Goal: Information Seeking & Learning: Learn about a topic

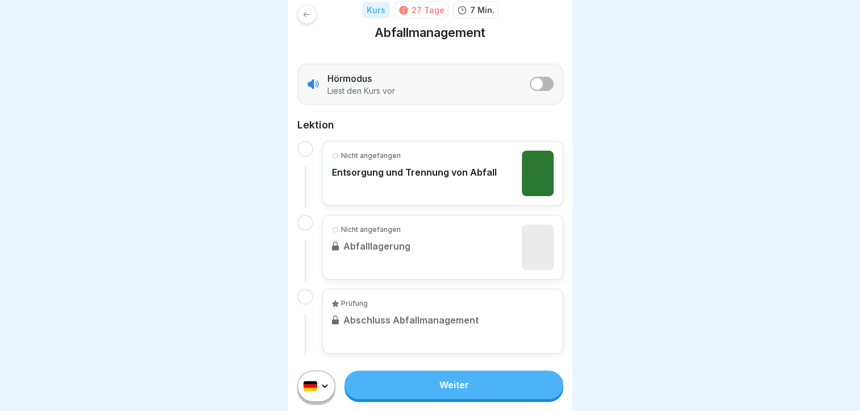
scroll to position [9, 0]
click at [441, 386] on link "Weiter" at bounding box center [454, 385] width 218 height 28
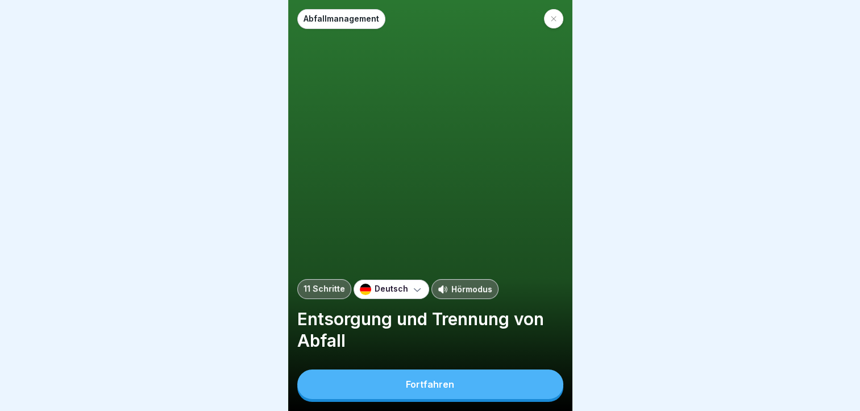
click at [437, 390] on div "Fortfahren" at bounding box center [430, 384] width 48 height 10
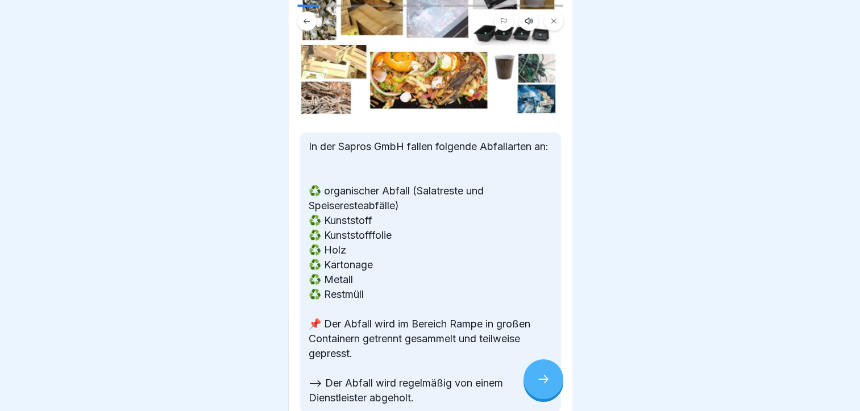
scroll to position [171, 0]
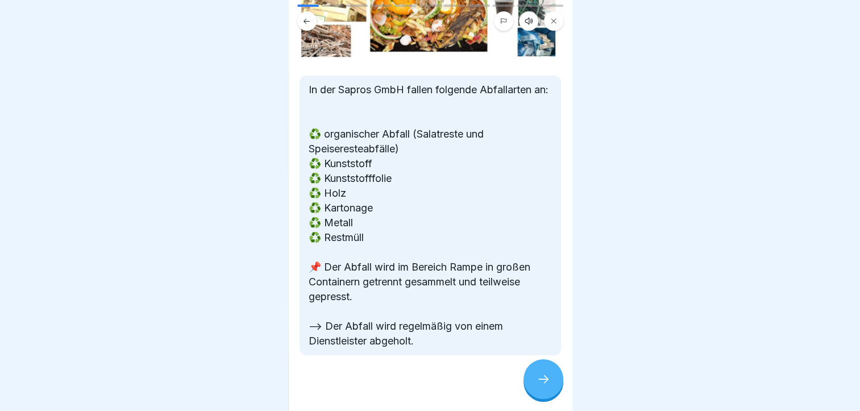
click at [532, 382] on div at bounding box center [544, 379] width 40 height 40
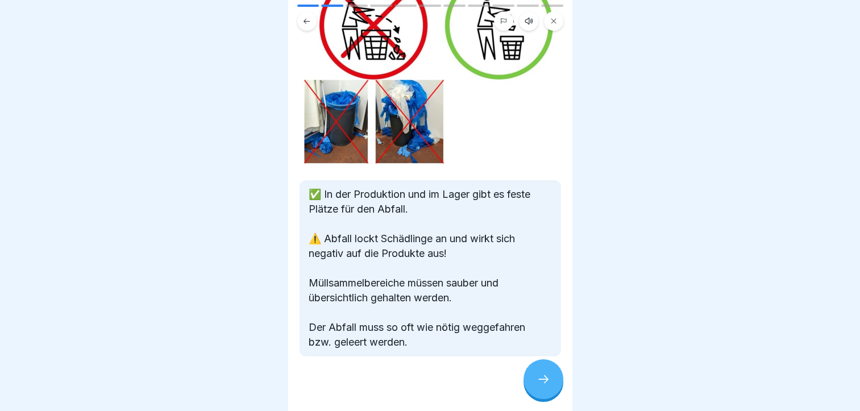
scroll to position [136, 0]
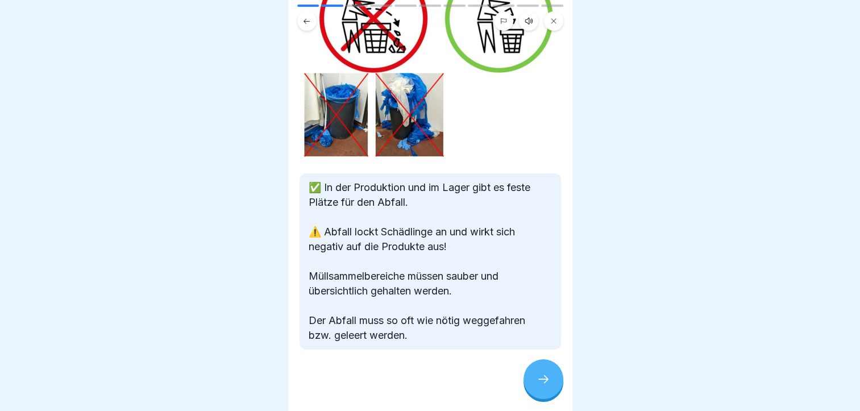
click at [534, 385] on div at bounding box center [544, 379] width 40 height 40
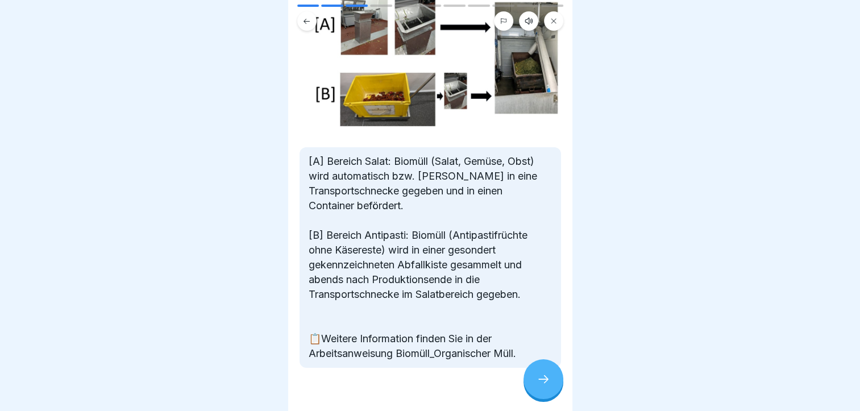
scroll to position [152, 0]
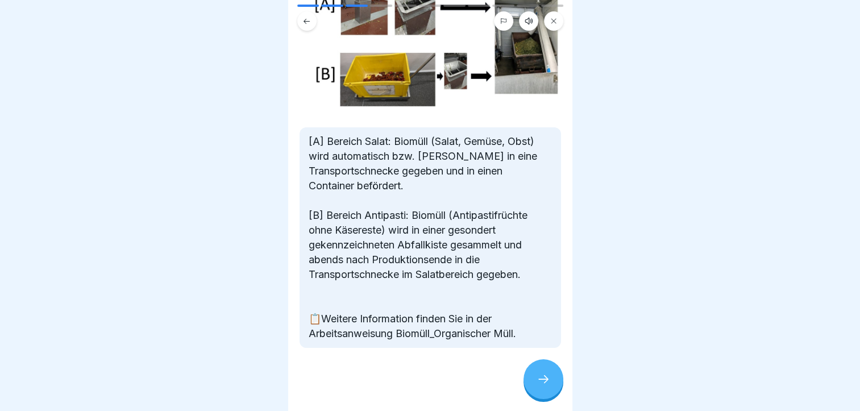
click at [537, 383] on icon at bounding box center [544, 379] width 14 height 14
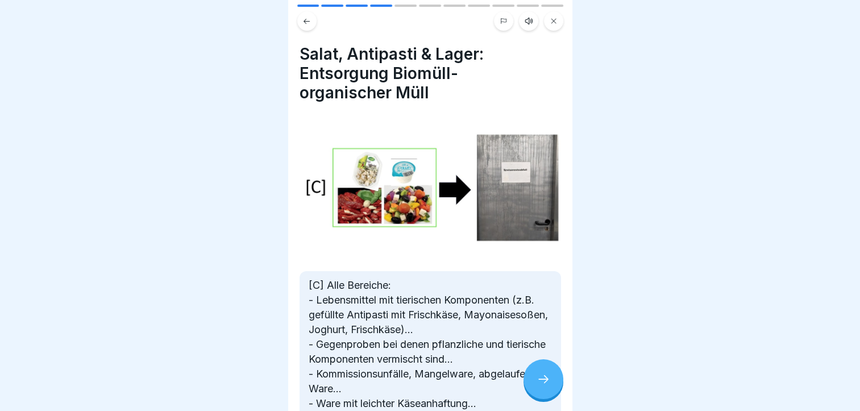
click at [535, 383] on div at bounding box center [544, 379] width 40 height 40
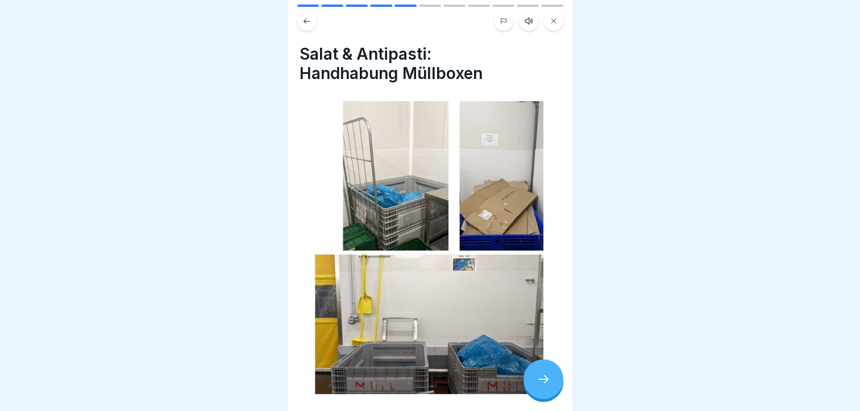
click at [535, 383] on div at bounding box center [544, 379] width 40 height 40
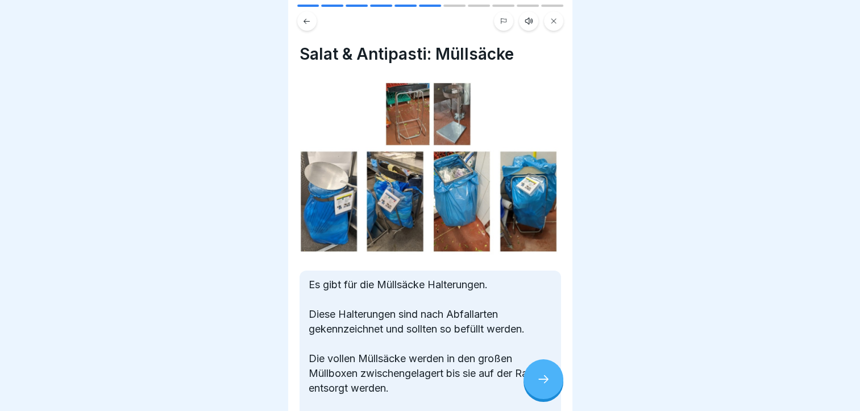
click at [535, 383] on div at bounding box center [544, 379] width 40 height 40
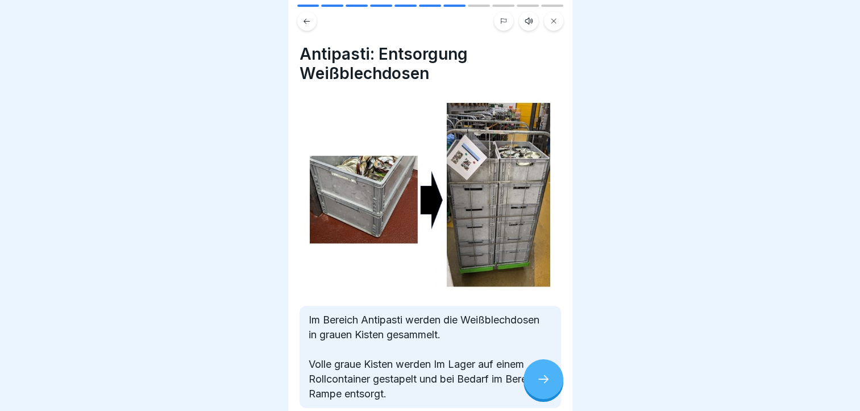
click at [535, 383] on div at bounding box center [544, 379] width 40 height 40
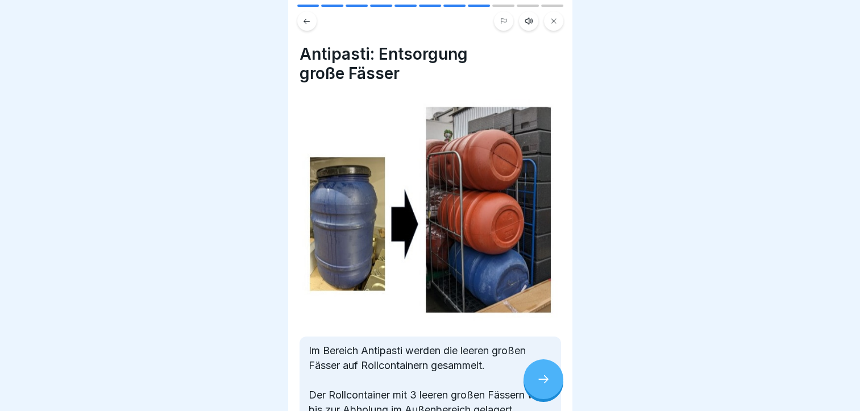
click at [535, 383] on div at bounding box center [544, 379] width 40 height 40
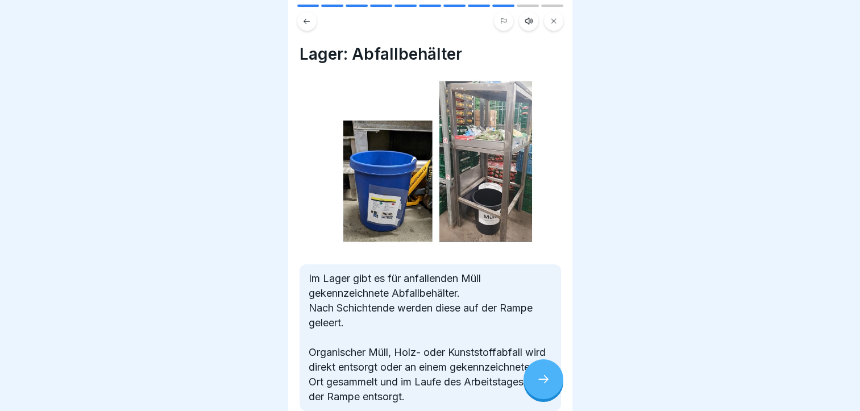
click at [535, 383] on div at bounding box center [544, 379] width 40 height 40
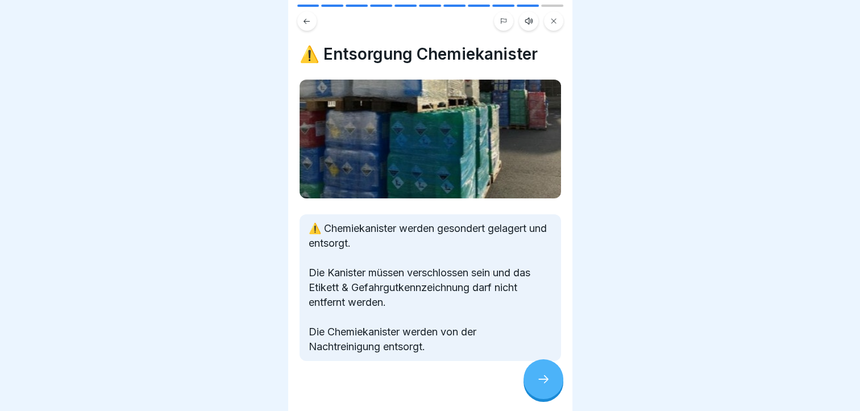
click at [535, 383] on div at bounding box center [544, 379] width 40 height 40
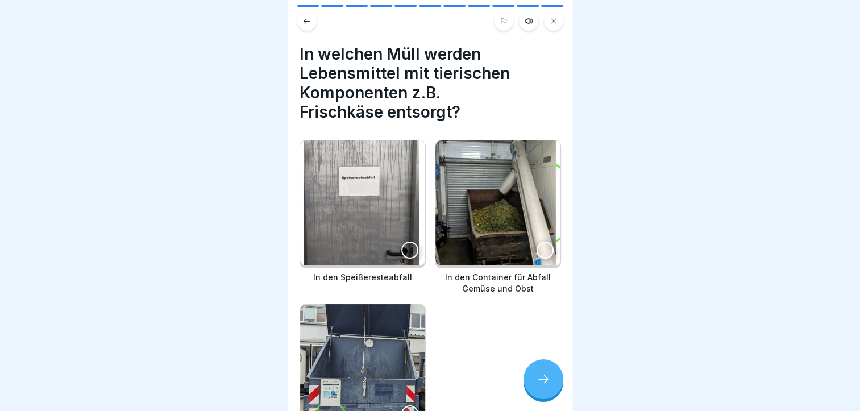
scroll to position [57, 0]
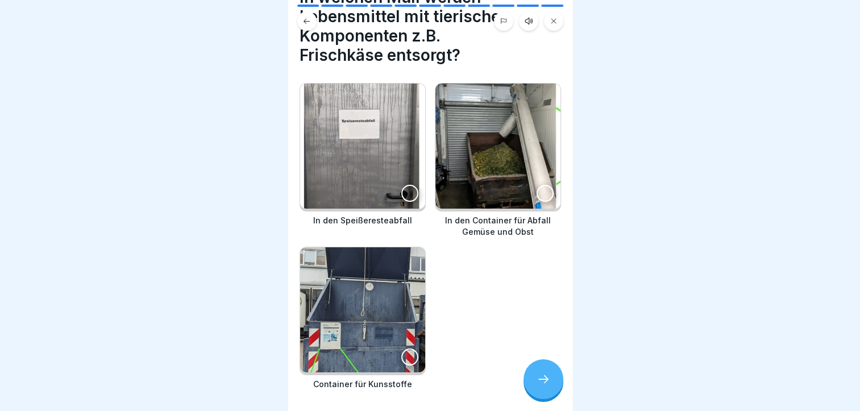
click at [409, 192] on div at bounding box center [409, 193] width 17 height 17
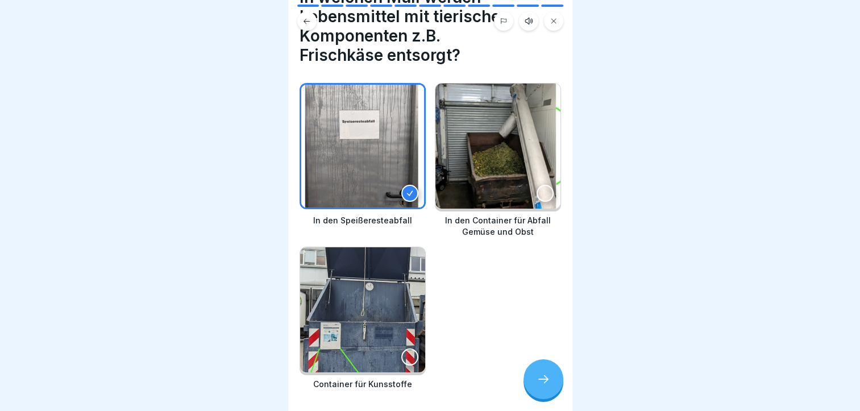
click at [533, 397] on div at bounding box center [544, 379] width 40 height 40
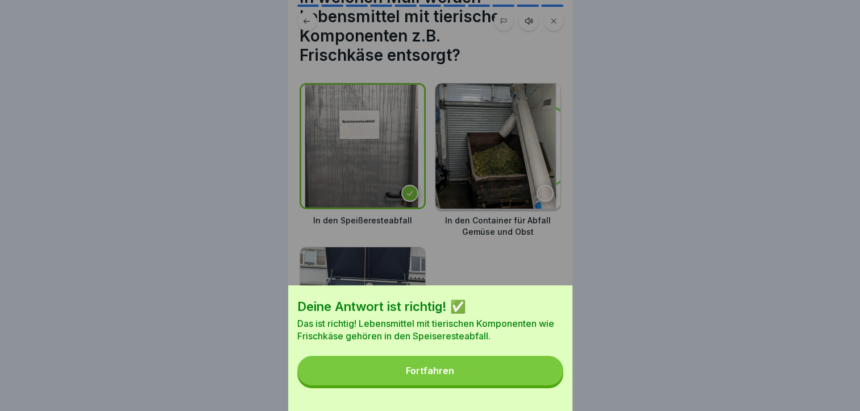
click at [489, 382] on button "Fortfahren" at bounding box center [430, 371] width 266 height 30
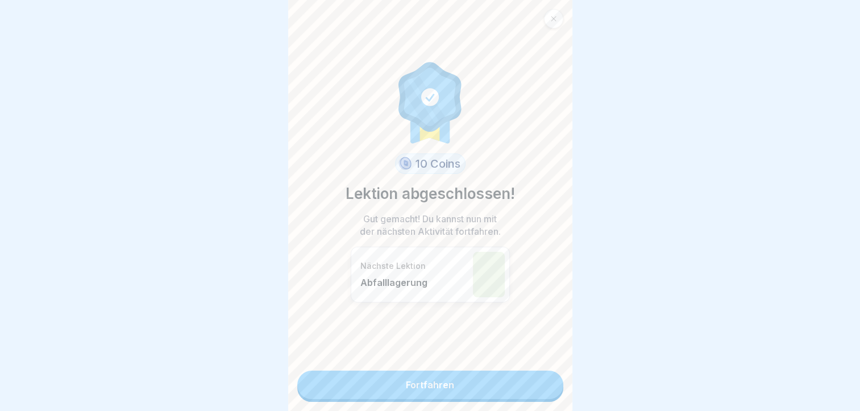
click at [489, 382] on link "Fortfahren" at bounding box center [430, 385] width 266 height 28
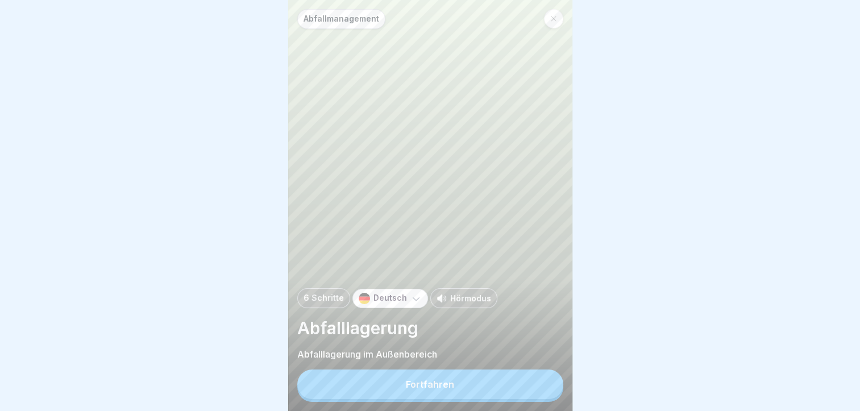
click at [476, 387] on button "Fortfahren" at bounding box center [430, 385] width 266 height 30
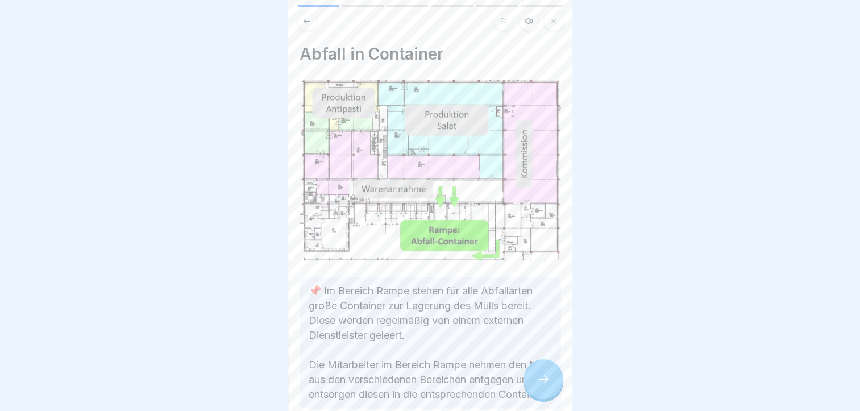
scroll to position [57, 0]
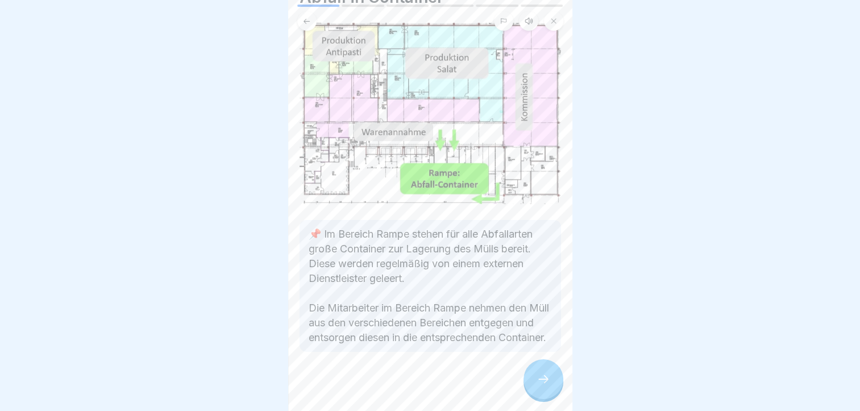
click at [520, 389] on div at bounding box center [431, 386] width 262 height 68
click at [531, 392] on div at bounding box center [544, 379] width 40 height 40
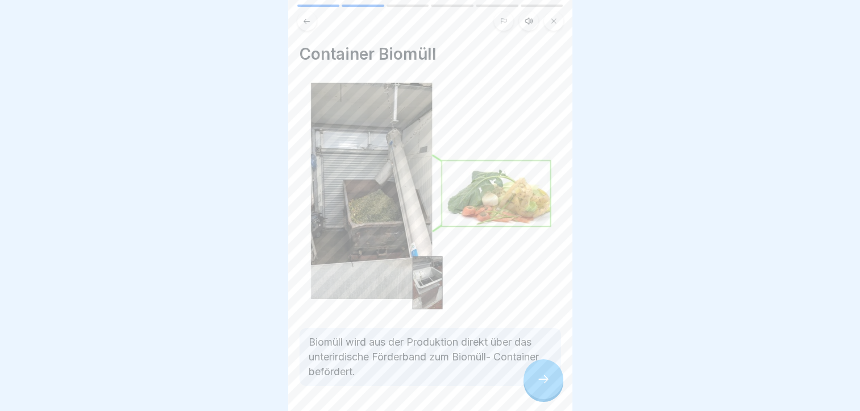
click at [532, 392] on div at bounding box center [544, 379] width 40 height 40
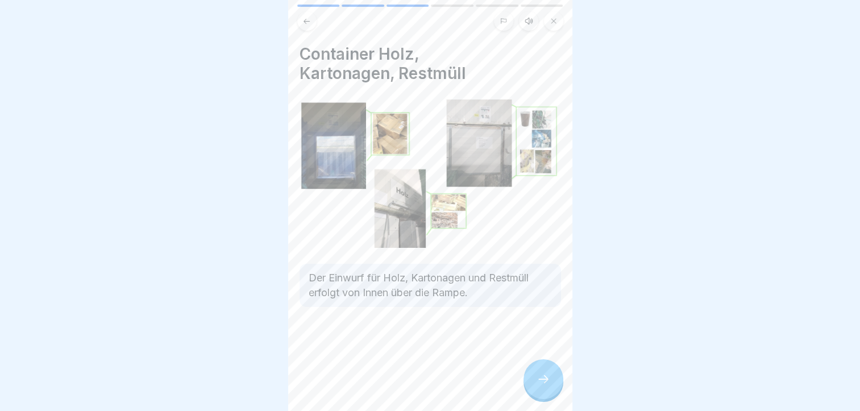
click at [532, 392] on div at bounding box center [544, 379] width 40 height 40
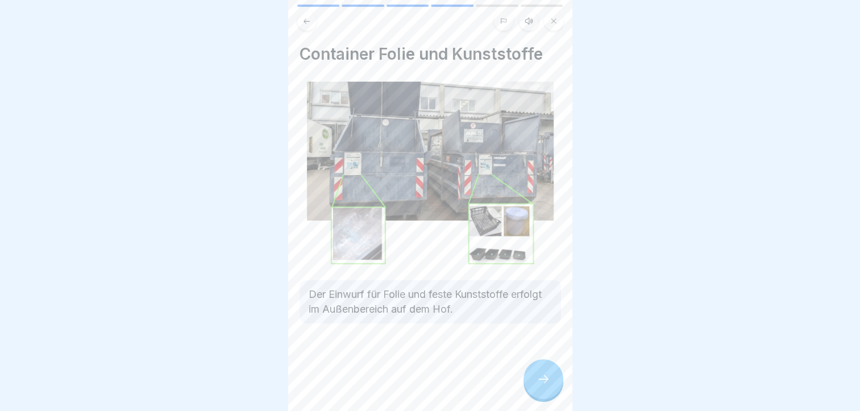
click at [532, 392] on div at bounding box center [544, 379] width 40 height 40
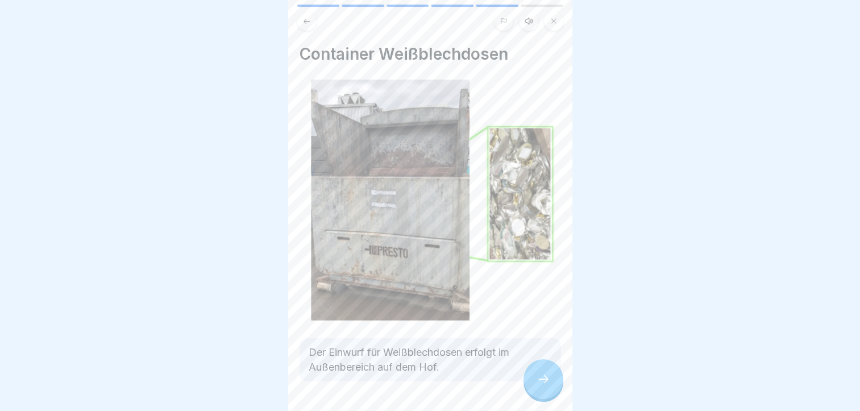
click at [532, 392] on div at bounding box center [544, 379] width 40 height 40
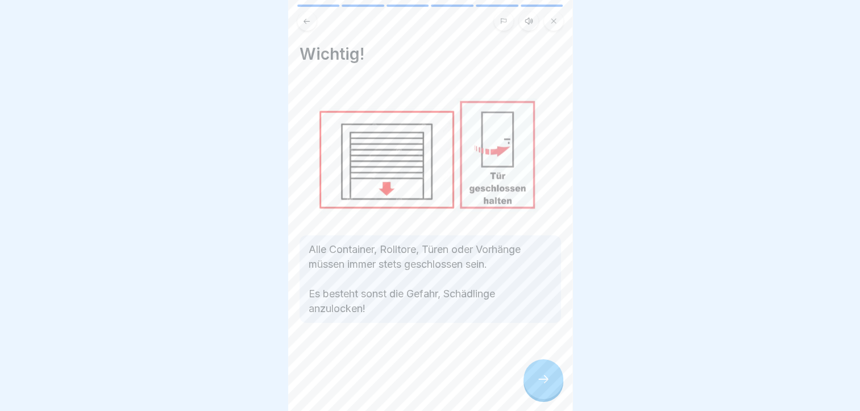
click at [532, 392] on div at bounding box center [544, 379] width 40 height 40
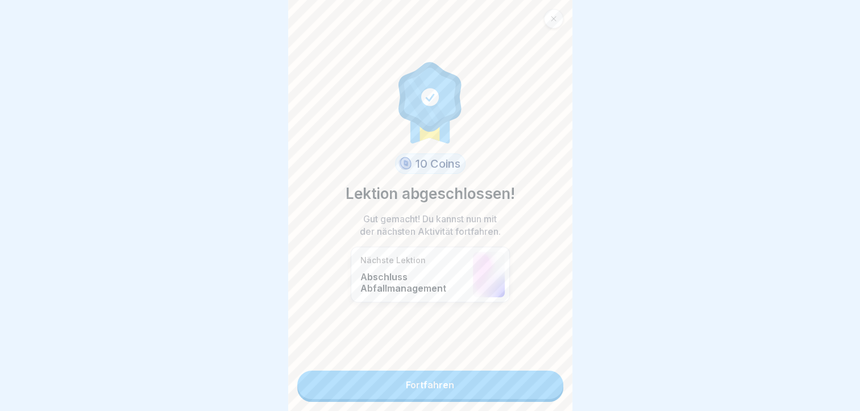
click at [532, 392] on link "Fortfahren" at bounding box center [430, 385] width 266 height 28
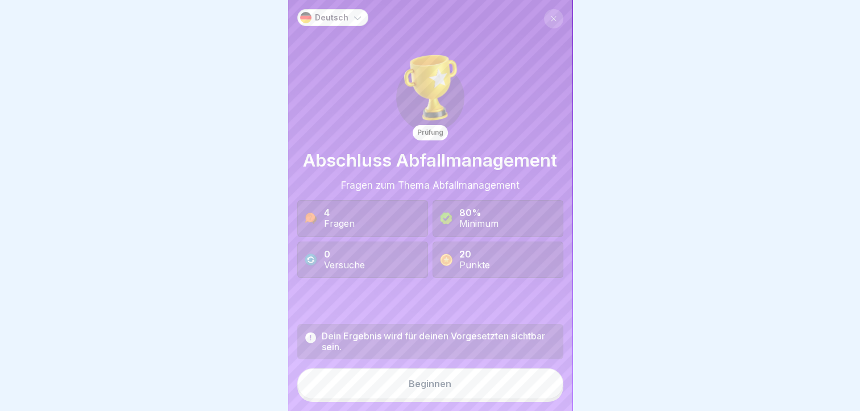
click at [489, 399] on button "Beginnen" at bounding box center [430, 383] width 266 height 31
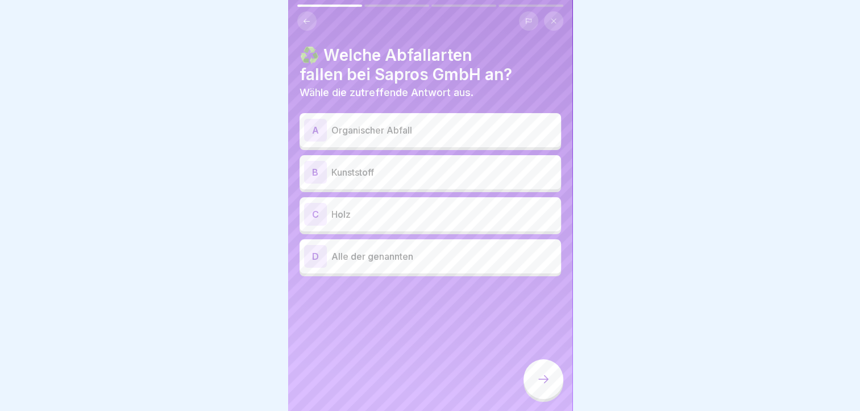
click at [374, 253] on p "Alle der genannten" at bounding box center [444, 257] width 225 height 14
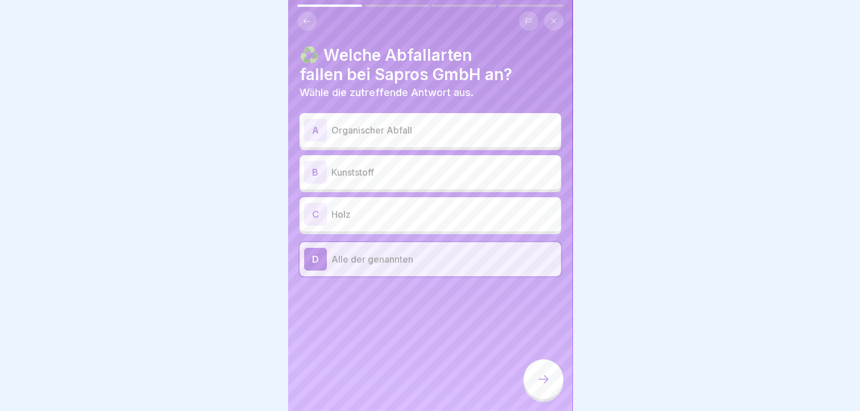
click at [538, 386] on icon at bounding box center [544, 379] width 14 height 14
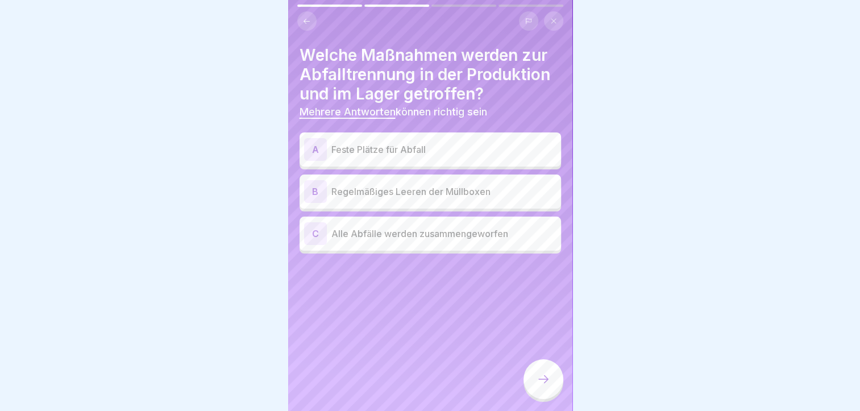
click at [350, 150] on p "Feste Plätze für Abfall" at bounding box center [444, 150] width 225 height 14
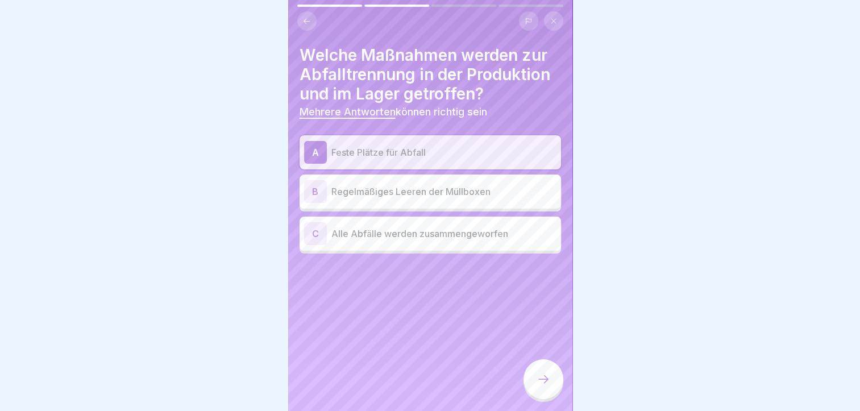
click at [363, 192] on p "Regelmäßiges Leeren der Müllboxen" at bounding box center [444, 192] width 225 height 14
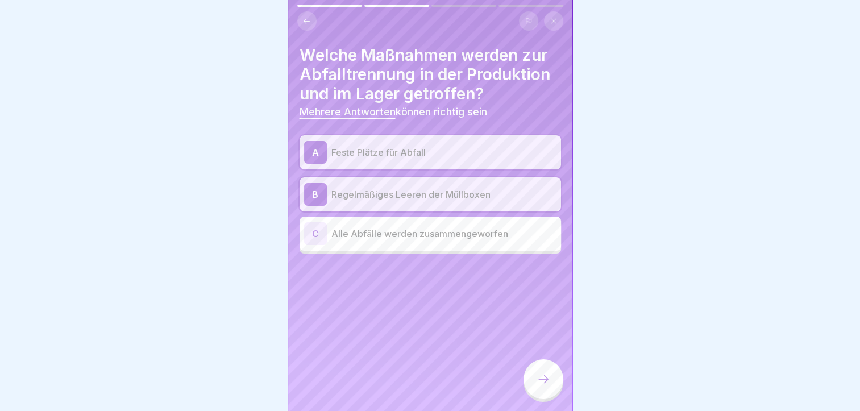
click at [543, 374] on div at bounding box center [544, 379] width 40 height 40
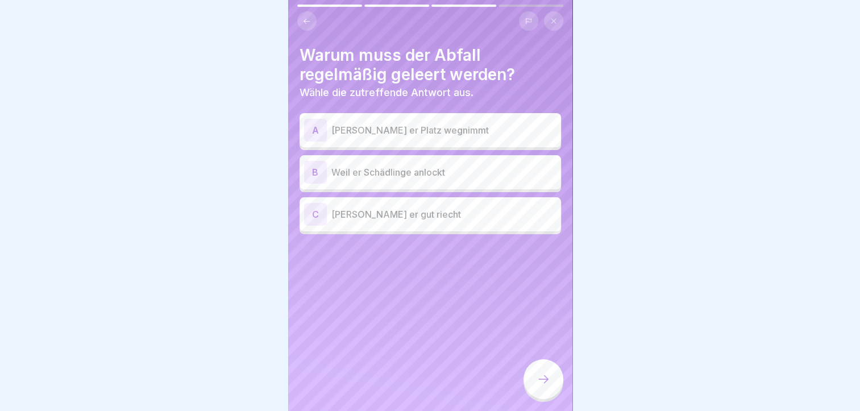
click at [400, 179] on div "B Weil er Schädlinge anlockt" at bounding box center [430, 172] width 252 height 23
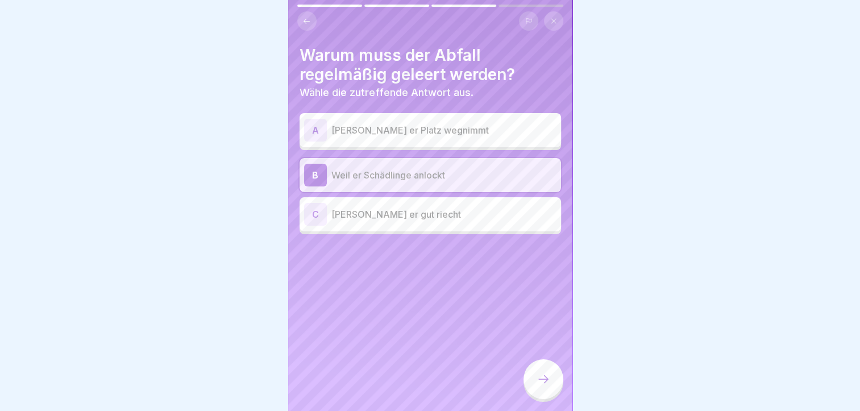
click at [393, 131] on p "Weil er Platz wegnimmt" at bounding box center [444, 130] width 225 height 14
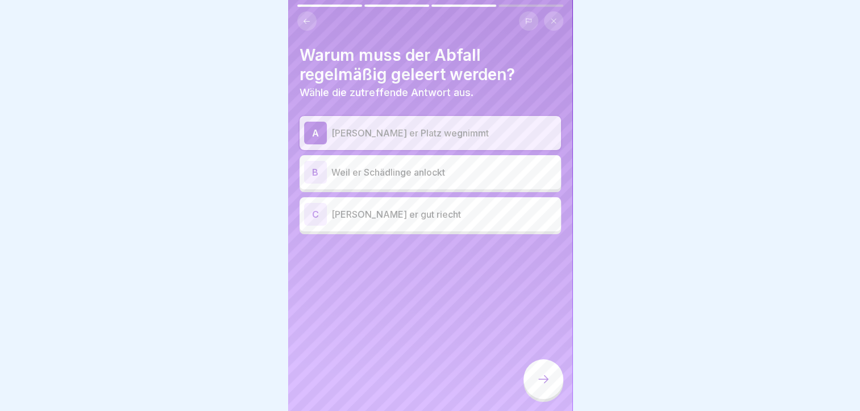
click at [411, 174] on p "Weil er Schädlinge anlockt" at bounding box center [444, 172] width 225 height 14
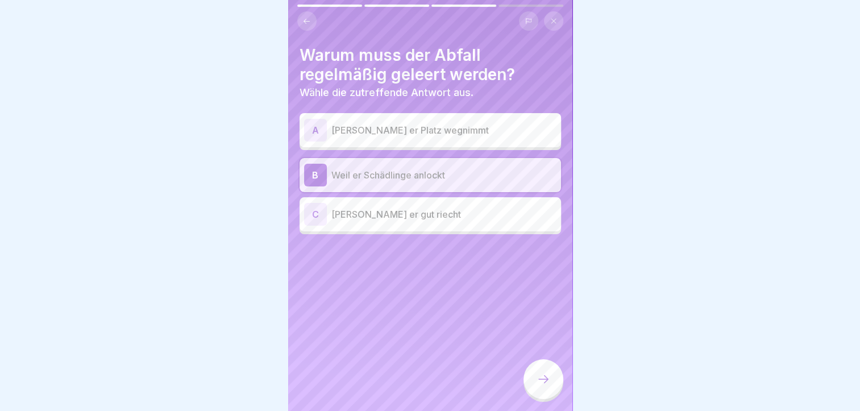
click at [541, 379] on div at bounding box center [544, 379] width 40 height 40
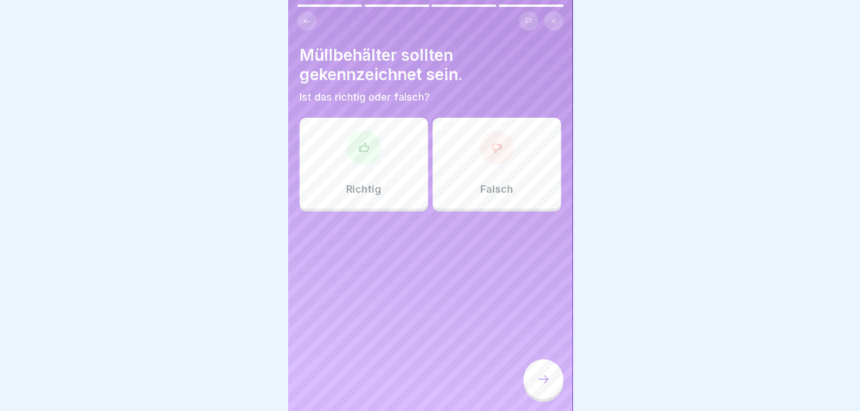
click at [368, 213] on div "Müllbehälter sollten gekennzeichnet sein. Ist das richtig oder falsch? Richtig …" at bounding box center [430, 205] width 284 height 411
click at [365, 192] on p "Richtig" at bounding box center [363, 189] width 35 height 13
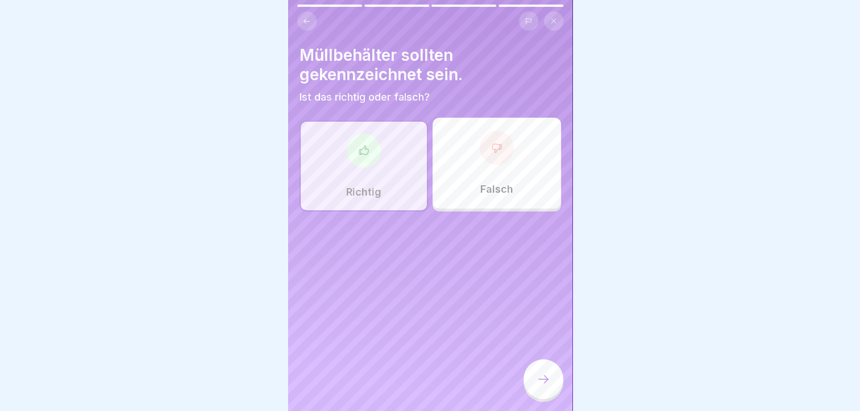
click at [554, 396] on div at bounding box center [544, 379] width 40 height 40
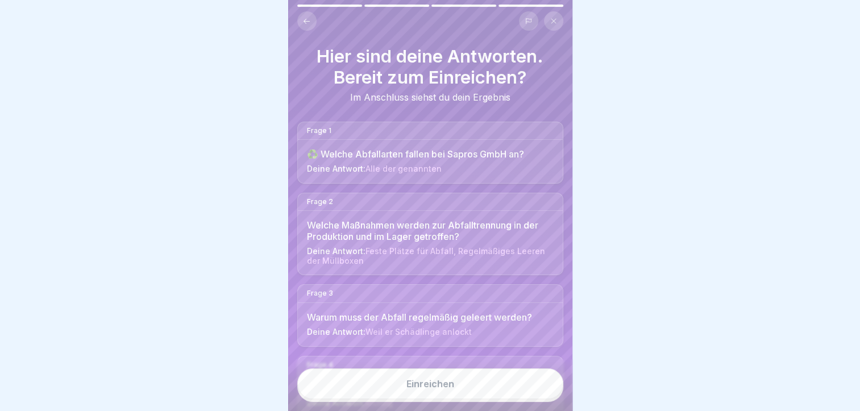
scroll to position [51, 0]
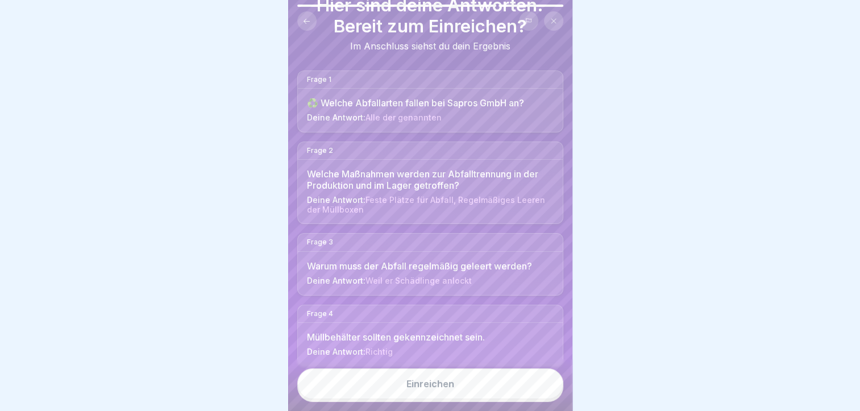
click at [453, 389] on div "Einreichen" at bounding box center [431, 384] width 48 height 10
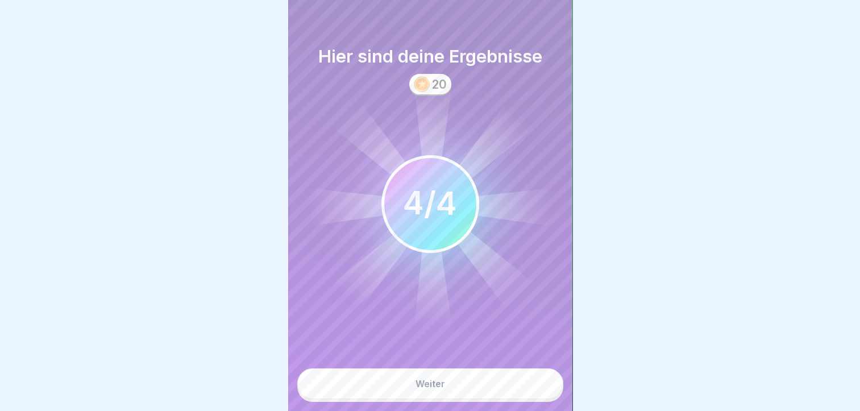
click at [453, 396] on button "Weiter" at bounding box center [430, 383] width 266 height 31
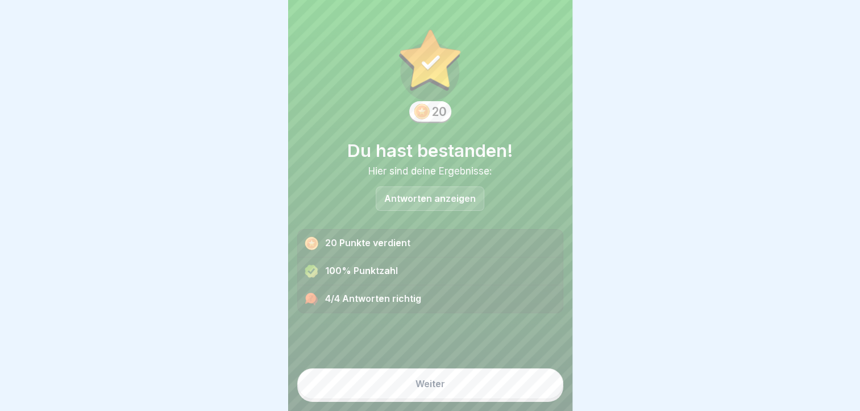
click at [444, 388] on button "Weiter" at bounding box center [430, 383] width 266 height 31
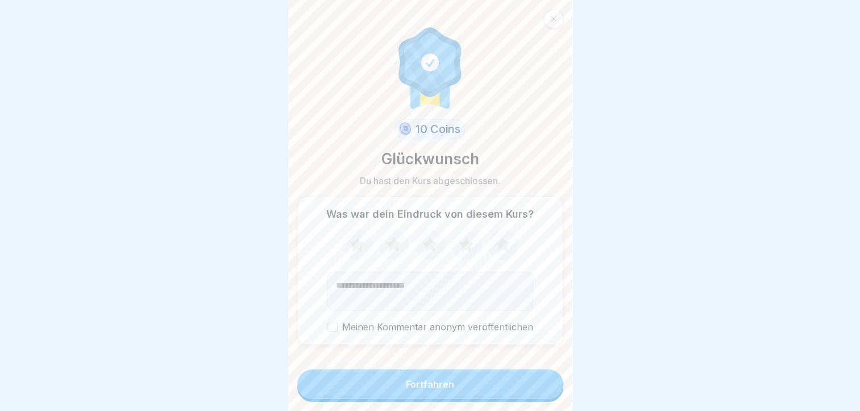
click at [438, 390] on div "Fortfahren" at bounding box center [430, 384] width 48 height 10
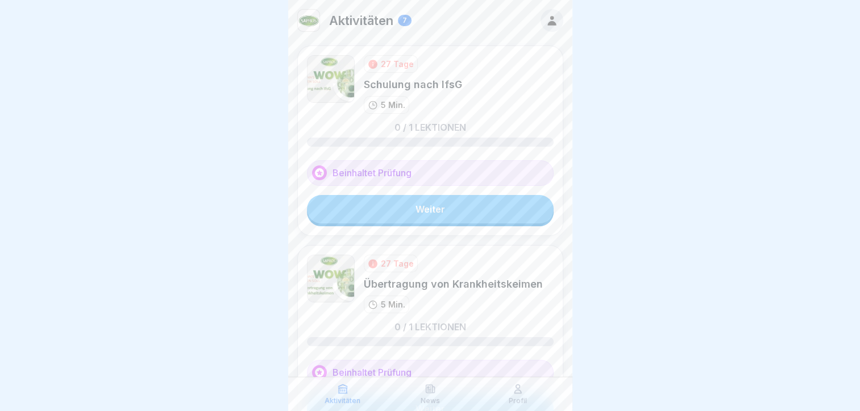
click at [546, 26] on icon at bounding box center [552, 20] width 13 height 13
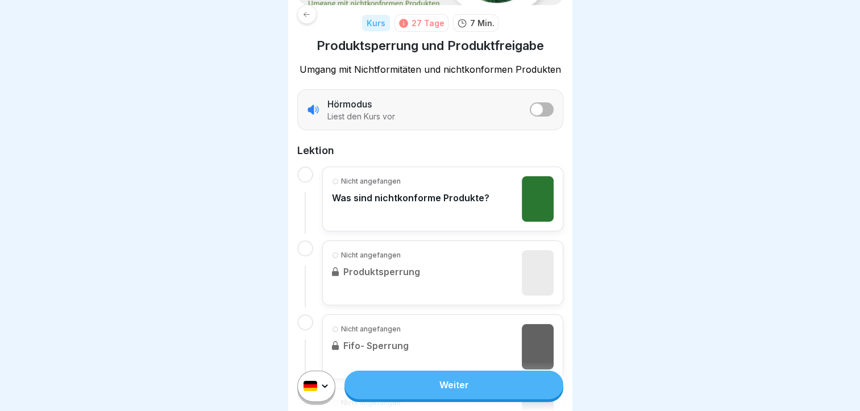
scroll to position [171, 0]
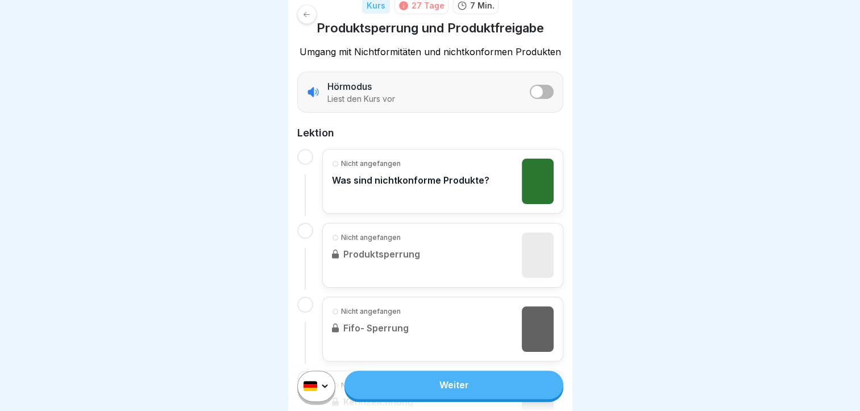
click at [453, 397] on link "Weiter" at bounding box center [454, 385] width 218 height 28
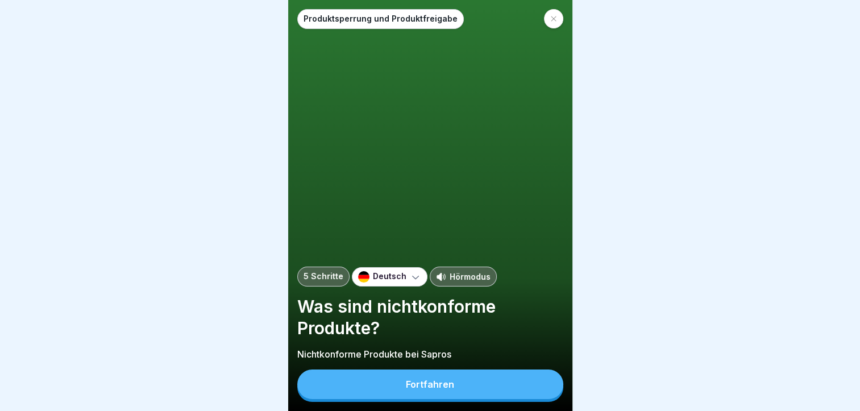
click at [453, 390] on div "Fortfahren" at bounding box center [430, 384] width 48 height 10
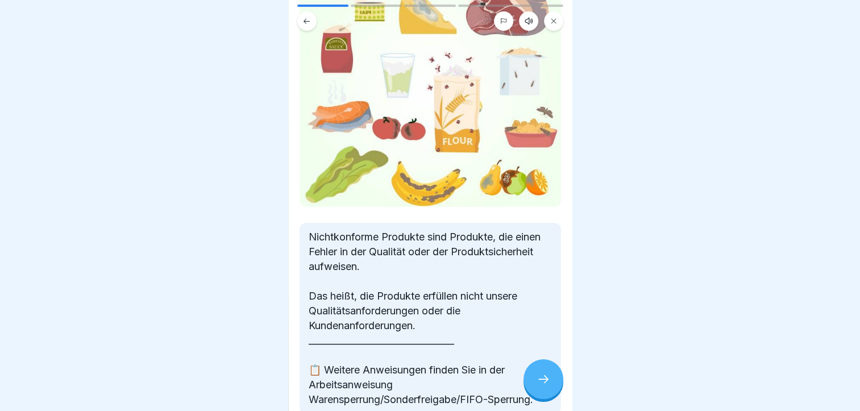
scroll to position [171, 0]
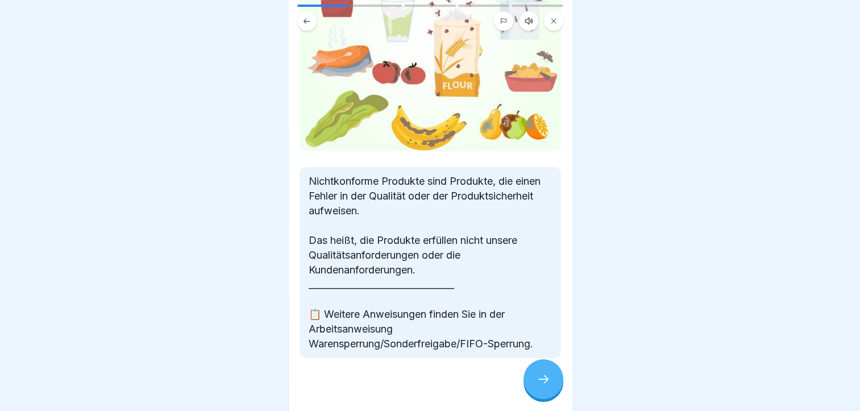
click at [529, 383] on div at bounding box center [544, 379] width 40 height 40
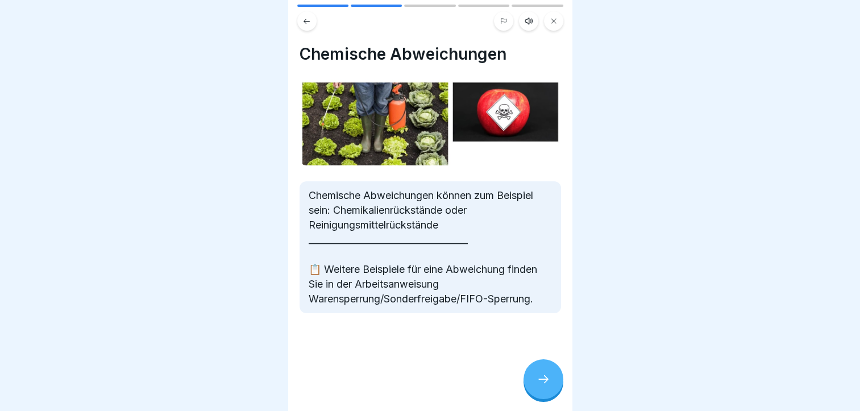
click at [529, 383] on div at bounding box center [544, 379] width 40 height 40
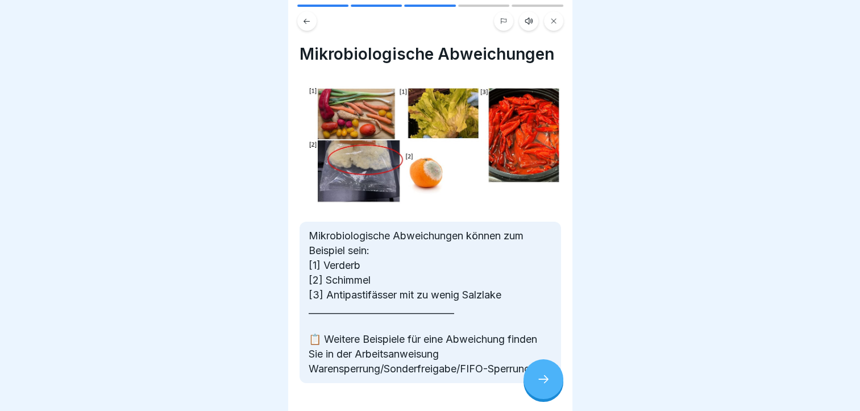
click at [530, 383] on div at bounding box center [544, 379] width 40 height 40
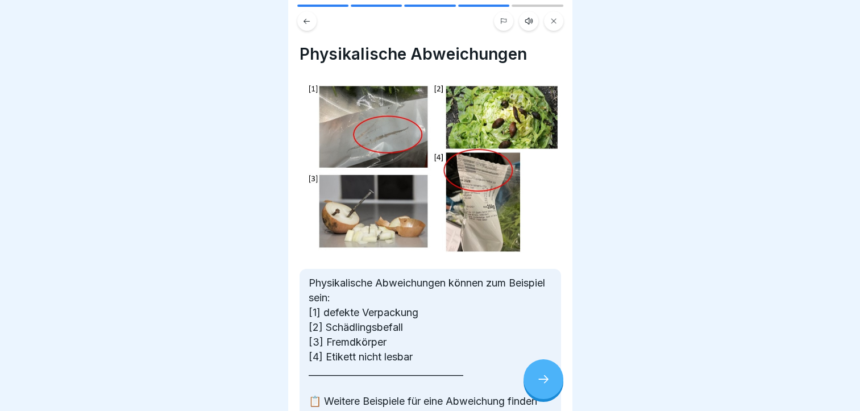
click at [531, 383] on div at bounding box center [544, 379] width 40 height 40
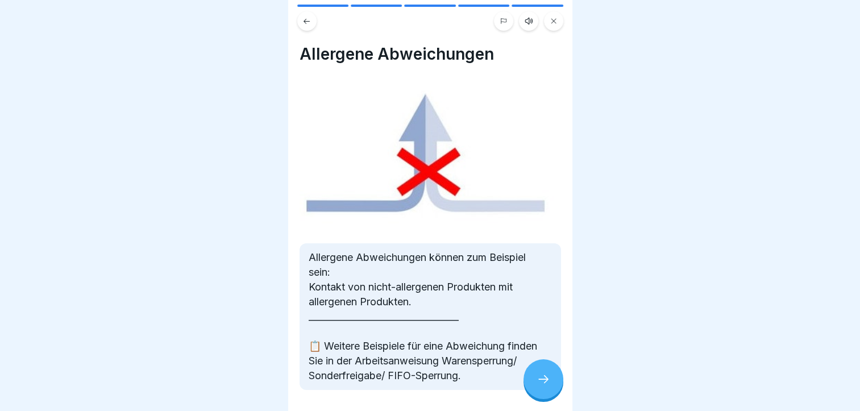
click at [531, 383] on div at bounding box center [544, 379] width 40 height 40
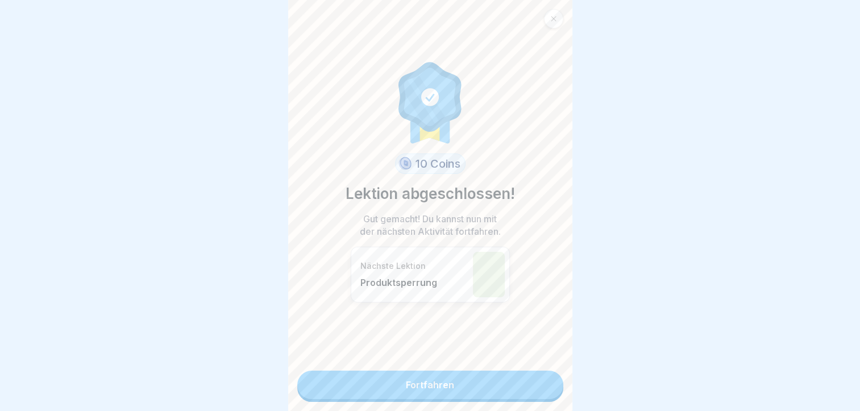
click at [531, 383] on link "Fortfahren" at bounding box center [430, 385] width 266 height 28
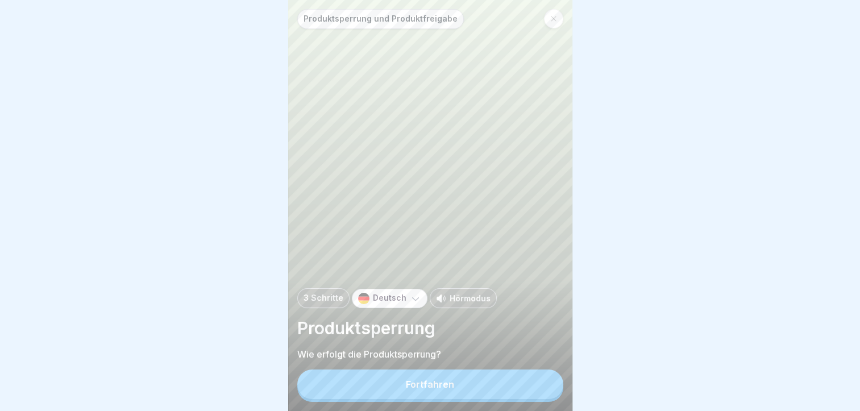
click at [531, 383] on button "Fortfahren" at bounding box center [430, 385] width 266 height 30
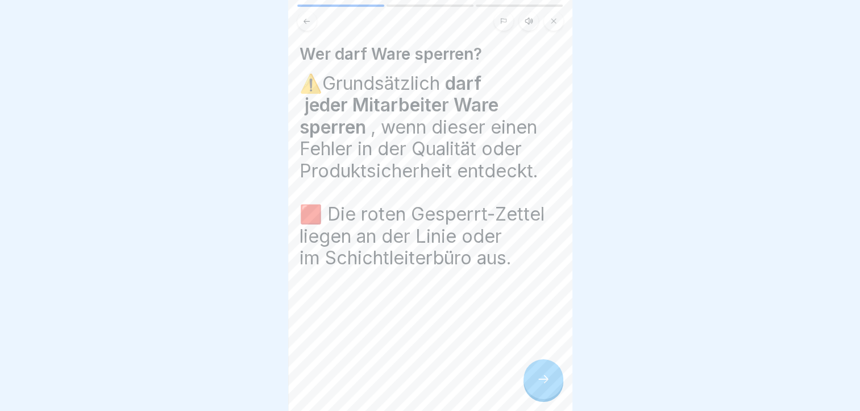
click at [537, 386] on icon at bounding box center [544, 379] width 14 height 14
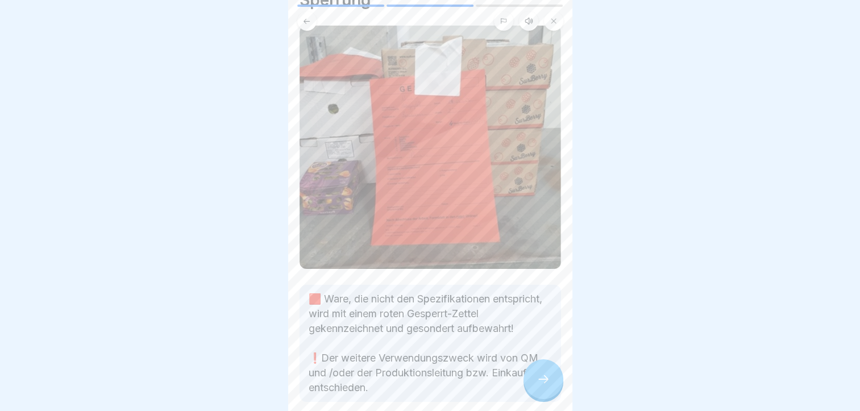
scroll to position [105, 0]
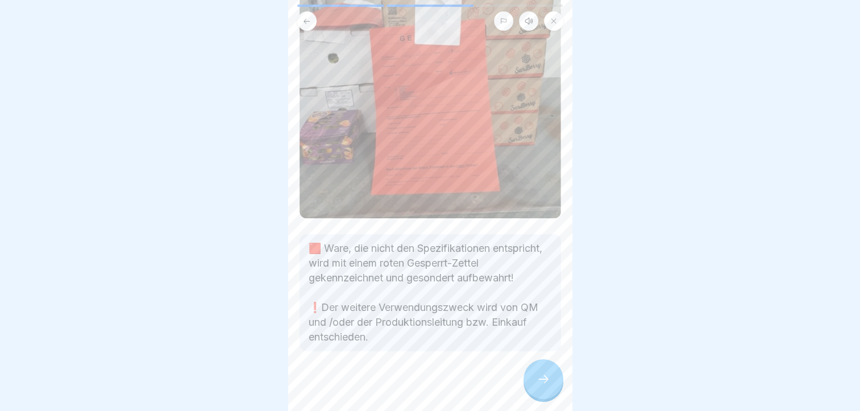
click at [541, 378] on div at bounding box center [544, 379] width 40 height 40
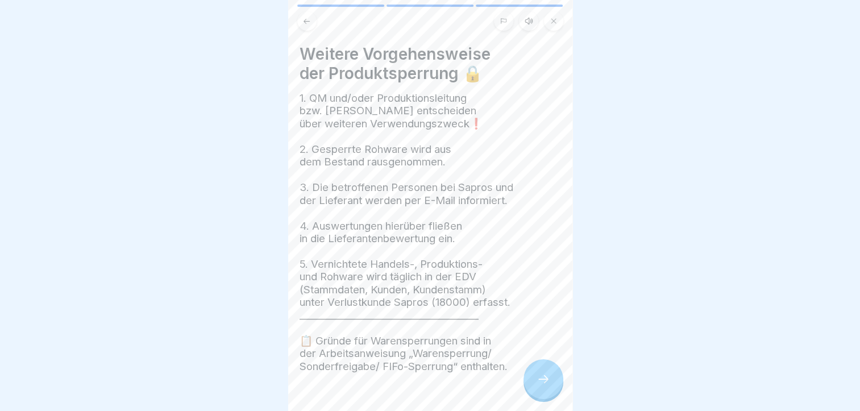
click at [544, 379] on div at bounding box center [544, 379] width 40 height 40
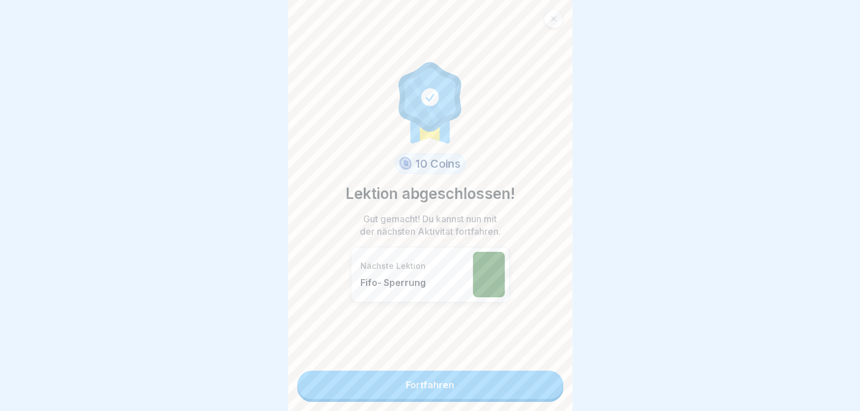
click at [544, 379] on link "Fortfahren" at bounding box center [430, 385] width 266 height 28
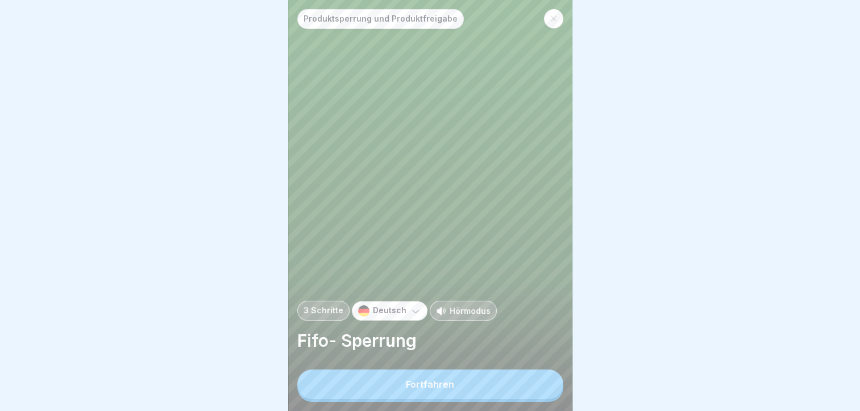
click at [544, 379] on div "Fortfahren" at bounding box center [430, 386] width 266 height 32
click at [523, 393] on button "Fortfahren" at bounding box center [430, 385] width 266 height 30
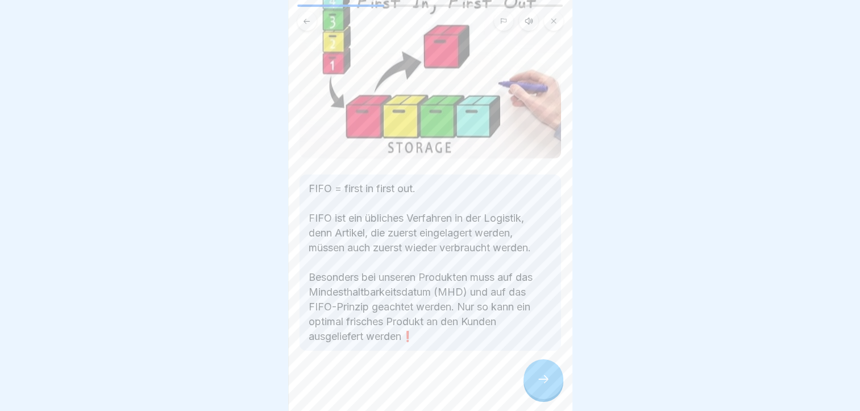
scroll to position [119, 0]
click at [549, 384] on icon at bounding box center [544, 379] width 14 height 14
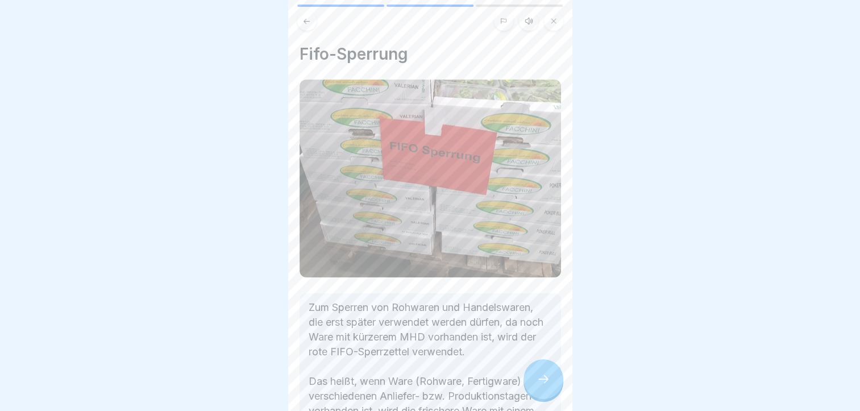
click at [549, 384] on icon at bounding box center [544, 379] width 14 height 14
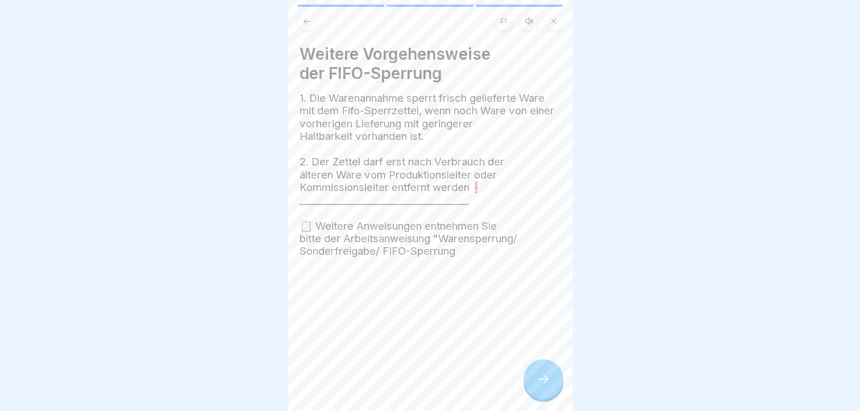
click at [549, 384] on icon at bounding box center [544, 379] width 14 height 14
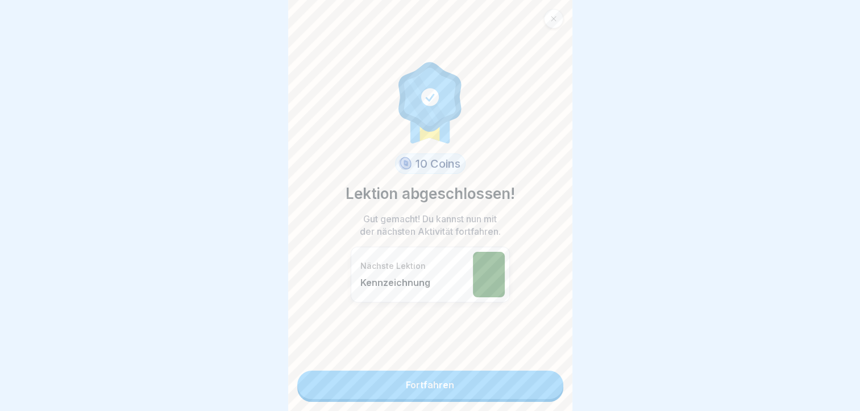
click at [549, 384] on link "Fortfahren" at bounding box center [430, 385] width 266 height 28
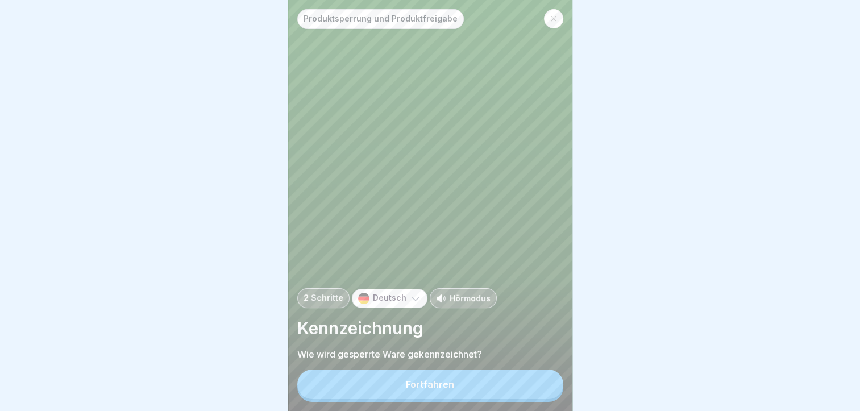
click at [539, 390] on button "Fortfahren" at bounding box center [430, 385] width 266 height 30
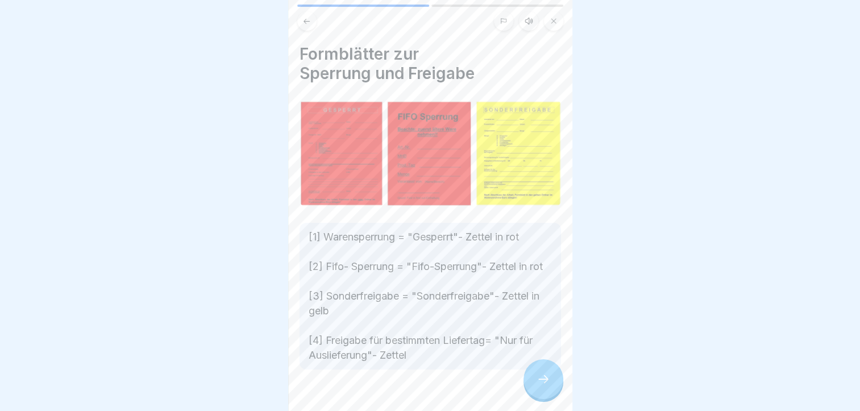
click at [550, 388] on div at bounding box center [544, 379] width 40 height 40
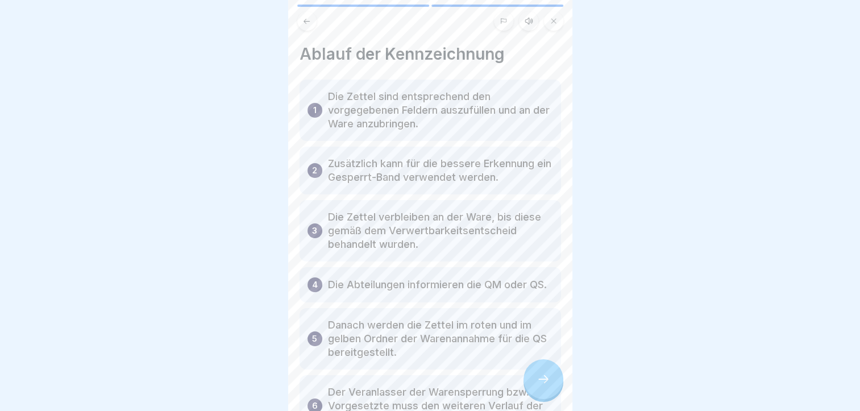
click at [550, 388] on div at bounding box center [544, 379] width 40 height 40
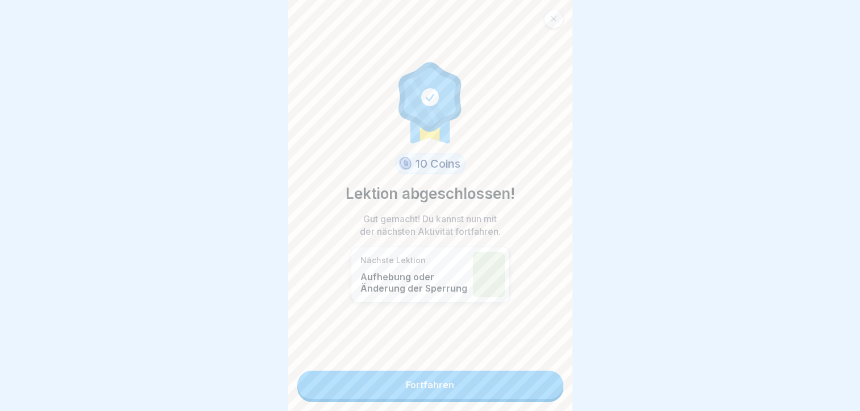
click at [550, 388] on link "Fortfahren" at bounding box center [430, 385] width 266 height 28
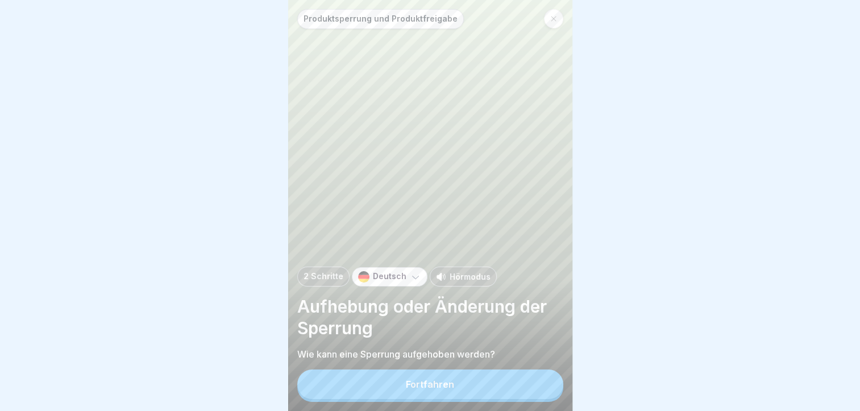
click at [550, 388] on button "Fortfahren" at bounding box center [430, 385] width 266 height 30
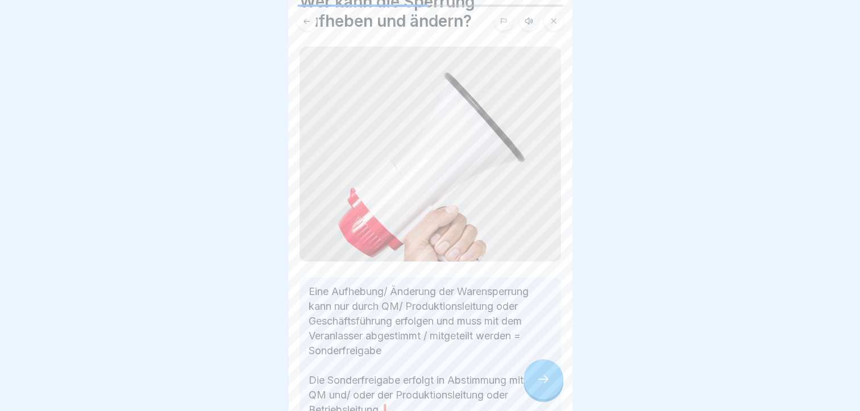
scroll to position [126, 0]
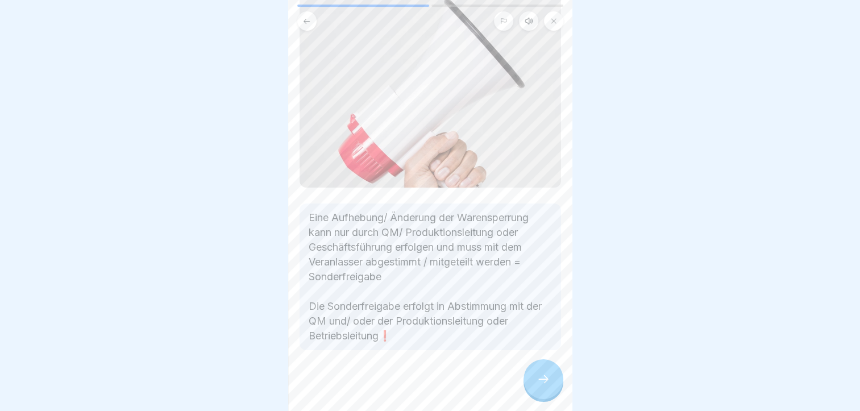
click at [542, 386] on icon at bounding box center [544, 379] width 14 height 14
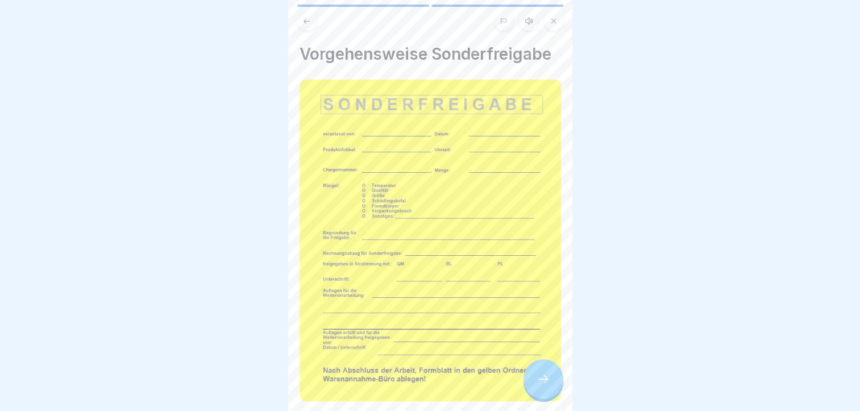
click at [542, 386] on icon at bounding box center [544, 379] width 14 height 14
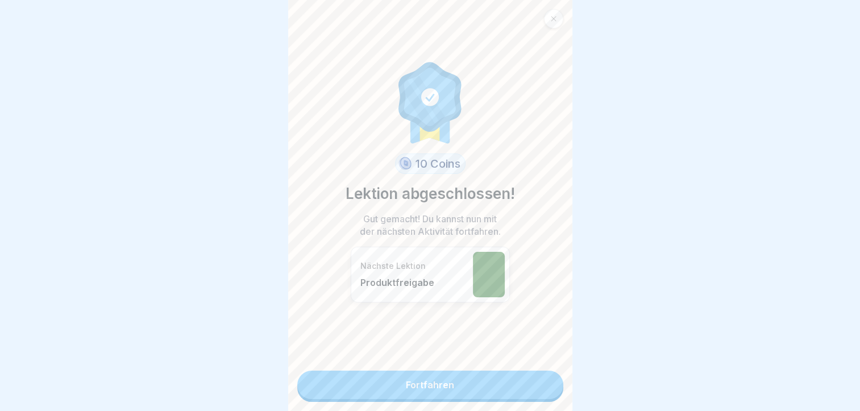
click at [542, 394] on link "Fortfahren" at bounding box center [430, 385] width 266 height 28
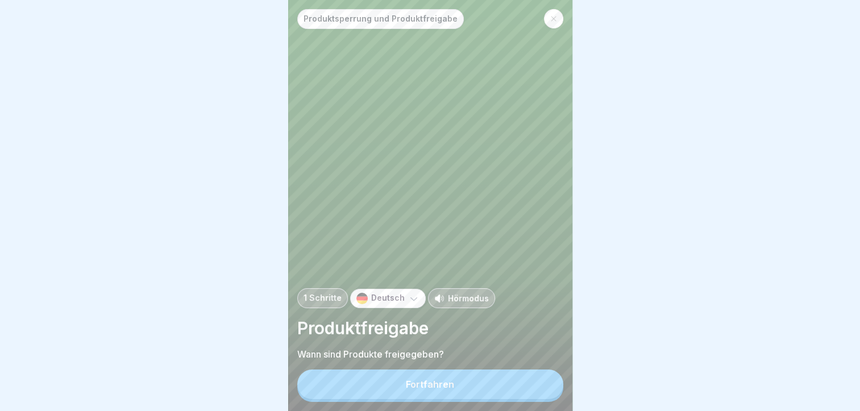
click at [542, 394] on button "Fortfahren" at bounding box center [430, 385] width 266 height 30
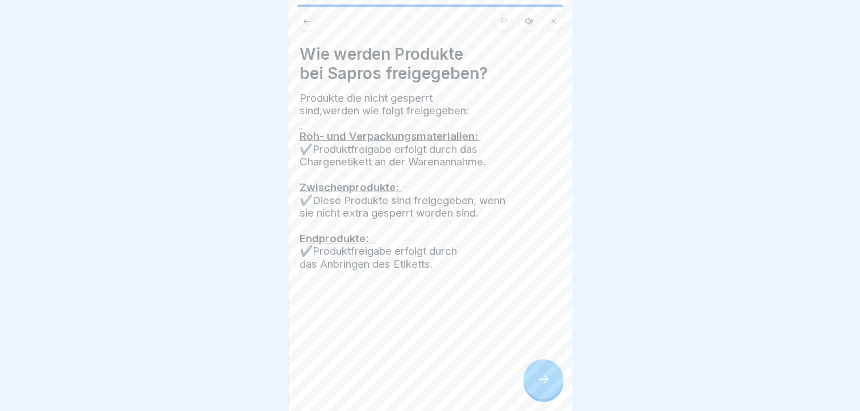
click at [542, 386] on icon at bounding box center [544, 379] width 14 height 14
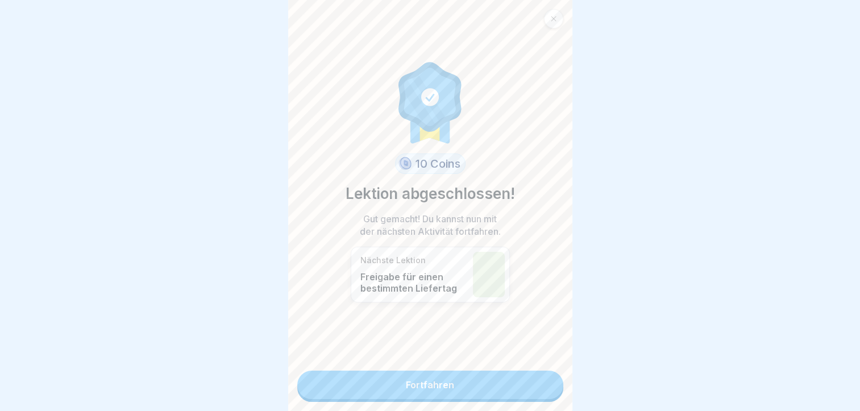
click at [542, 394] on link "Fortfahren" at bounding box center [430, 385] width 266 height 28
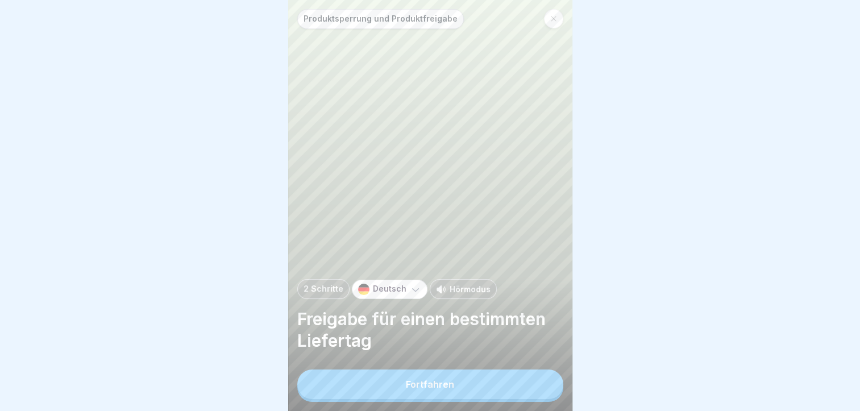
click at [542, 394] on button "Fortfahren" at bounding box center [430, 385] width 266 height 30
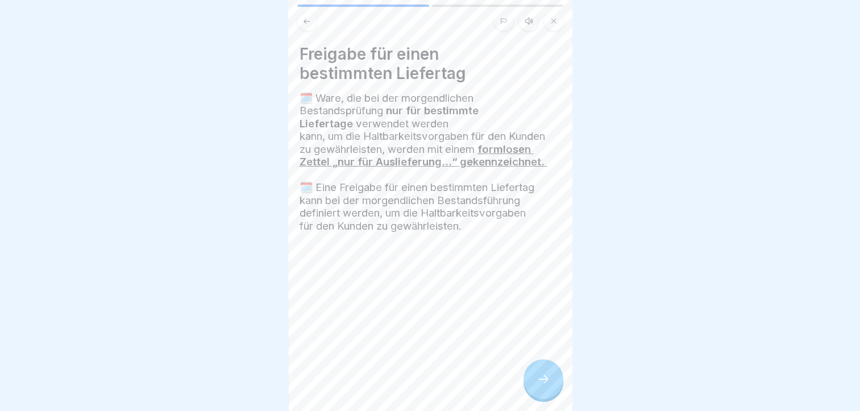
click at [542, 386] on icon at bounding box center [544, 379] width 14 height 14
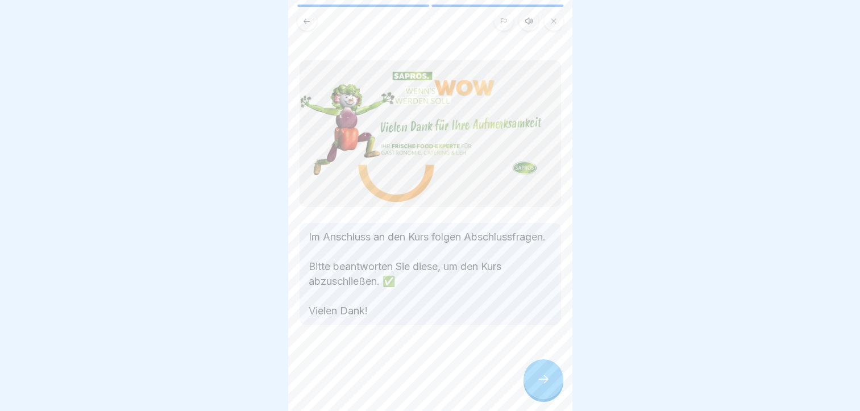
click at [542, 386] on icon at bounding box center [544, 379] width 14 height 14
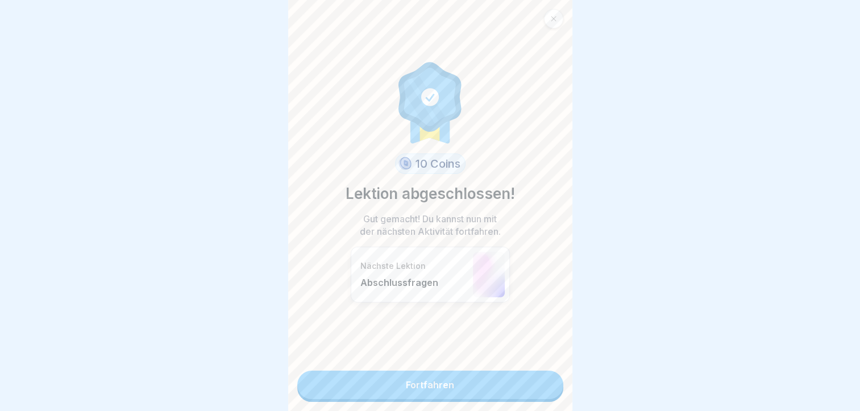
click at [542, 394] on link "Fortfahren" at bounding box center [430, 385] width 266 height 28
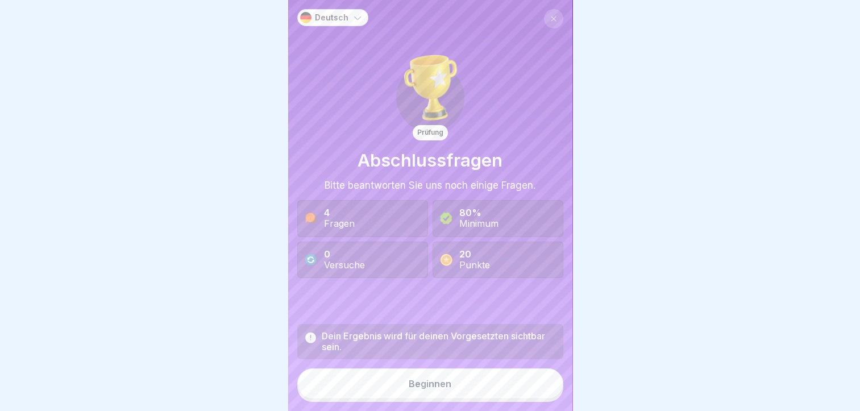
click at [542, 394] on button "Beginnen" at bounding box center [430, 383] width 266 height 31
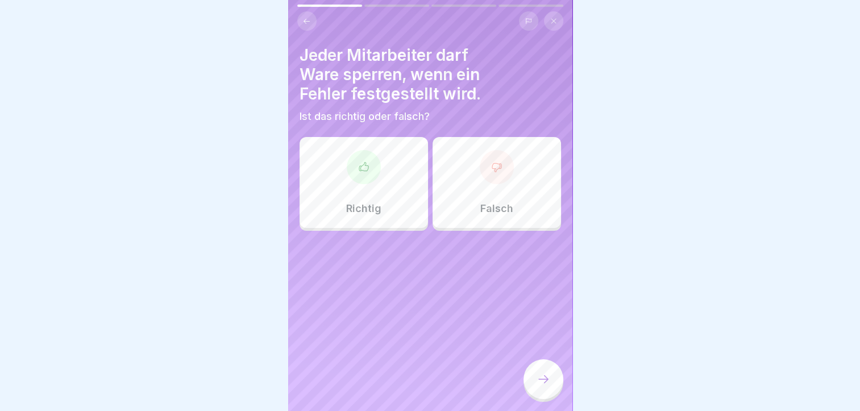
click at [373, 205] on p "Richtig" at bounding box center [363, 208] width 35 height 13
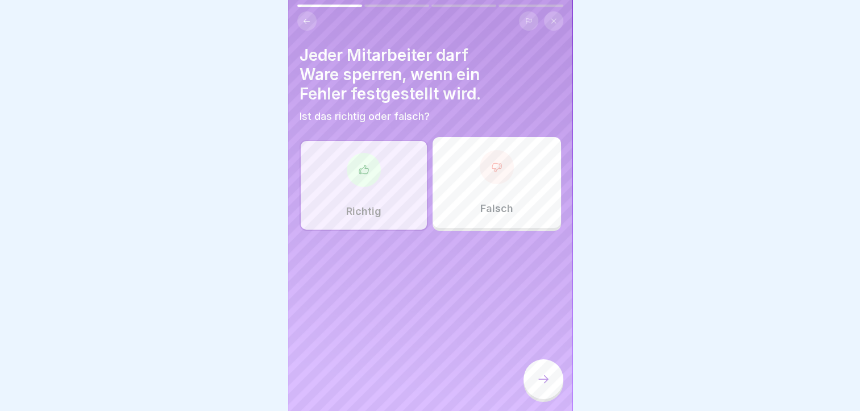
click at [534, 386] on div at bounding box center [544, 379] width 40 height 40
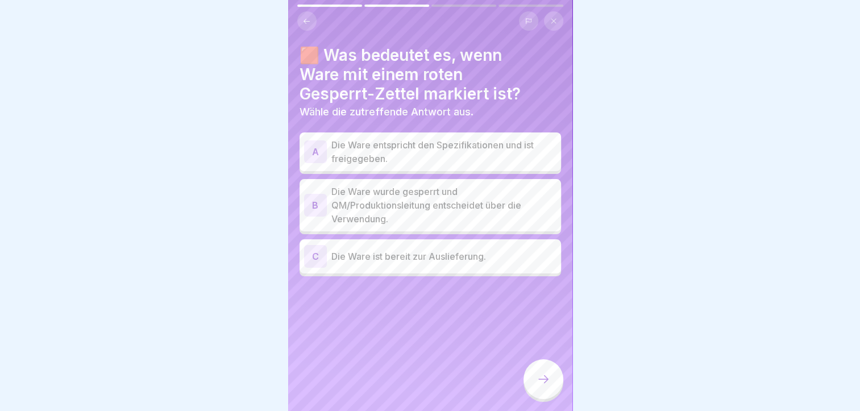
click at [449, 155] on p "Die Ware entspricht den Spezifikationen und ist freigegeben." at bounding box center [444, 151] width 225 height 27
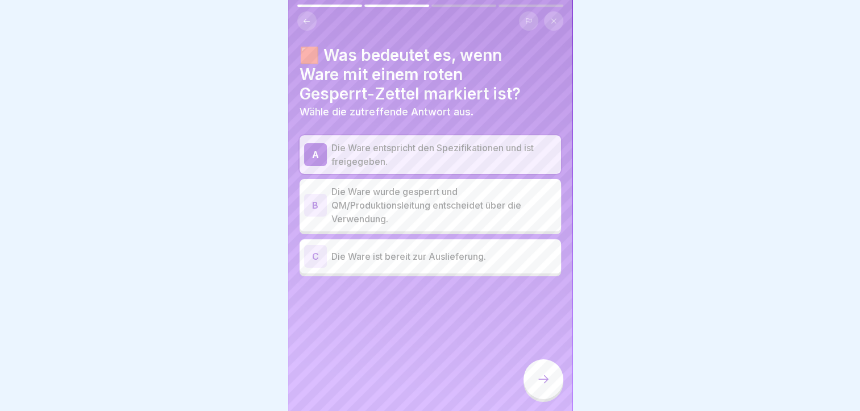
click at [400, 149] on p "Die Ware entspricht den Spezifikationen und ist freigegeben." at bounding box center [444, 154] width 225 height 27
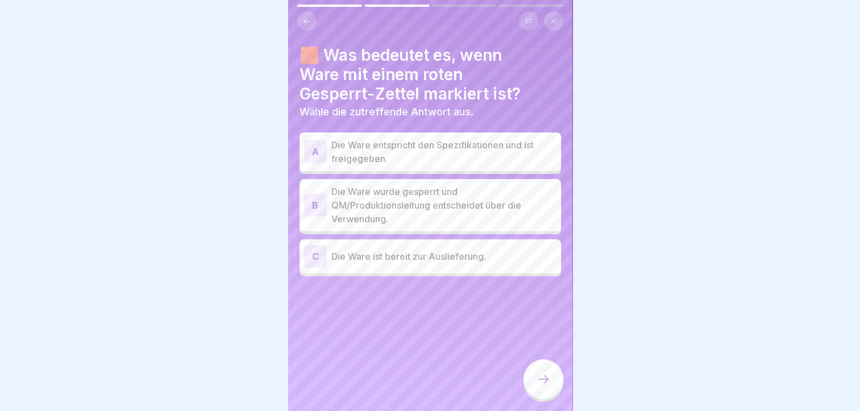
click at [408, 204] on p "Die Ware wurde gesperrt und QM/Produktionsleitung entscheidet über die Verwendu…" at bounding box center [444, 205] width 225 height 41
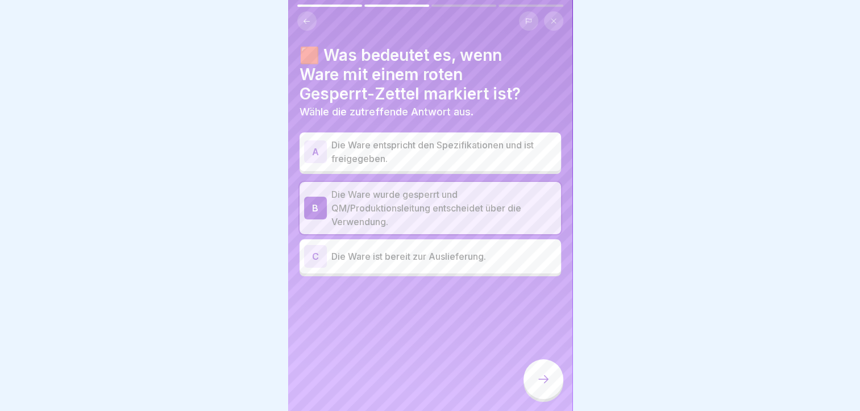
click at [543, 369] on div at bounding box center [544, 380] width 40 height 43
click at [545, 383] on icon at bounding box center [544, 379] width 14 height 14
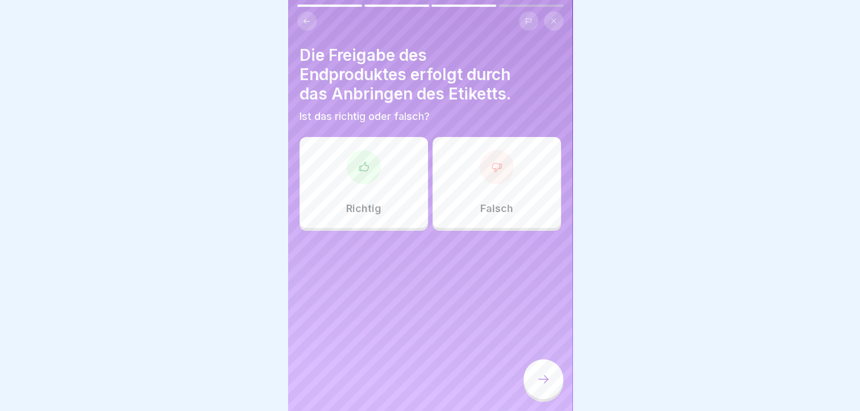
click at [361, 195] on div "Richtig" at bounding box center [364, 182] width 129 height 91
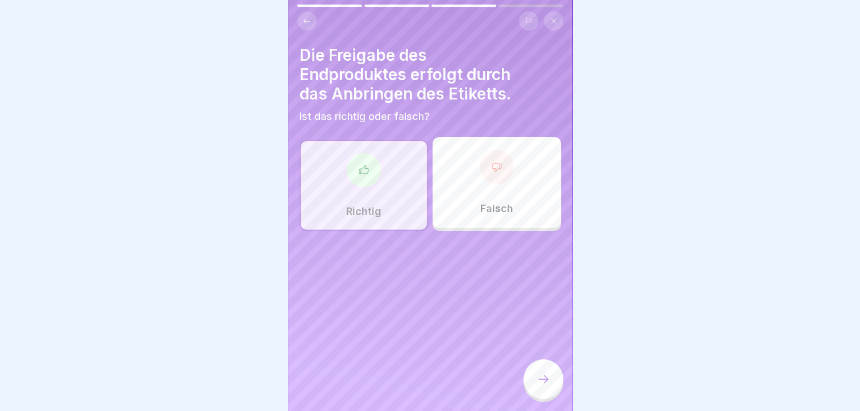
click at [551, 395] on div at bounding box center [544, 379] width 40 height 40
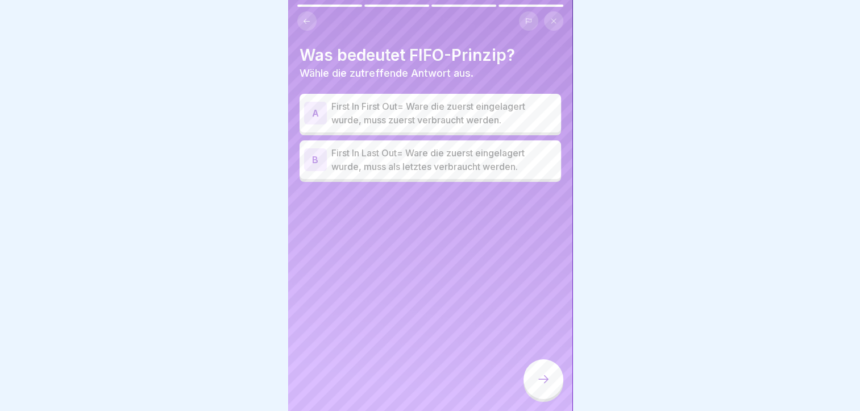
click at [430, 107] on p "First In First Out= Ware die zuerst eingelagert wurde, muss zuerst verbraucht w…" at bounding box center [444, 113] width 225 height 27
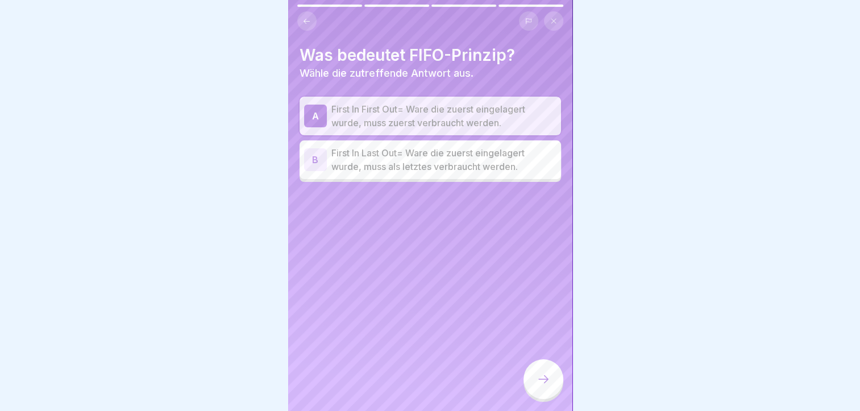
click at [546, 386] on icon at bounding box center [544, 379] width 14 height 14
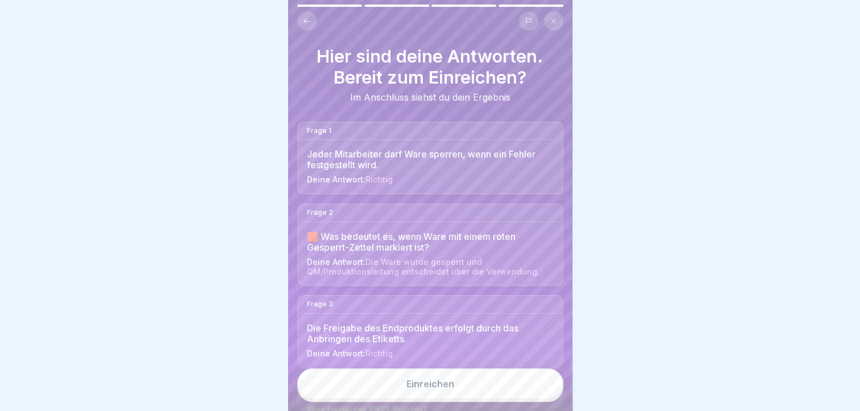
click at [546, 392] on button "Einreichen" at bounding box center [430, 383] width 266 height 31
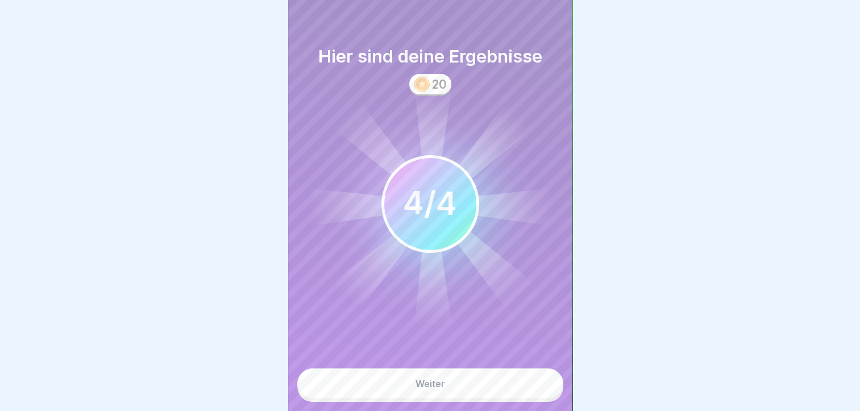
click at [546, 392] on button "Weiter" at bounding box center [430, 383] width 266 height 31
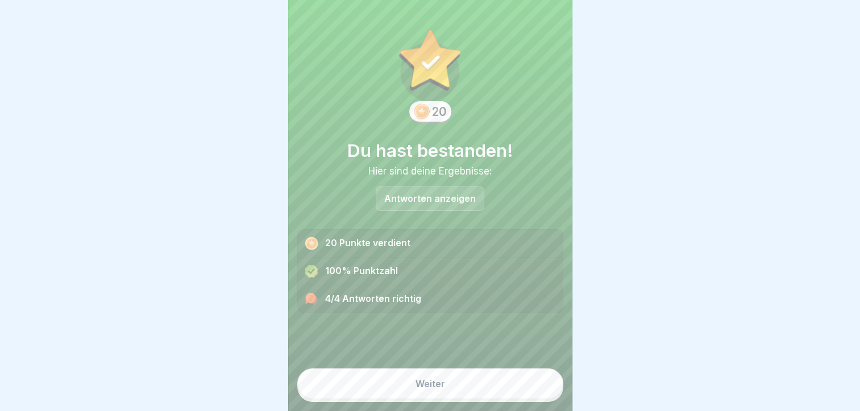
click at [538, 396] on button "Weiter" at bounding box center [430, 383] width 266 height 31
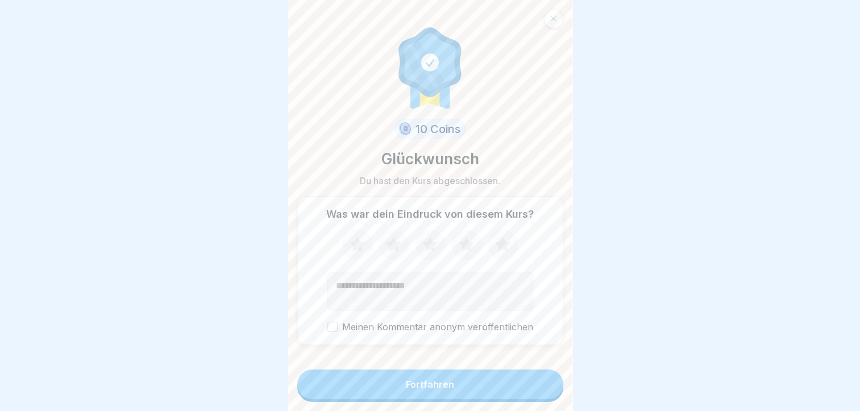
click at [538, 396] on button "Fortfahren" at bounding box center [430, 385] width 266 height 30
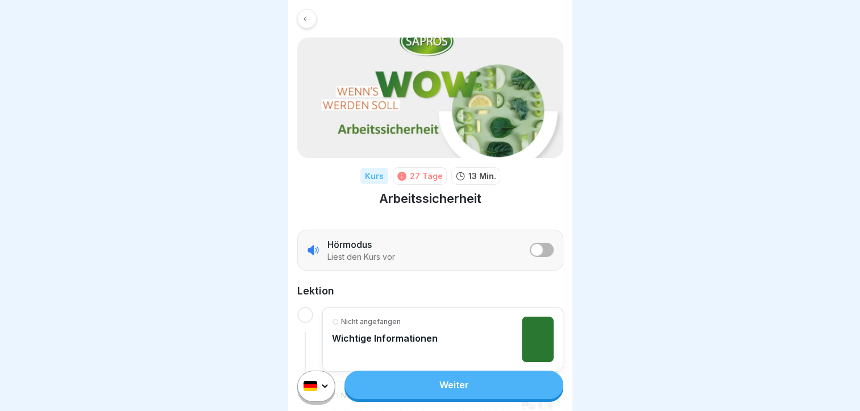
click at [437, 399] on link "Weiter" at bounding box center [454, 385] width 218 height 28
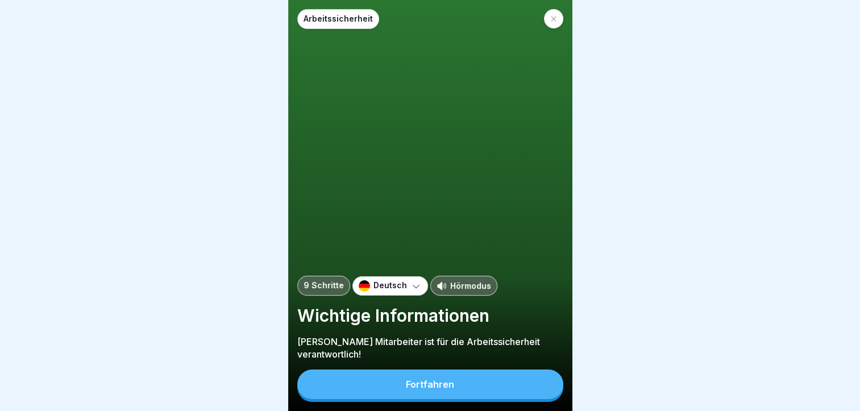
click at [438, 399] on button "Fortfahren" at bounding box center [430, 385] width 266 height 30
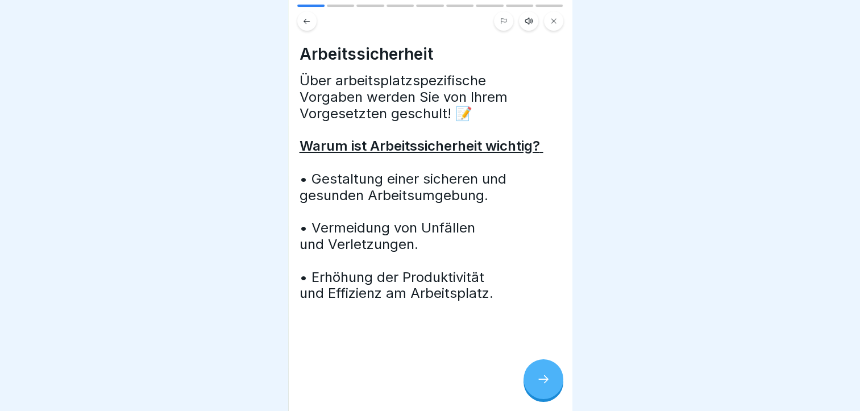
click at [548, 386] on icon at bounding box center [544, 379] width 14 height 14
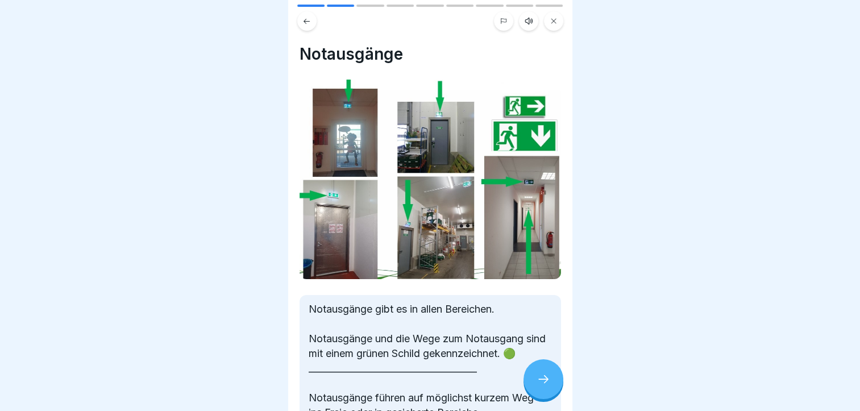
click at [548, 386] on icon at bounding box center [544, 379] width 14 height 14
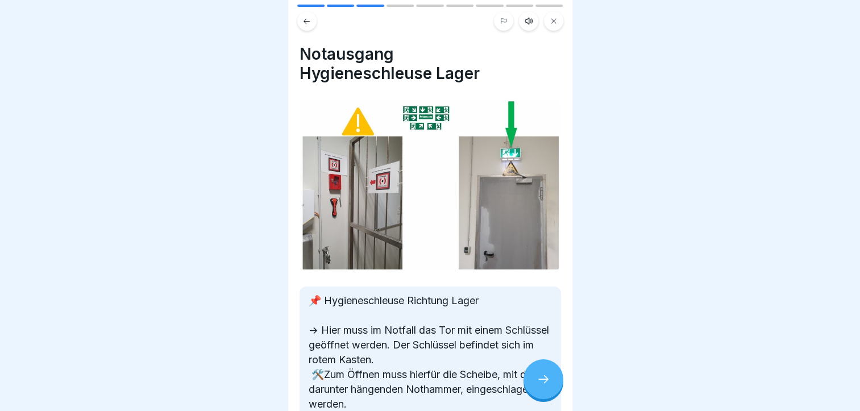
click at [548, 386] on icon at bounding box center [544, 379] width 14 height 14
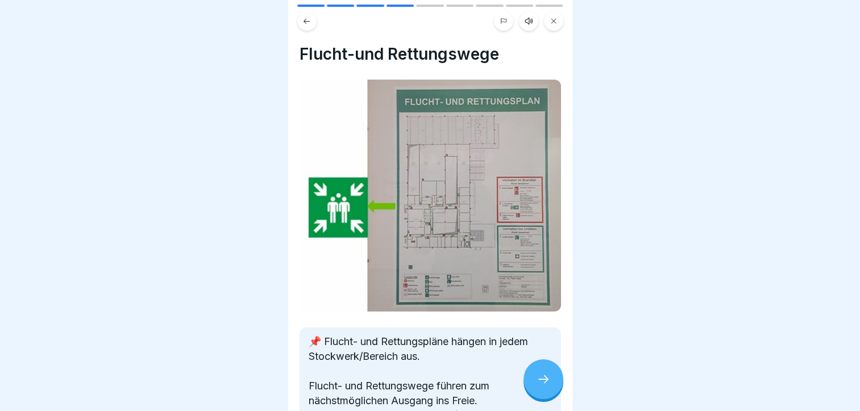
click at [548, 386] on icon at bounding box center [544, 379] width 14 height 14
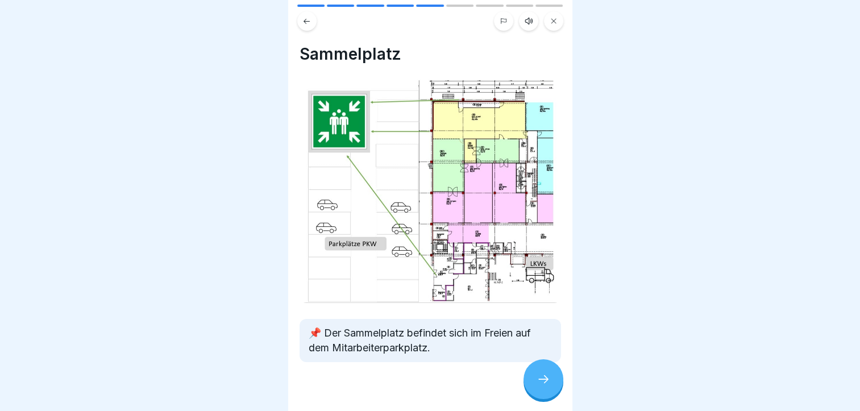
click at [548, 386] on icon at bounding box center [544, 379] width 14 height 14
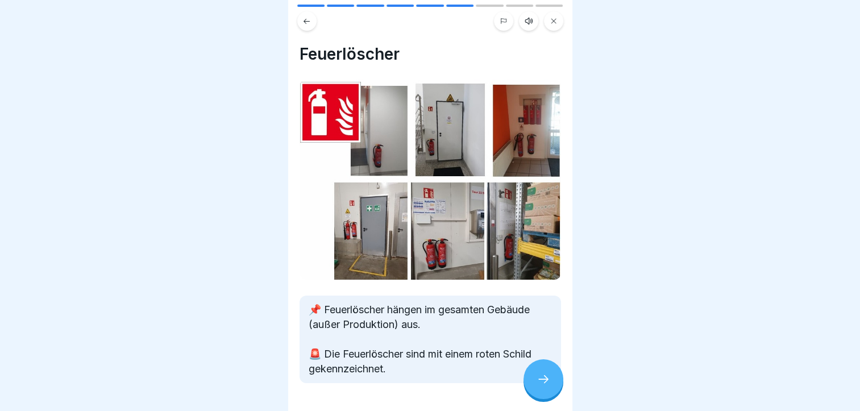
click at [548, 386] on icon at bounding box center [544, 379] width 14 height 14
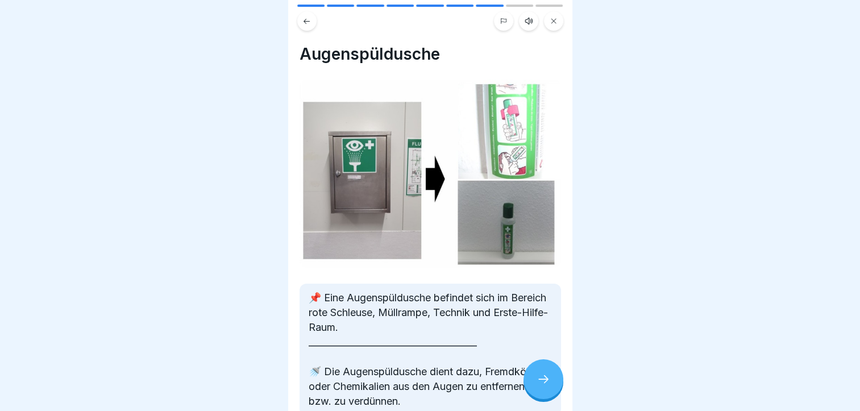
click at [548, 386] on icon at bounding box center [544, 379] width 14 height 14
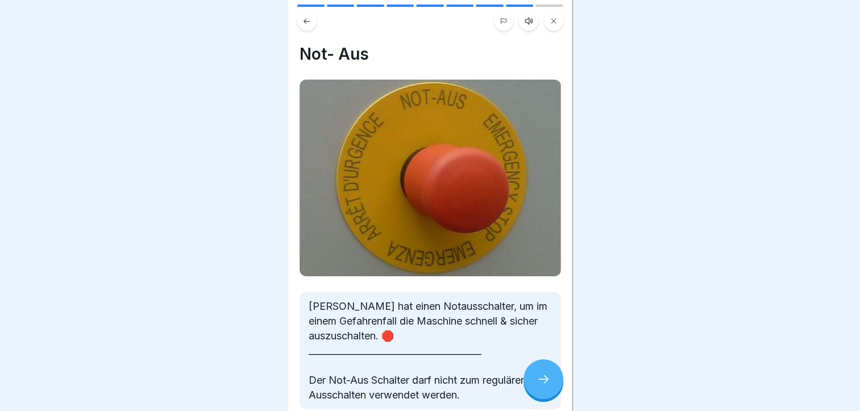
click at [548, 386] on icon at bounding box center [544, 379] width 14 height 14
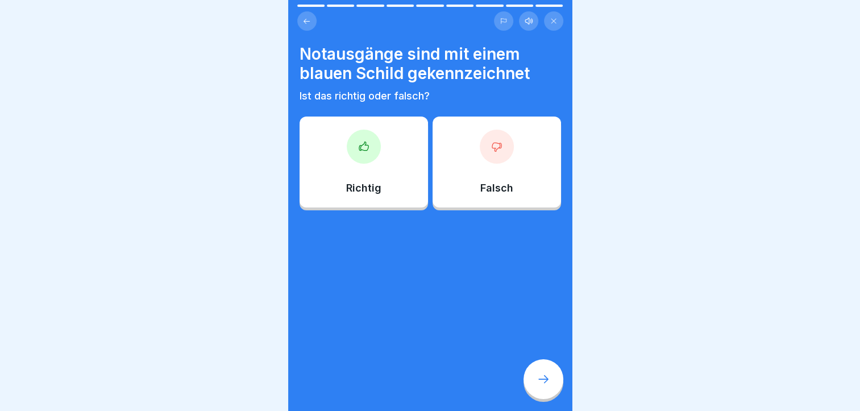
click at [493, 187] on p "Falsch" at bounding box center [496, 188] width 33 height 13
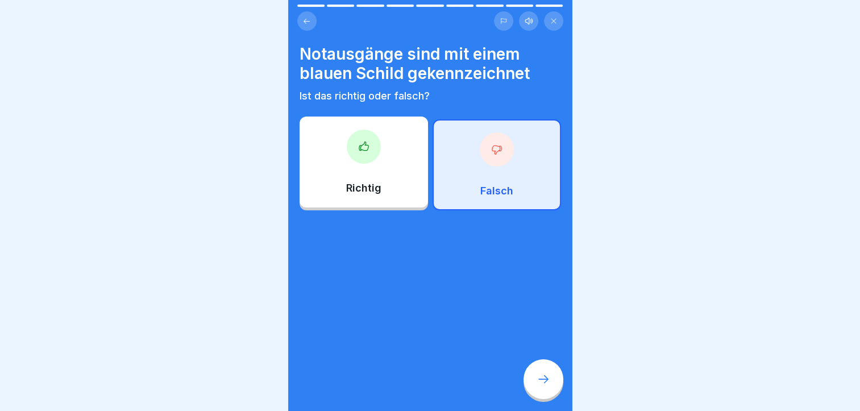
click at [546, 386] on icon at bounding box center [544, 379] width 14 height 14
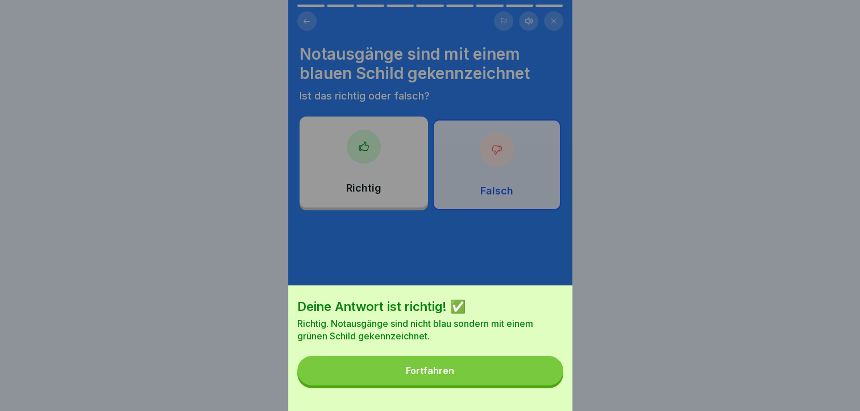
click at [509, 384] on button "Fortfahren" at bounding box center [430, 371] width 266 height 30
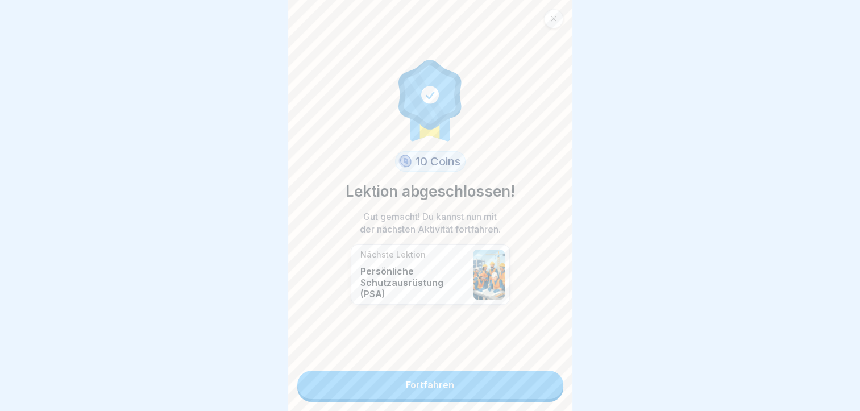
click at [509, 383] on link "Fortfahren" at bounding box center [430, 385] width 266 height 28
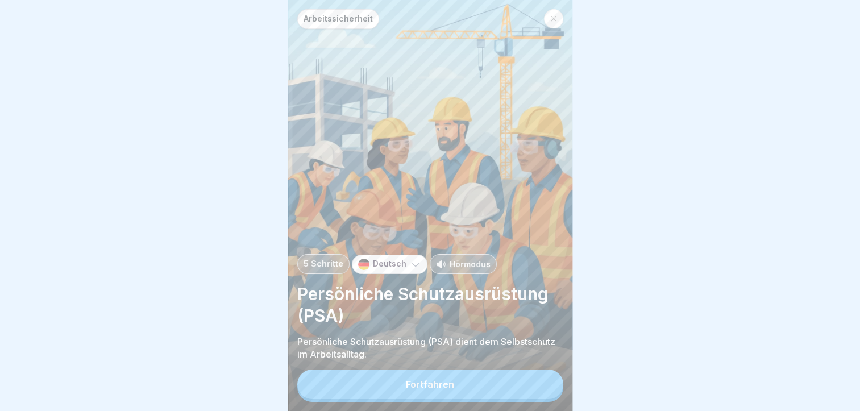
click at [509, 383] on button "Fortfahren" at bounding box center [430, 385] width 266 height 30
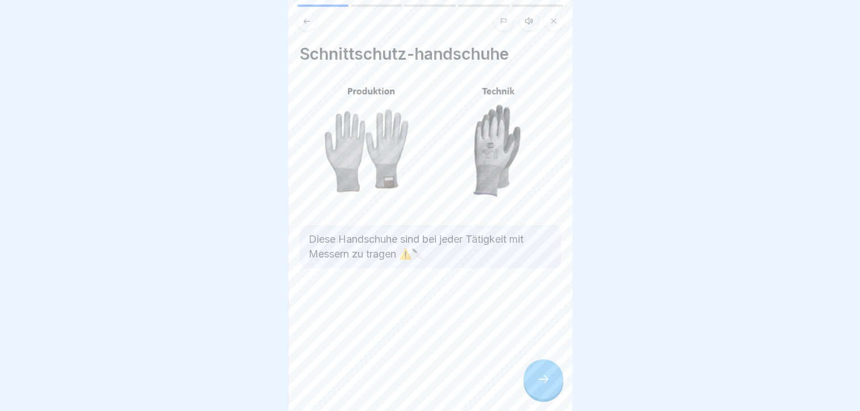
click at [539, 383] on icon at bounding box center [544, 379] width 14 height 14
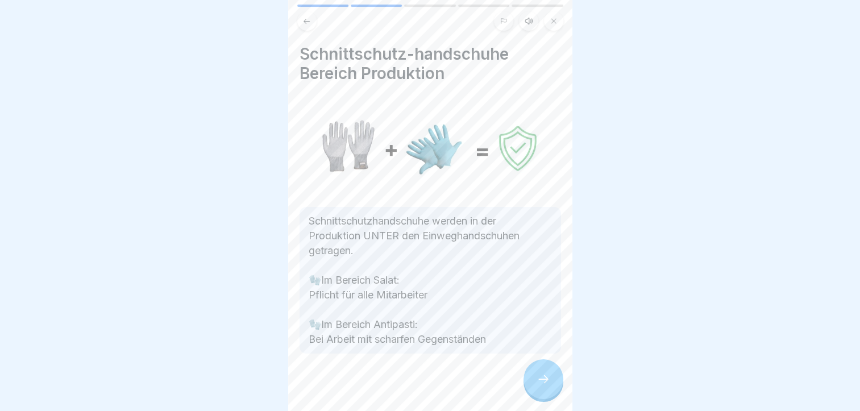
click at [543, 386] on icon at bounding box center [544, 379] width 14 height 14
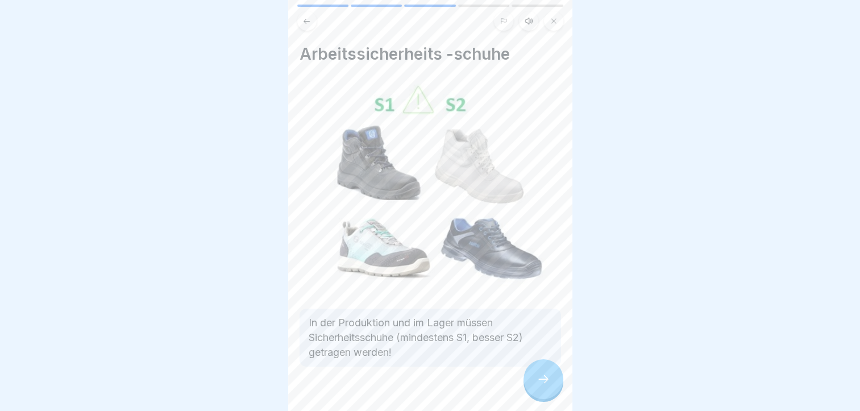
click at [540, 395] on div at bounding box center [544, 379] width 40 height 40
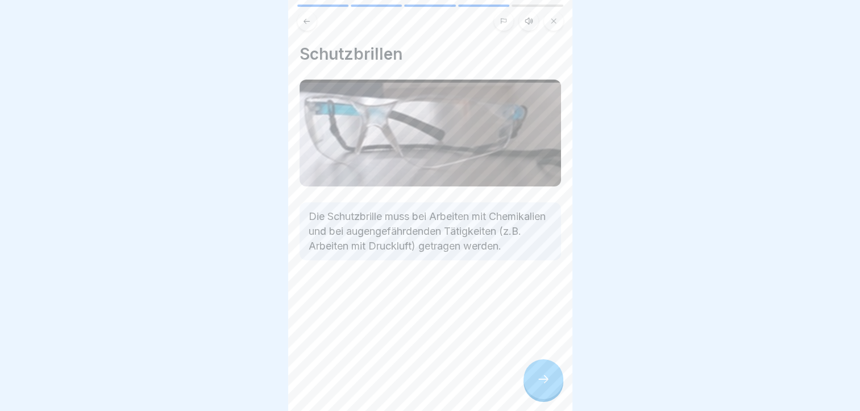
click at [540, 395] on div at bounding box center [544, 379] width 40 height 40
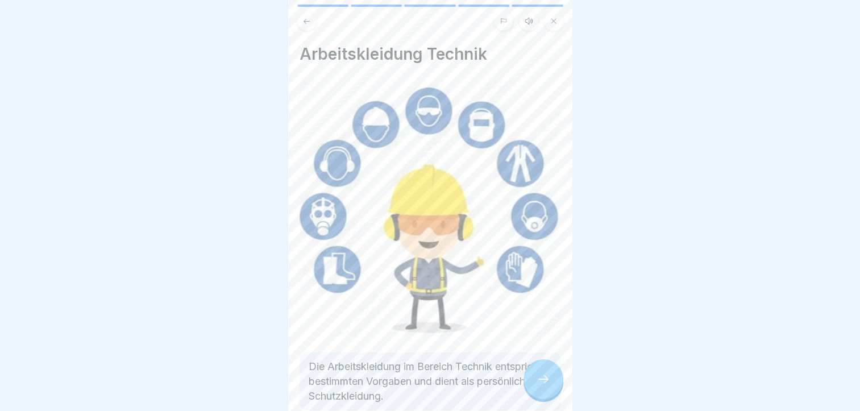
click at [540, 395] on div at bounding box center [544, 379] width 40 height 40
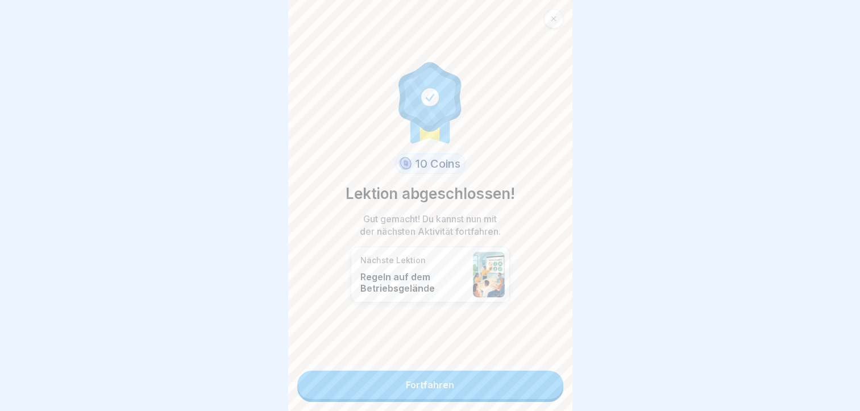
click at [540, 395] on link "Fortfahren" at bounding box center [430, 385] width 266 height 28
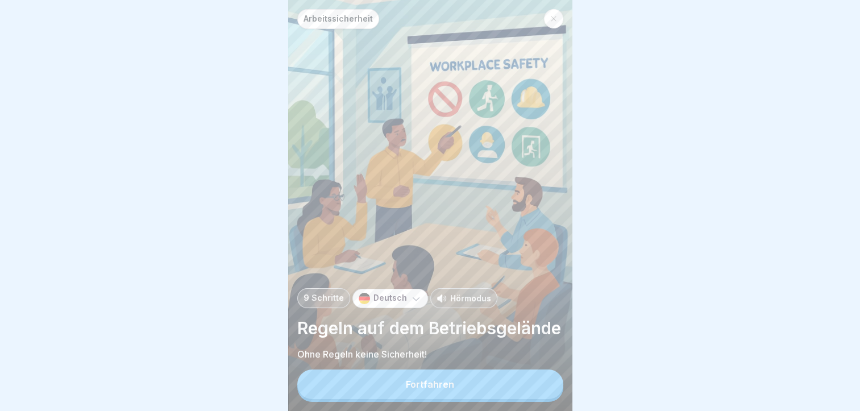
click at [540, 395] on button "Fortfahren" at bounding box center [430, 385] width 266 height 30
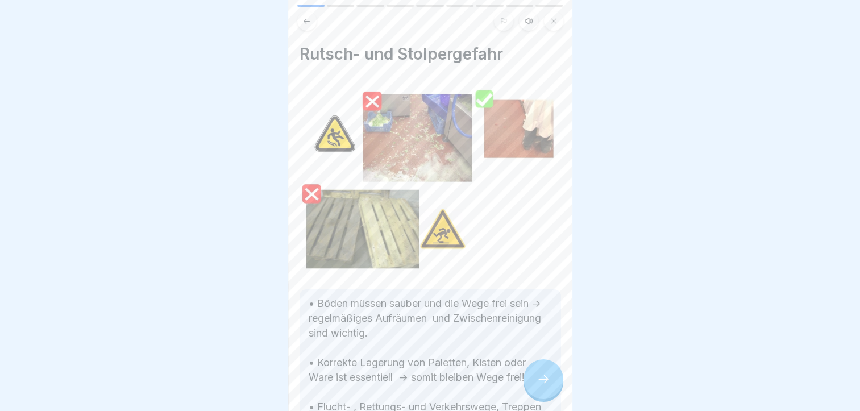
scroll to position [9, 0]
click at [534, 391] on div at bounding box center [544, 379] width 40 height 40
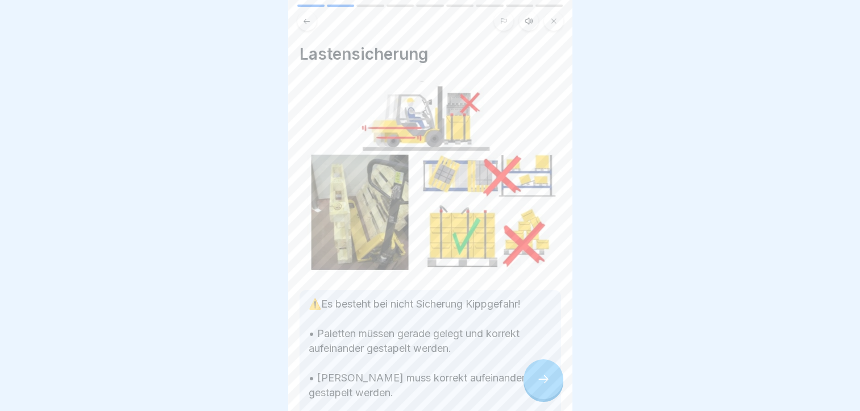
click at [540, 376] on icon at bounding box center [544, 379] width 14 height 14
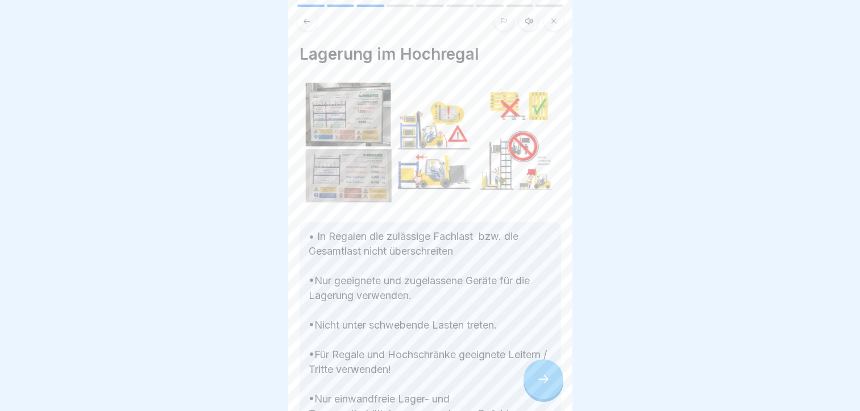
click at [540, 376] on icon at bounding box center [544, 379] width 14 height 14
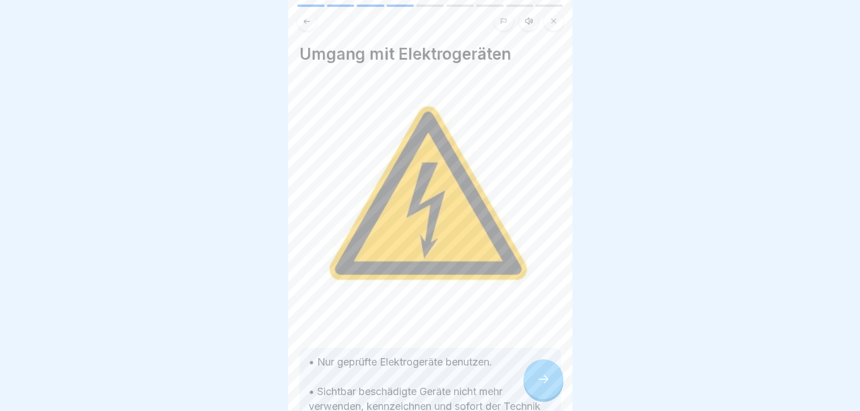
click at [540, 376] on icon at bounding box center [544, 379] width 14 height 14
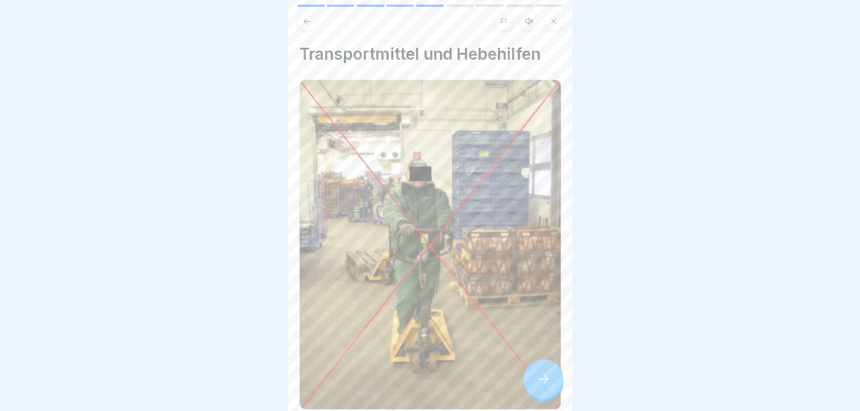
click at [540, 376] on icon at bounding box center [544, 379] width 14 height 14
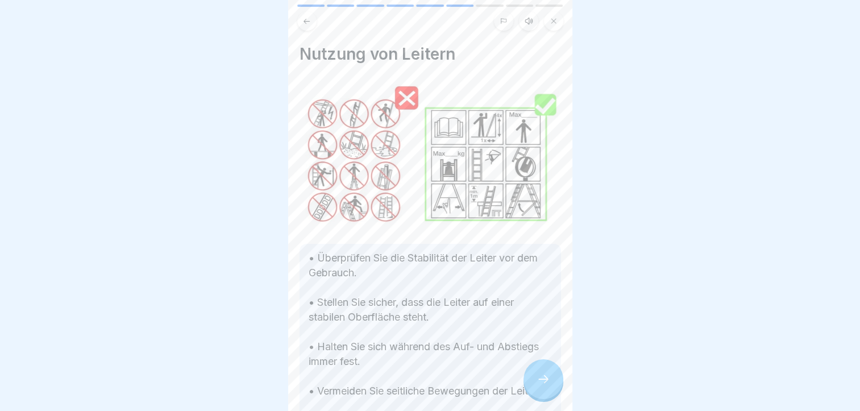
click at [539, 378] on icon at bounding box center [544, 379] width 14 height 14
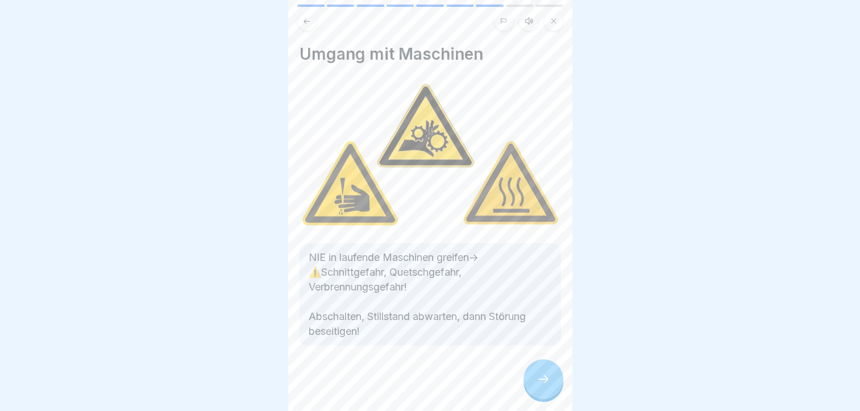
click at [538, 378] on icon at bounding box center [544, 379] width 14 height 14
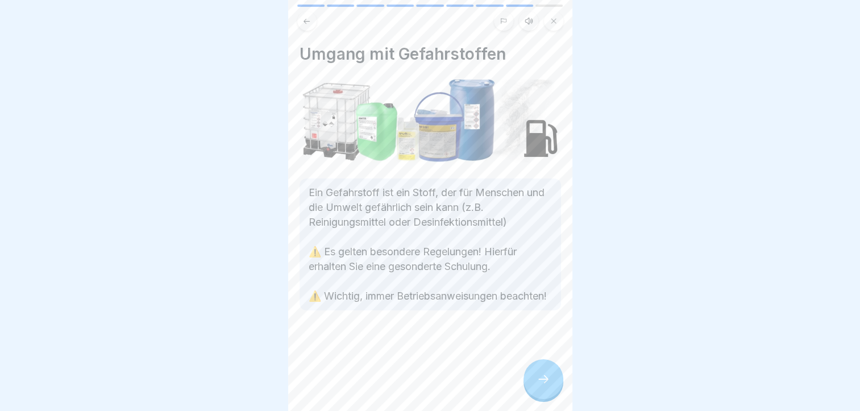
click at [538, 378] on icon at bounding box center [544, 379] width 14 height 14
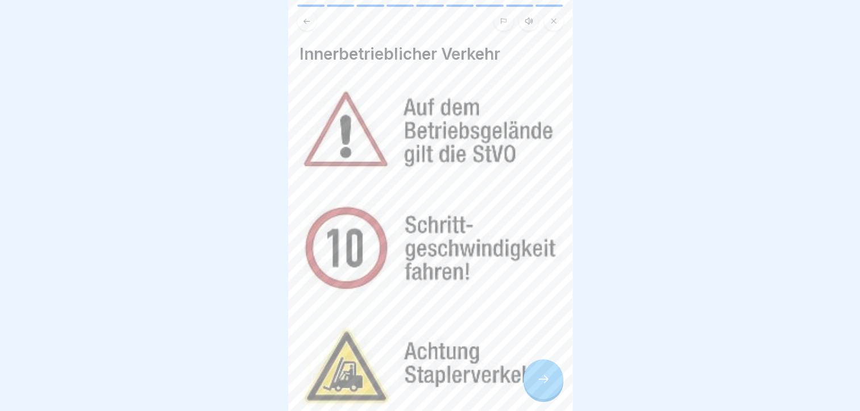
click at [537, 378] on icon at bounding box center [544, 379] width 14 height 14
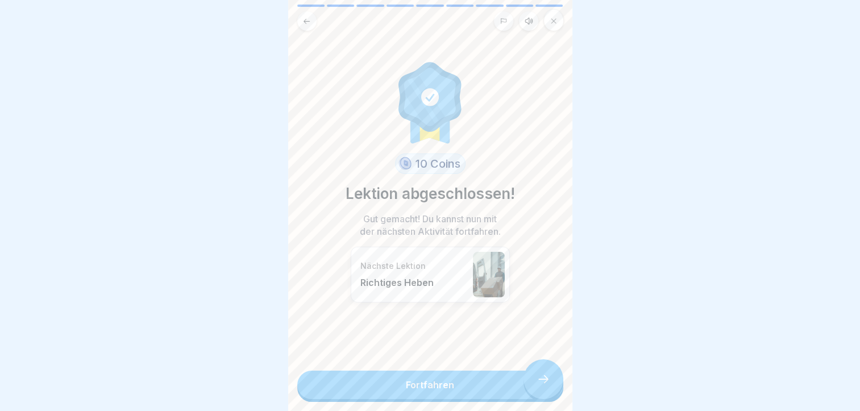
click at [536, 379] on link "Fortfahren" at bounding box center [430, 385] width 266 height 28
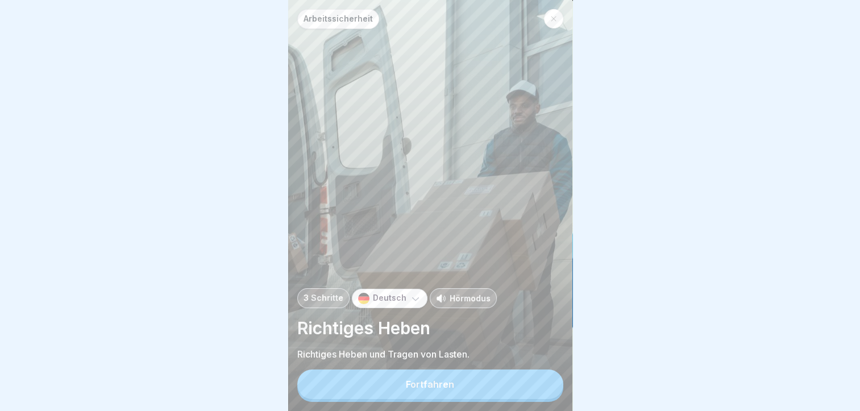
click at [526, 382] on button "Fortfahren" at bounding box center [430, 385] width 266 height 30
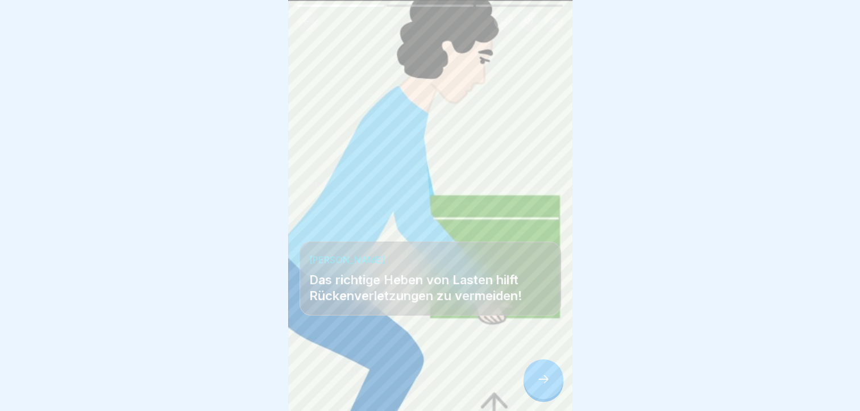
click at [537, 383] on icon at bounding box center [544, 379] width 14 height 14
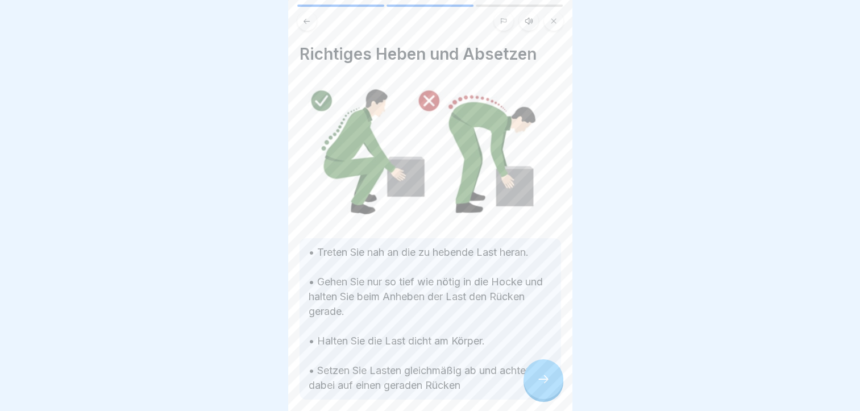
click at [536, 383] on div at bounding box center [544, 379] width 40 height 40
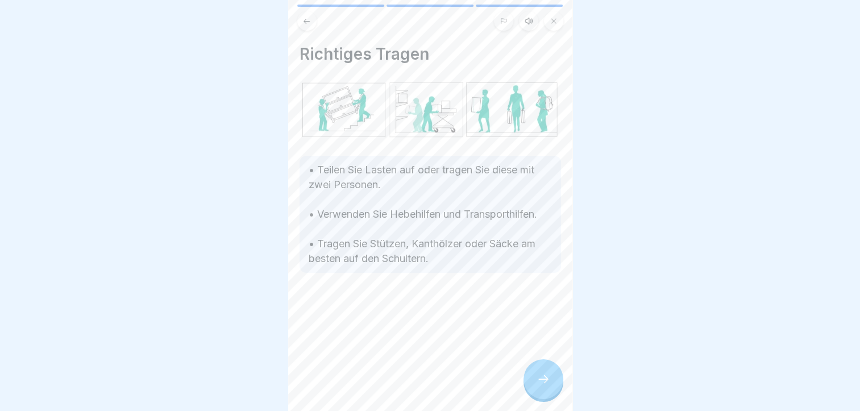
click at [536, 383] on div at bounding box center [544, 379] width 40 height 40
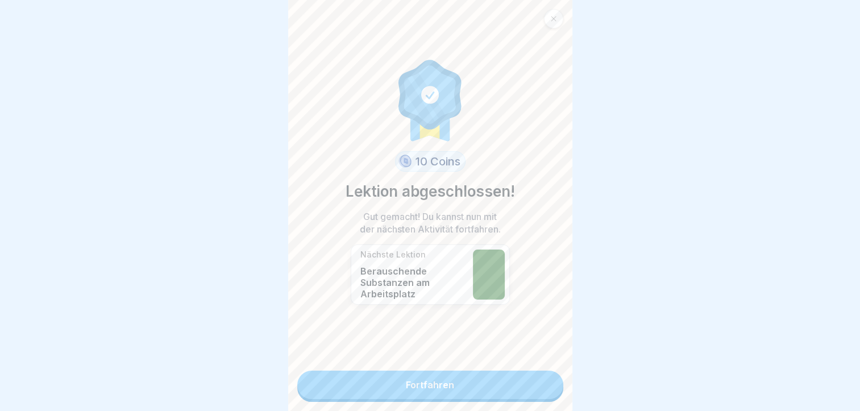
click at [536, 383] on link "Fortfahren" at bounding box center [430, 385] width 266 height 28
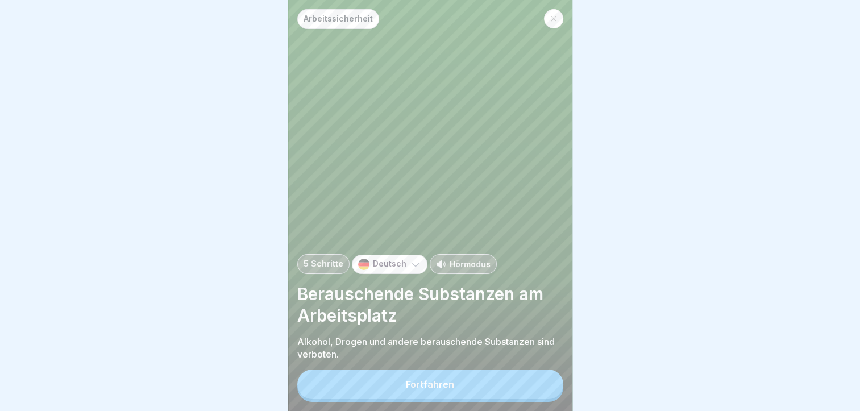
click at [536, 383] on button "Fortfahren" at bounding box center [430, 385] width 266 height 30
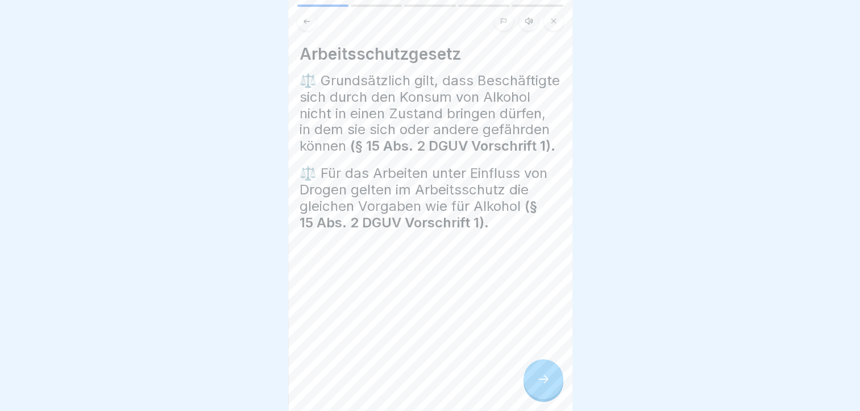
click at [536, 385] on div at bounding box center [544, 379] width 40 height 40
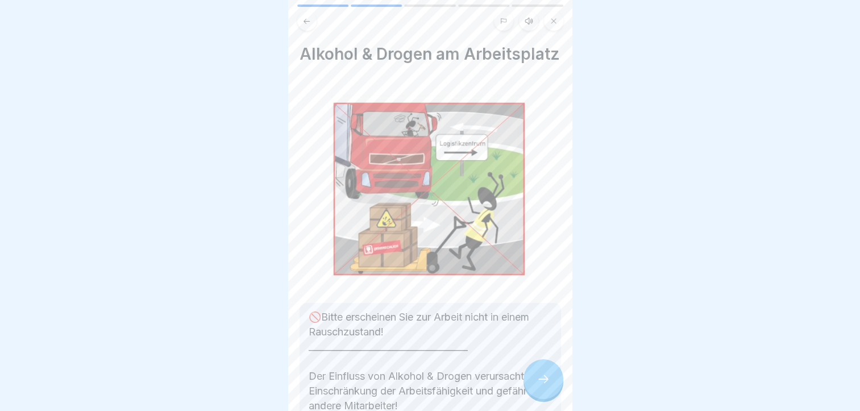
click at [534, 386] on div at bounding box center [544, 379] width 40 height 40
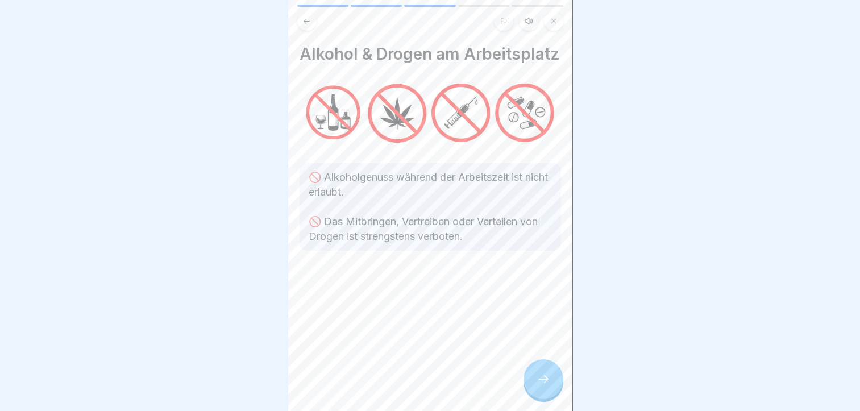
click at [533, 386] on div at bounding box center [544, 379] width 40 height 40
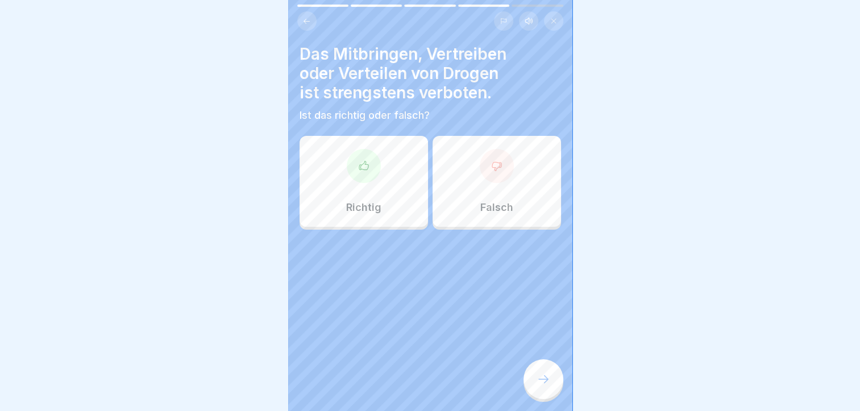
click at [532, 386] on div at bounding box center [544, 379] width 40 height 40
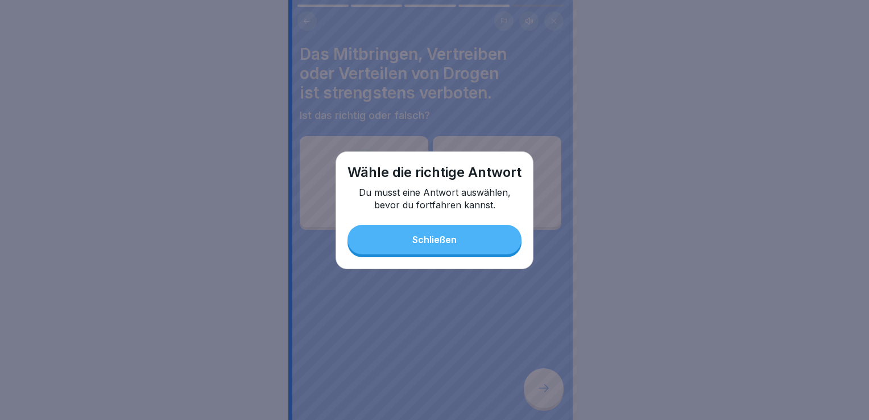
drag, startPoint x: 482, startPoint y: 255, endPoint x: 465, endPoint y: 265, distance: 20.4
click at [482, 256] on div "Wähle die richtige Antwort Du musst eine Antwort auswählen, bevor du fortfahren…" at bounding box center [434, 210] width 198 height 118
click at [414, 242] on div "Schließen" at bounding box center [434, 239] width 44 height 10
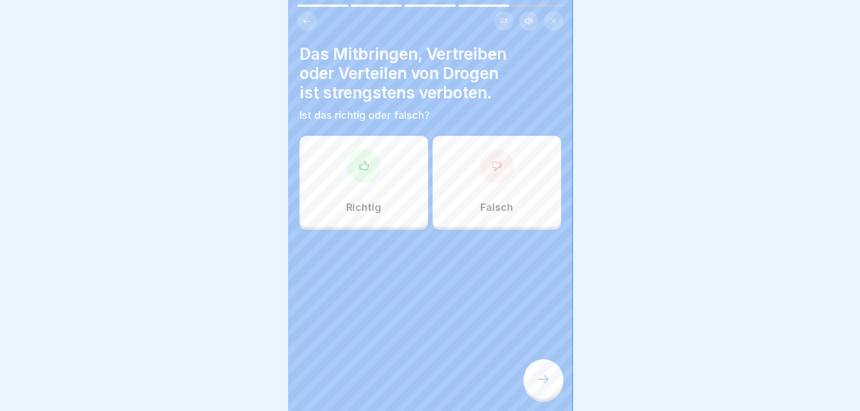
click at [363, 172] on div at bounding box center [364, 166] width 34 height 34
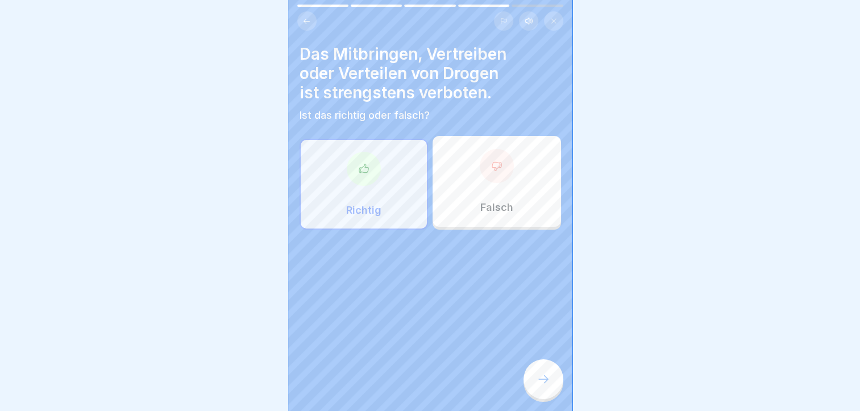
click at [533, 386] on div at bounding box center [544, 379] width 40 height 40
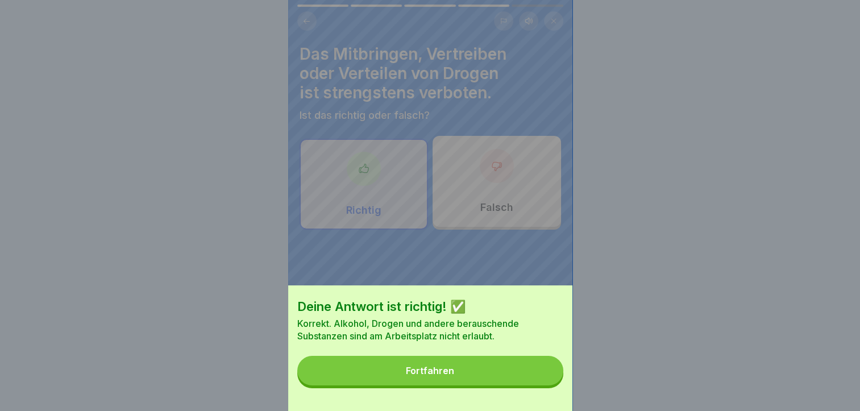
click at [487, 386] on button "Fortfahren" at bounding box center [430, 371] width 266 height 30
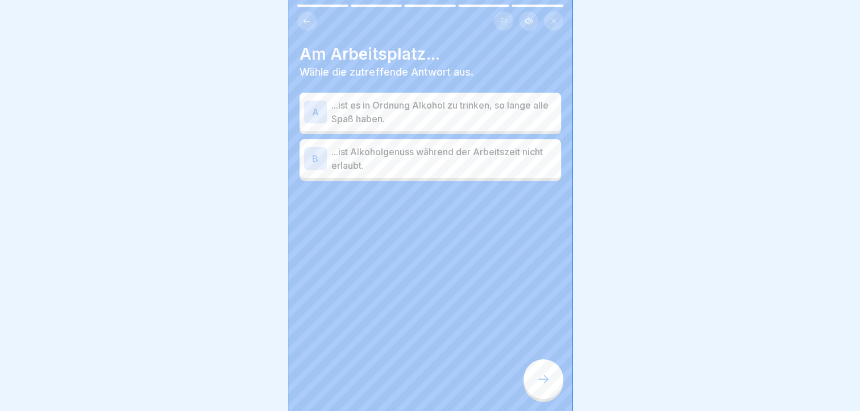
click at [421, 163] on p "...ist Alkoholgenuss während der Arbeitszeit nicht erlaubt." at bounding box center [444, 158] width 225 height 27
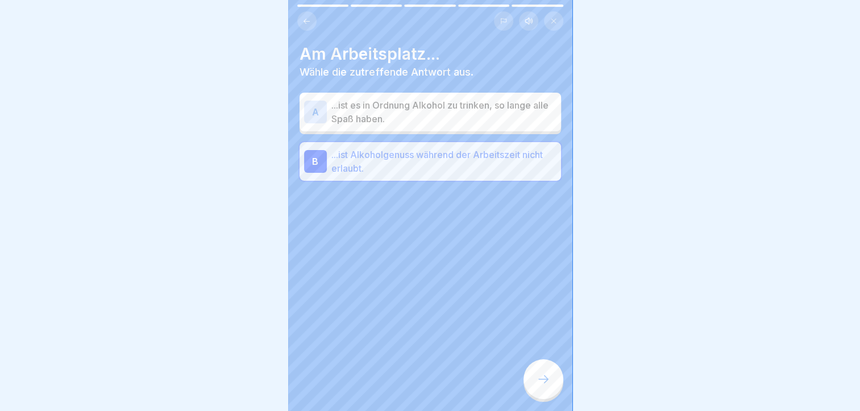
click at [547, 384] on icon at bounding box center [544, 379] width 14 height 14
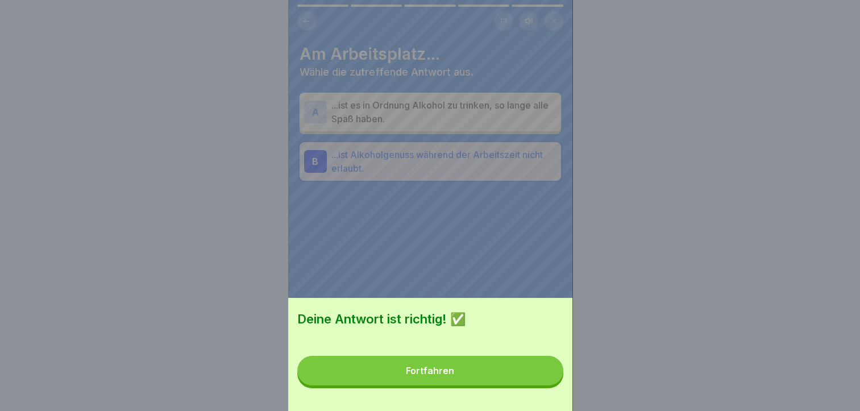
click at [512, 369] on button "Fortfahren" at bounding box center [430, 371] width 266 height 30
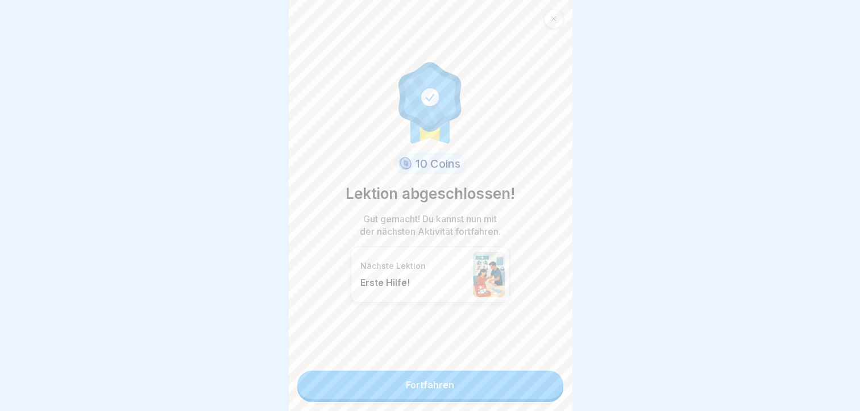
click at [503, 386] on link "Fortfahren" at bounding box center [430, 385] width 266 height 28
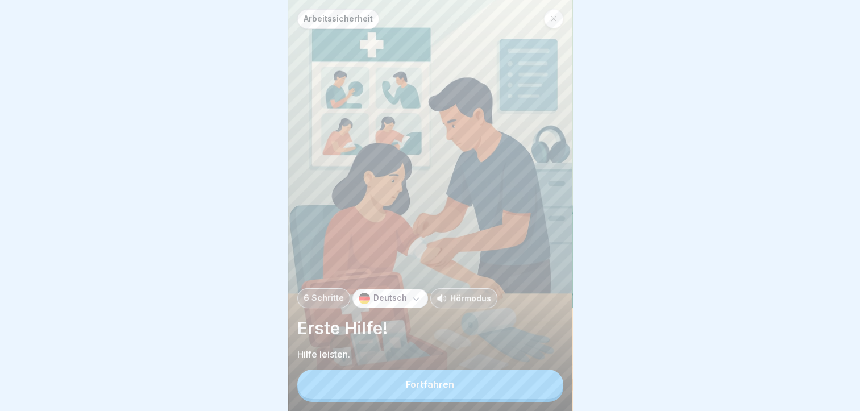
click at [504, 388] on button "Fortfahren" at bounding box center [430, 385] width 266 height 30
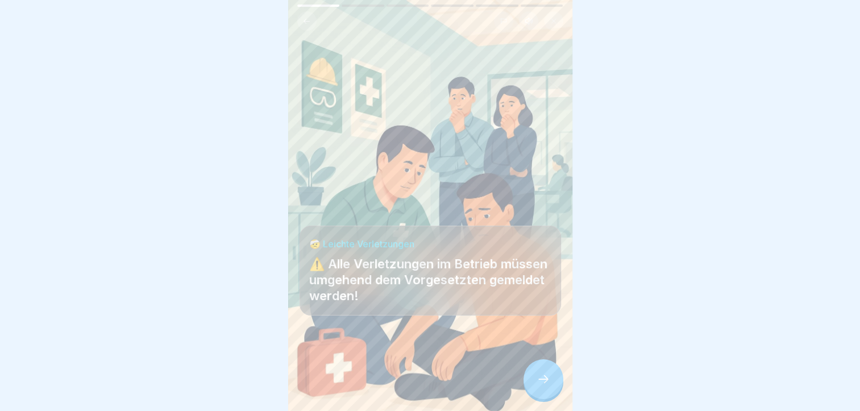
click at [544, 386] on icon at bounding box center [544, 379] width 14 height 14
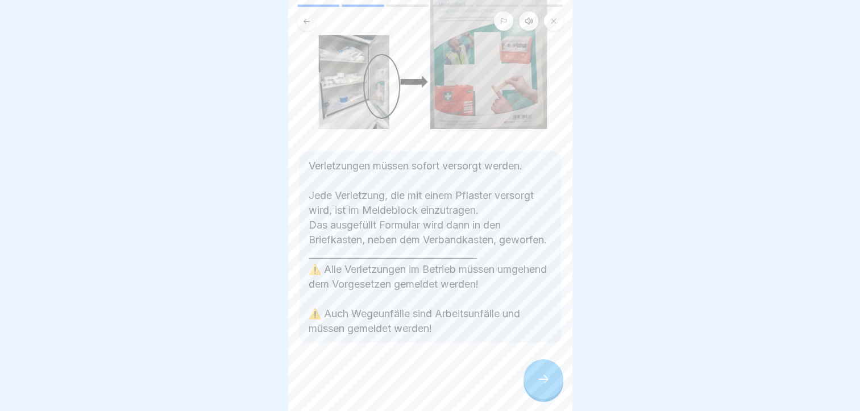
scroll to position [124, 0]
click at [541, 383] on icon at bounding box center [544, 379] width 14 height 14
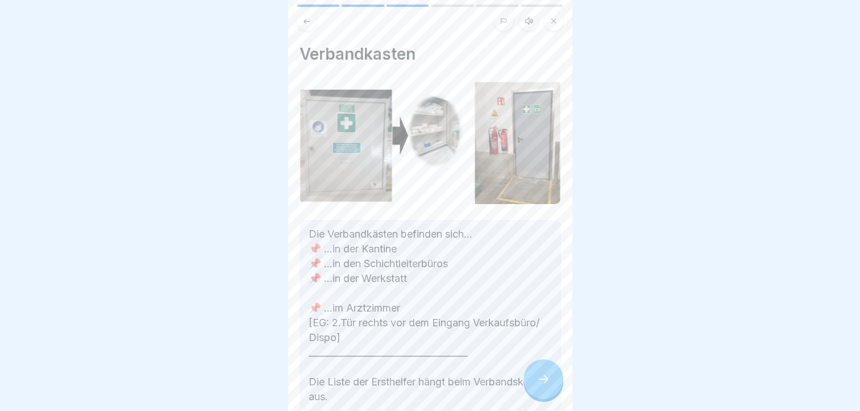
click at [541, 383] on icon at bounding box center [544, 379] width 14 height 14
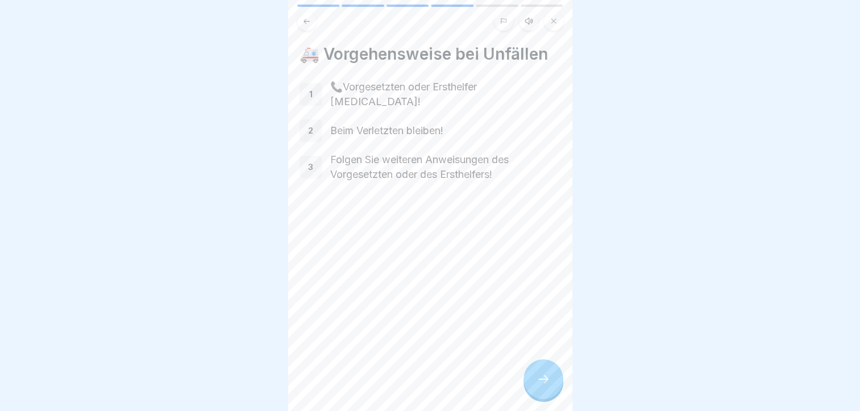
click at [445, 5] on div at bounding box center [452, 6] width 43 height 2
drag, startPoint x: 419, startPoint y: 6, endPoint x: 383, endPoint y: 13, distance: 36.6
click at [418, 6] on div at bounding box center [408, 6] width 43 height 2
click at [313, 24] on button at bounding box center [306, 20] width 19 height 19
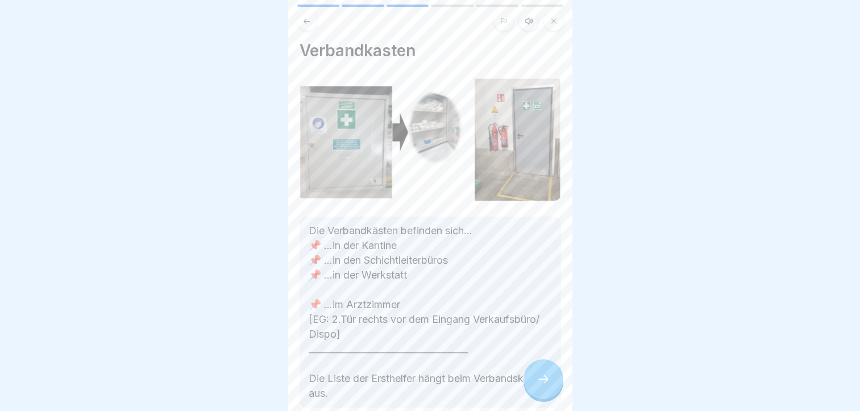
scroll to position [0, 0]
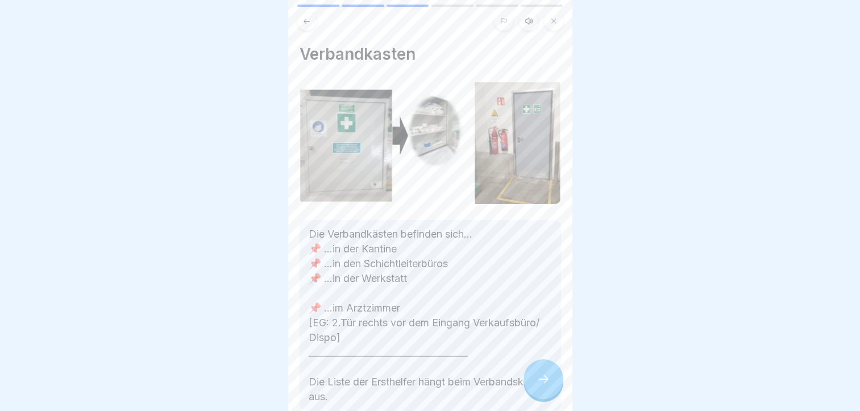
click at [539, 385] on icon at bounding box center [544, 379] width 14 height 14
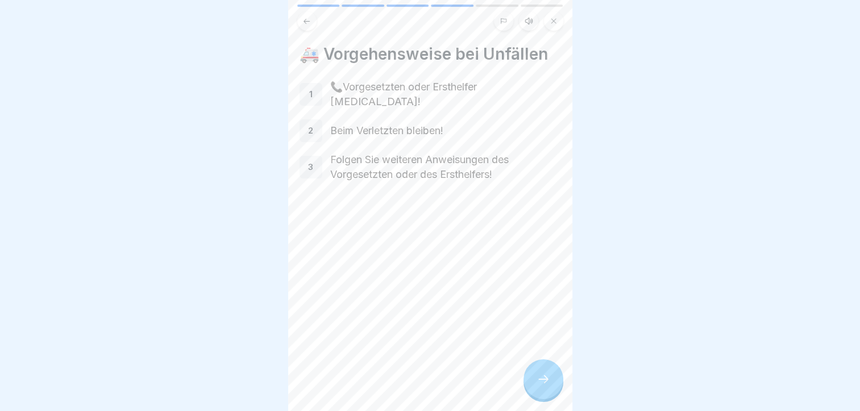
click at [544, 385] on icon at bounding box center [544, 379] width 14 height 14
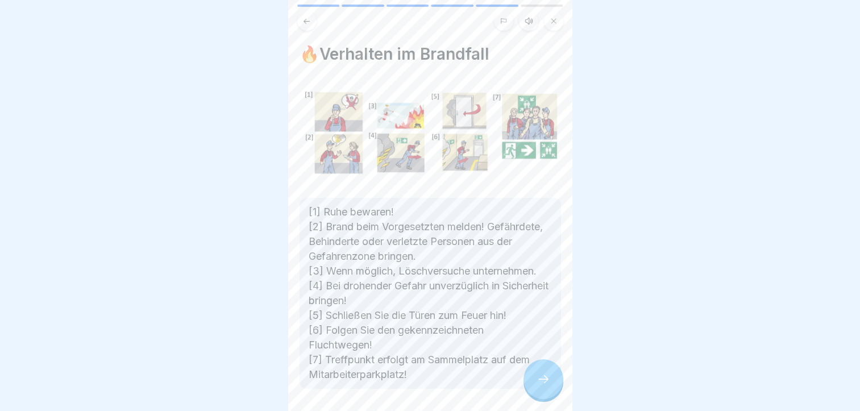
click at [544, 385] on icon at bounding box center [544, 379] width 14 height 14
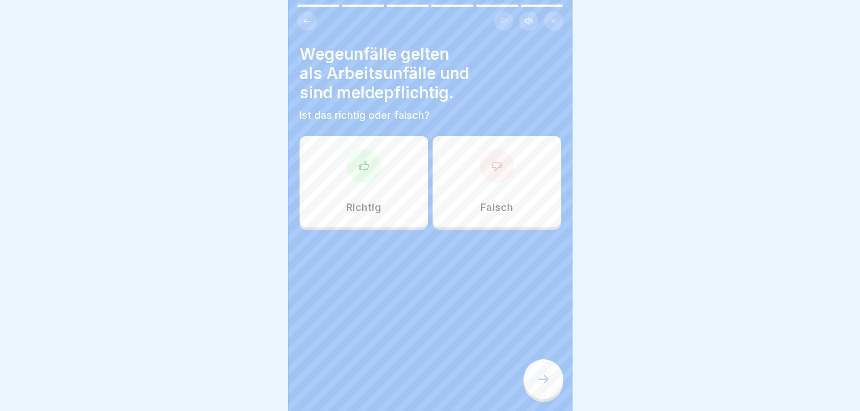
click at [378, 190] on div "Richtig" at bounding box center [364, 181] width 129 height 91
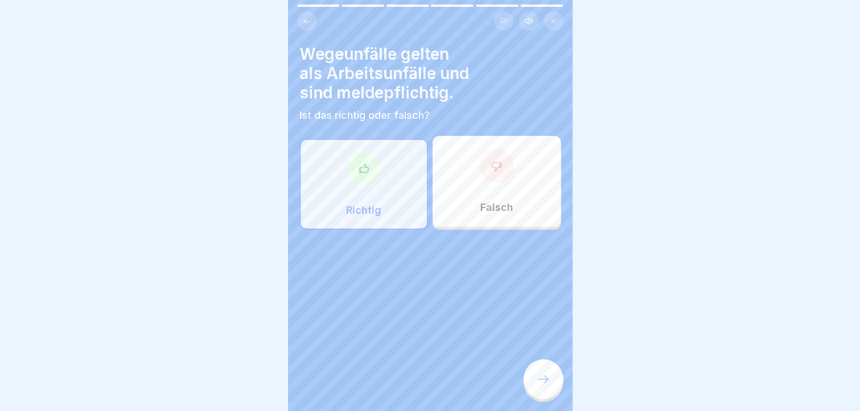
click at [546, 382] on div at bounding box center [544, 379] width 40 height 40
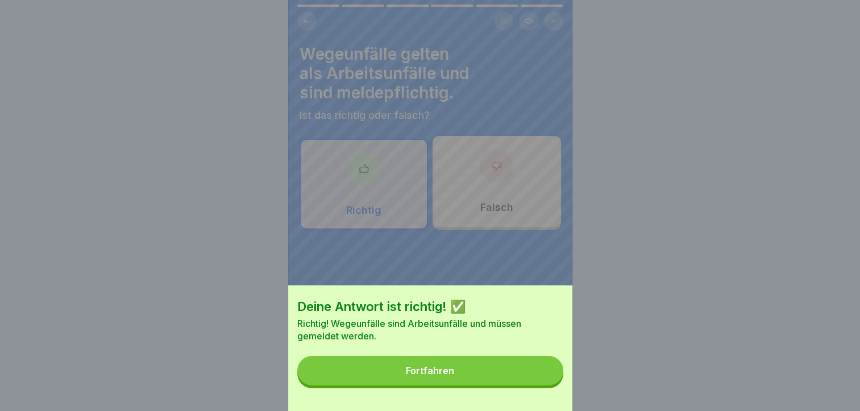
click at [519, 386] on button "Fortfahren" at bounding box center [430, 371] width 266 height 30
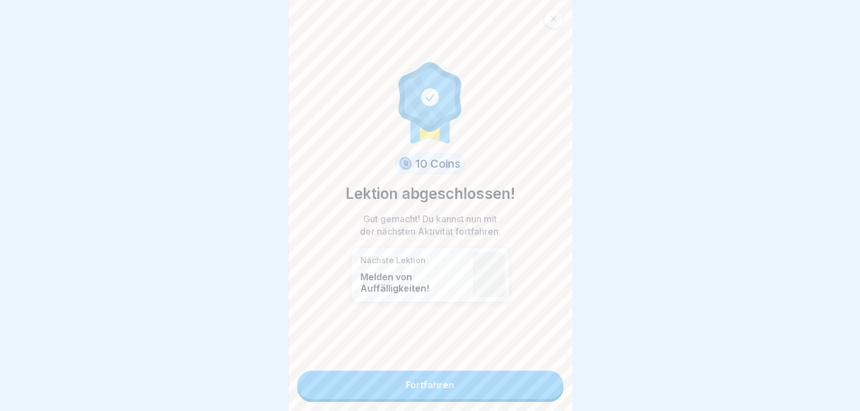
click at [495, 383] on link "Fortfahren" at bounding box center [430, 385] width 266 height 28
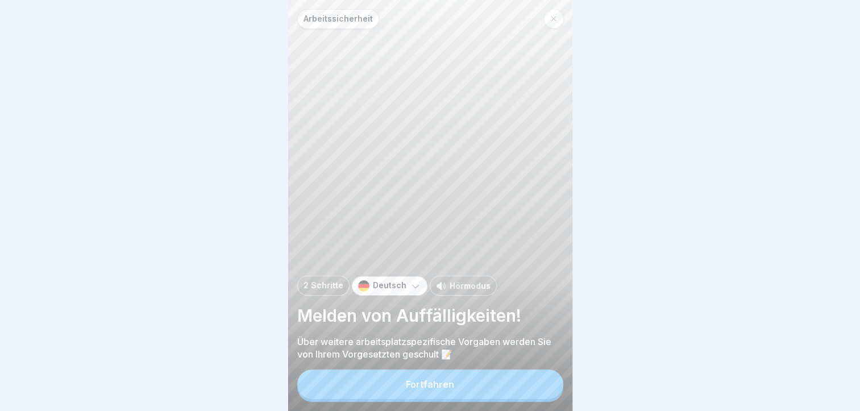
click at [499, 394] on button "Fortfahren" at bounding box center [430, 385] width 266 height 30
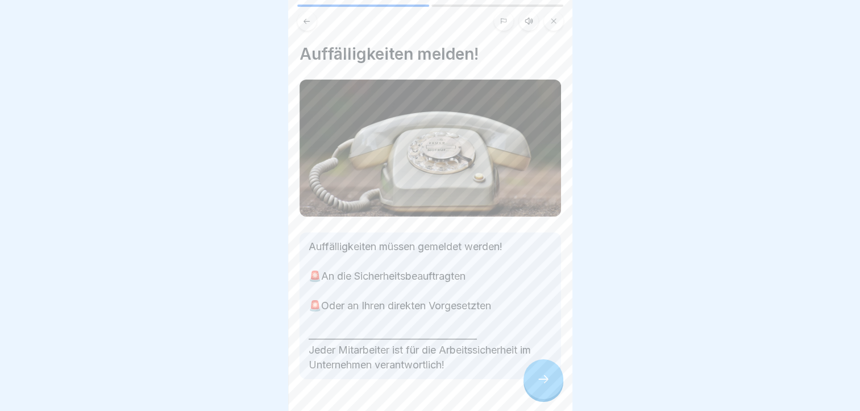
click at [541, 382] on div at bounding box center [544, 379] width 40 height 40
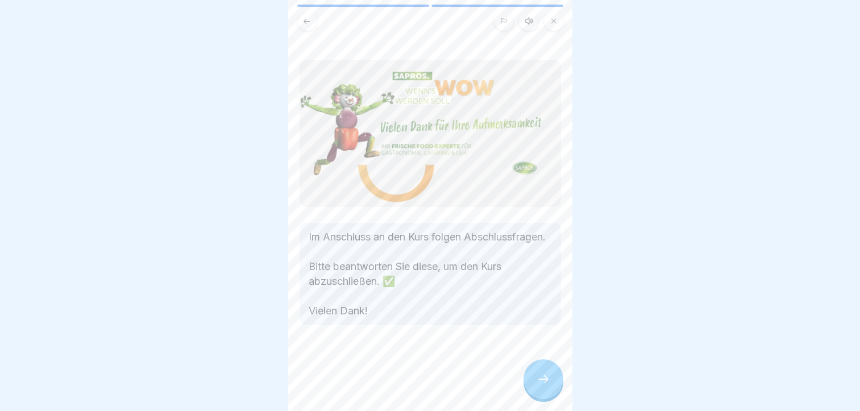
click at [541, 382] on div at bounding box center [544, 379] width 40 height 40
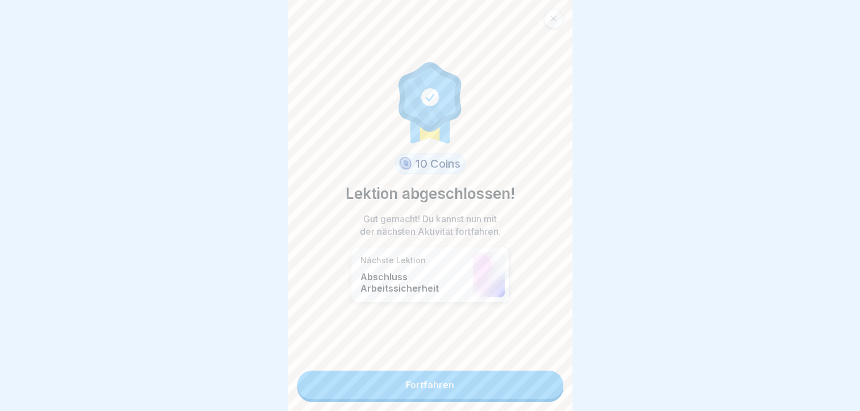
click at [541, 382] on link "Fortfahren" at bounding box center [430, 385] width 266 height 28
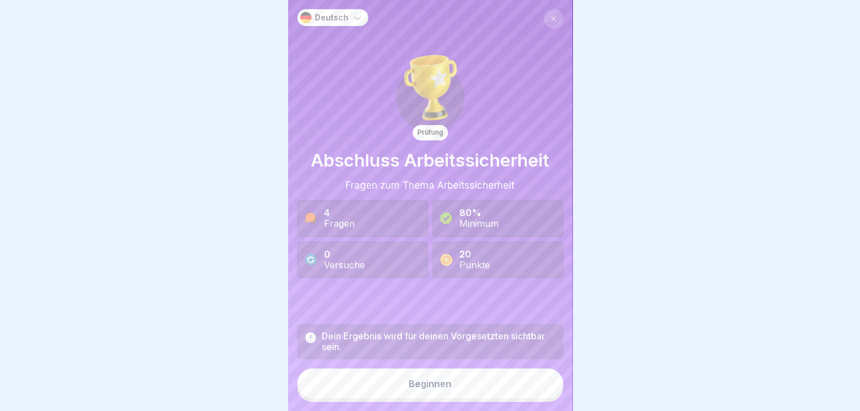
click at [530, 385] on button "Beginnen" at bounding box center [430, 383] width 266 height 31
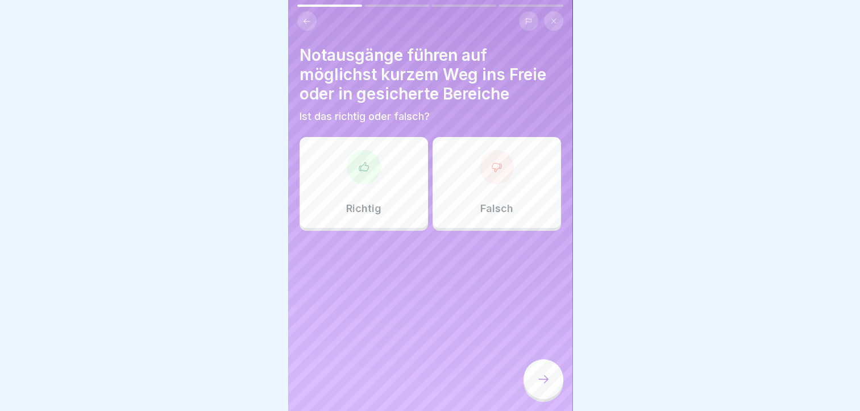
click at [386, 203] on div "Richtig" at bounding box center [364, 182] width 129 height 91
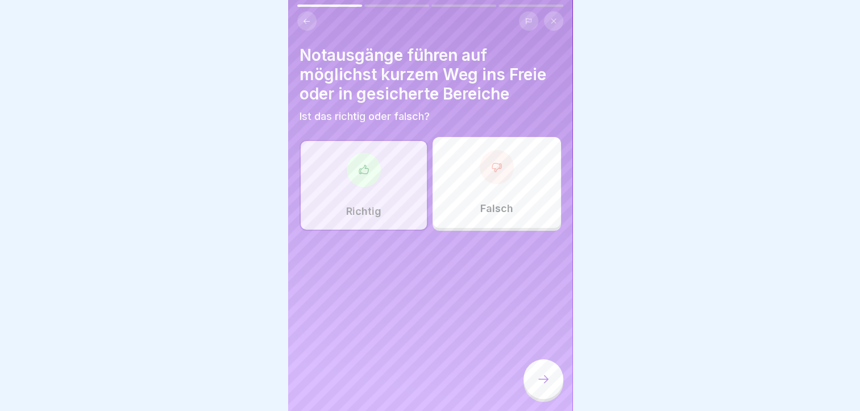
click at [537, 384] on icon at bounding box center [544, 379] width 14 height 14
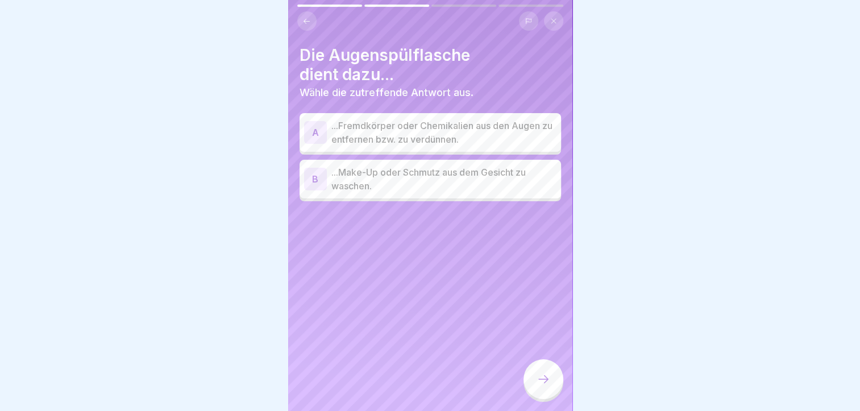
click at [488, 130] on p "...Fremdkörper oder Chemikalien aus den Augen zu entfernen bzw. zu verdünnen." at bounding box center [444, 132] width 225 height 27
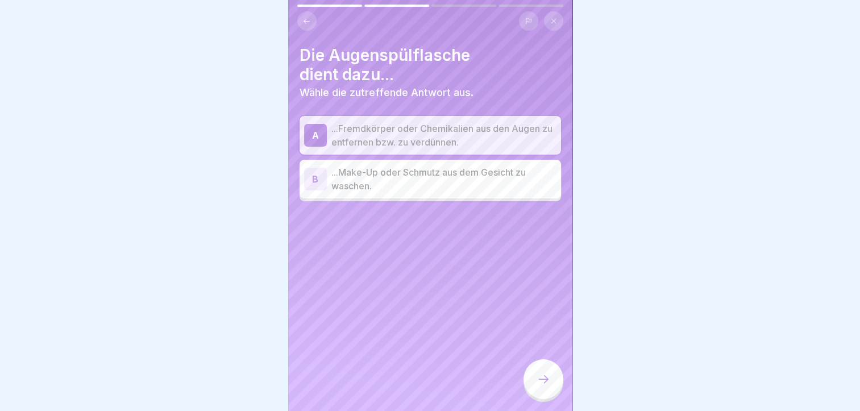
click at [548, 382] on div at bounding box center [544, 379] width 40 height 40
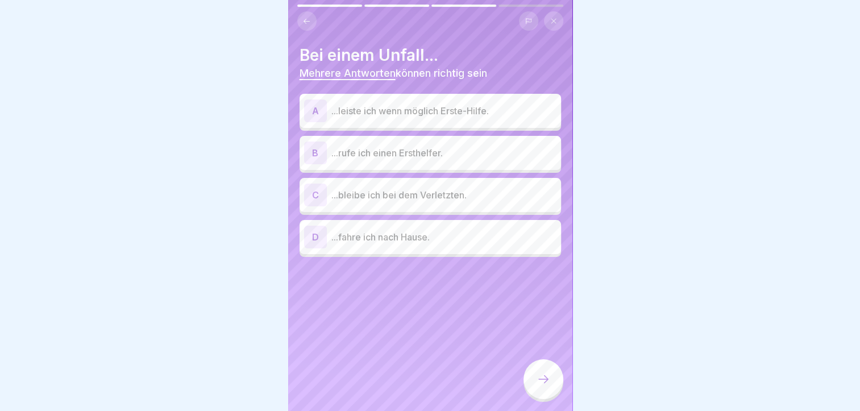
click at [463, 162] on div "B ...rufe ich einen Ersthelfer." at bounding box center [430, 153] width 252 height 23
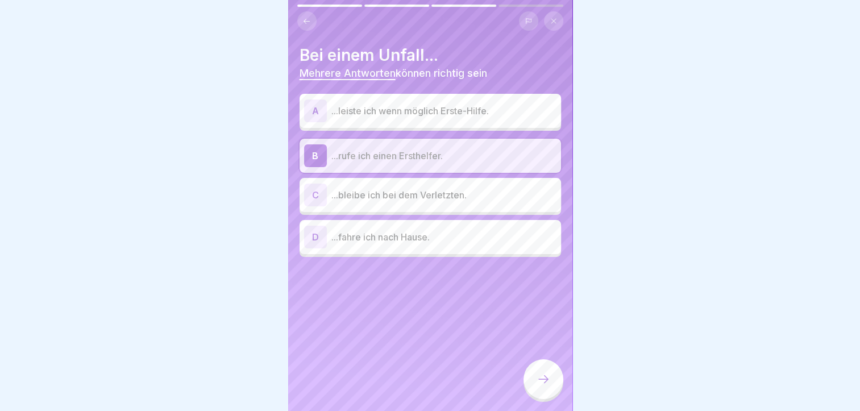
click at [540, 386] on icon at bounding box center [544, 379] width 14 height 14
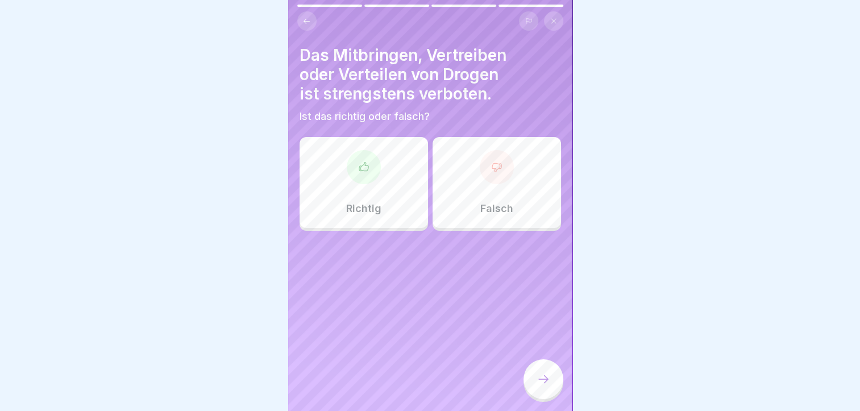
click at [373, 197] on div "Richtig" at bounding box center [364, 182] width 129 height 91
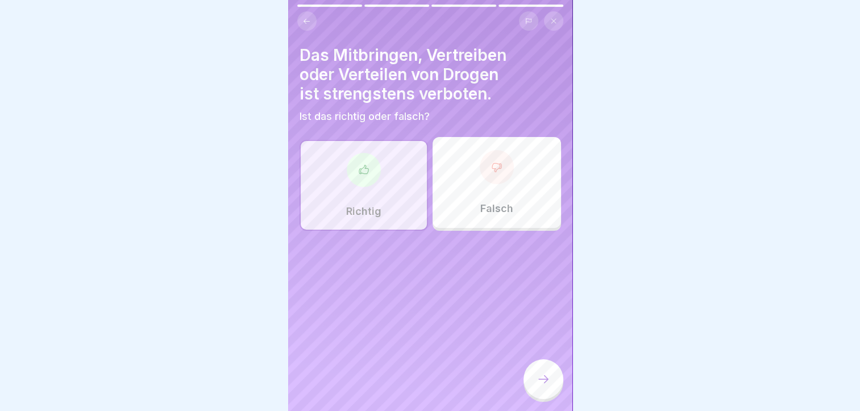
click at [544, 386] on icon at bounding box center [544, 379] width 14 height 14
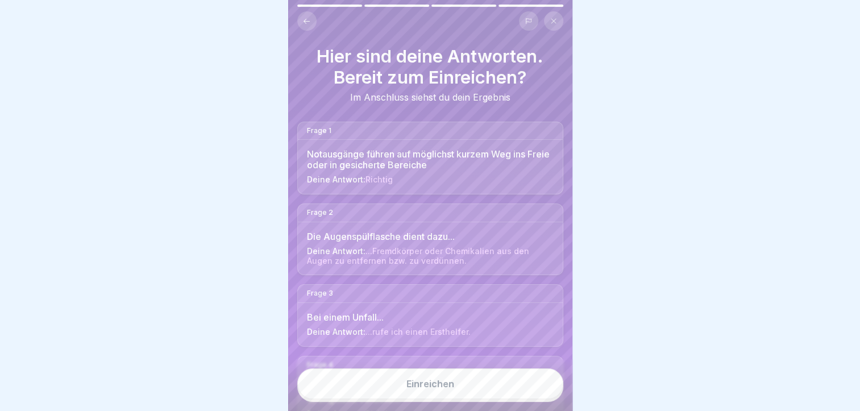
click at [428, 389] on div "Einreichen" at bounding box center [431, 384] width 48 height 10
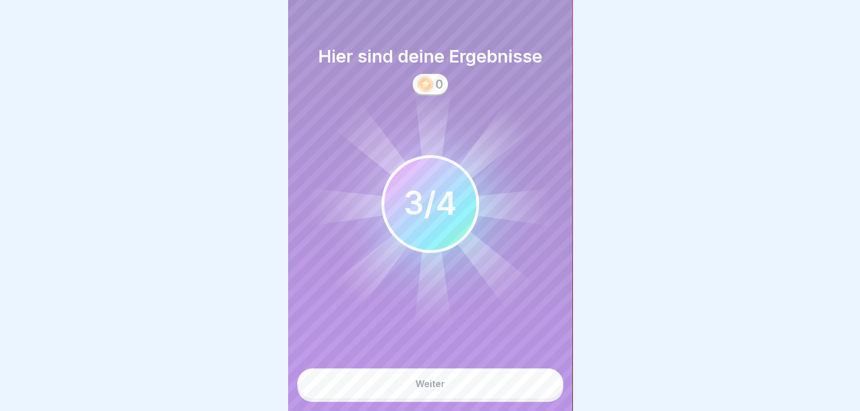
click at [453, 392] on button "Weiter" at bounding box center [430, 383] width 266 height 31
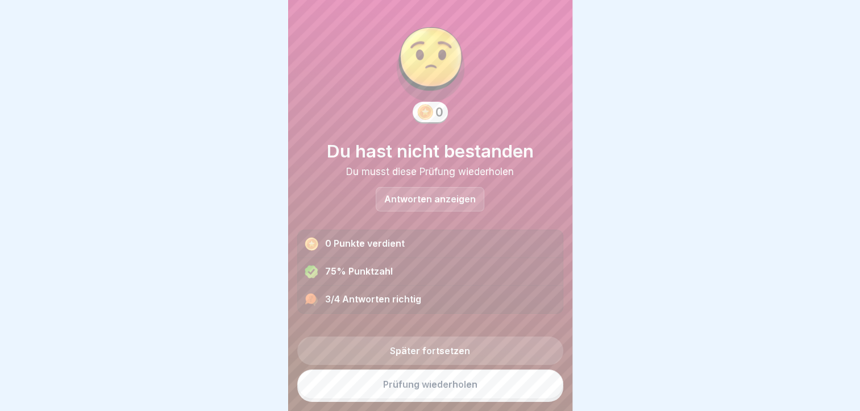
click at [441, 399] on link "Prüfung wiederholen" at bounding box center [430, 385] width 266 height 30
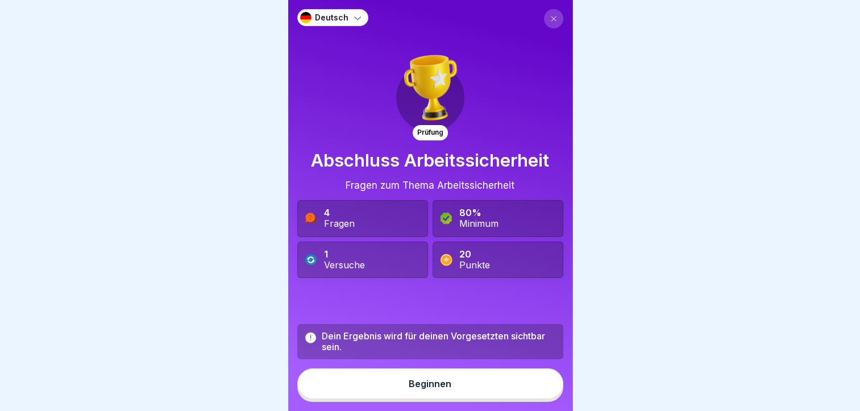
click at [441, 399] on button "Beginnen" at bounding box center [430, 383] width 266 height 31
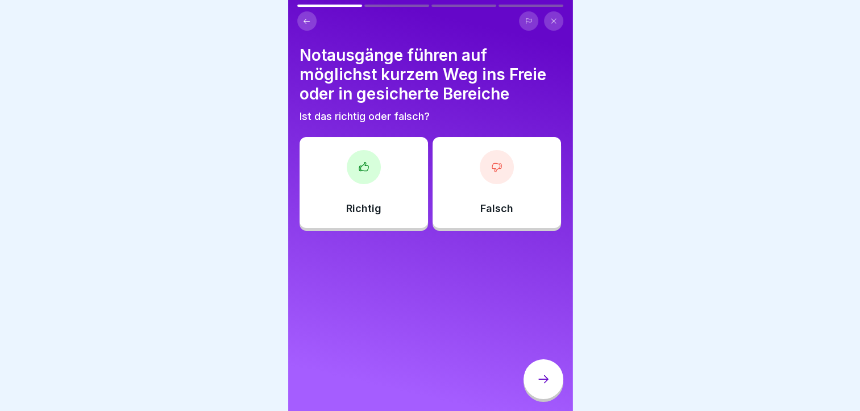
click at [400, 206] on div "Richtig" at bounding box center [364, 182] width 129 height 91
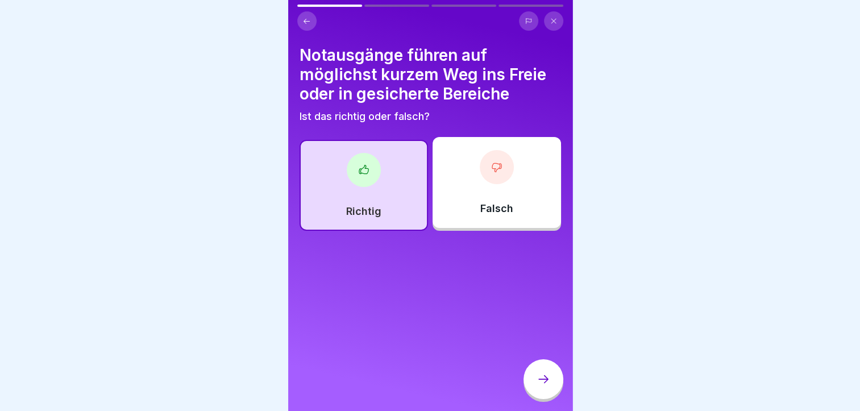
click at [544, 382] on div at bounding box center [544, 379] width 40 height 40
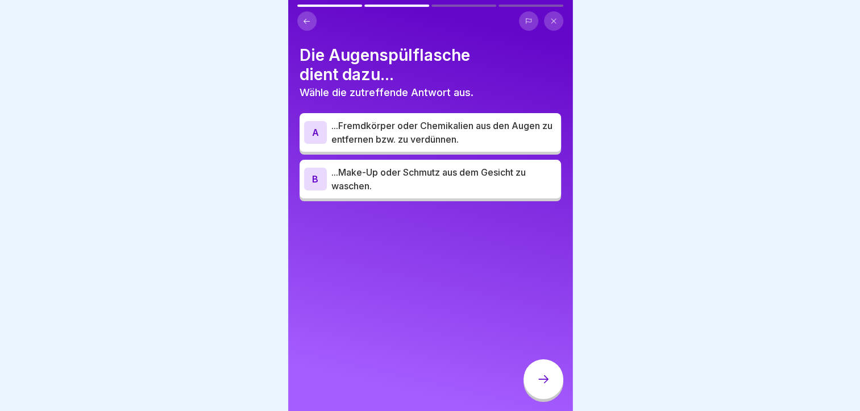
click at [462, 131] on p "...Fremdkörper oder Chemikalien aus den Augen zu entfernen bzw. zu verdünnen." at bounding box center [444, 132] width 225 height 27
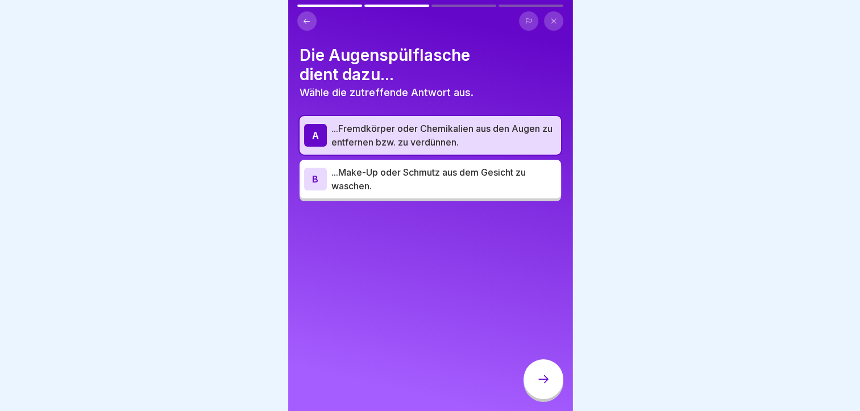
click at [537, 383] on icon at bounding box center [544, 379] width 14 height 14
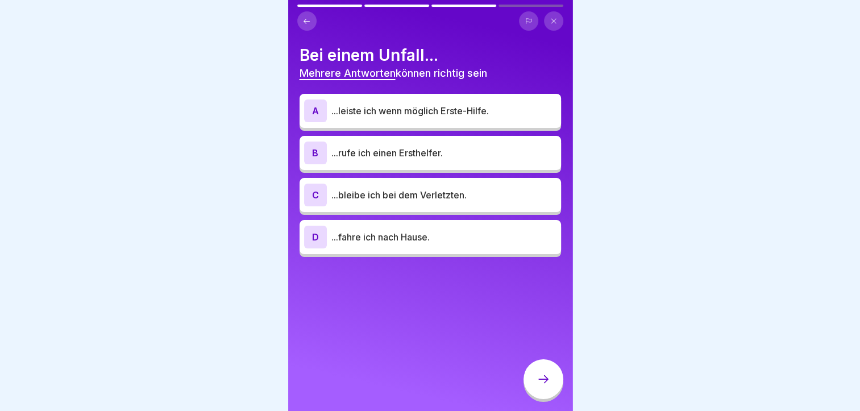
click at [413, 111] on p "...leiste ich wenn möglich Erste-Hilfe." at bounding box center [444, 111] width 225 height 14
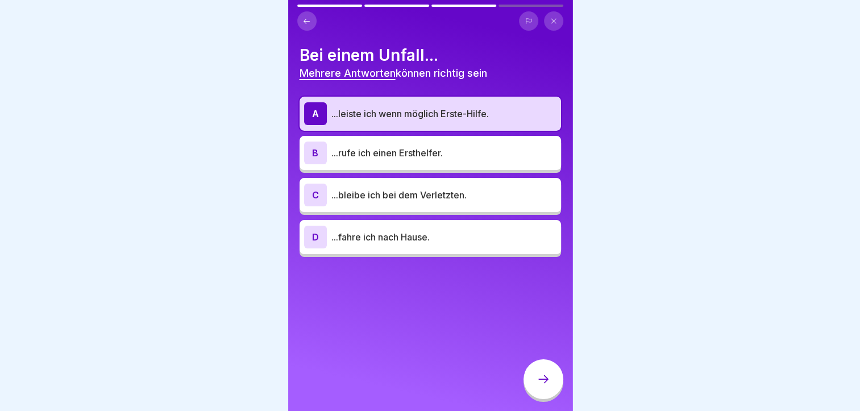
click at [546, 386] on icon at bounding box center [544, 379] width 14 height 14
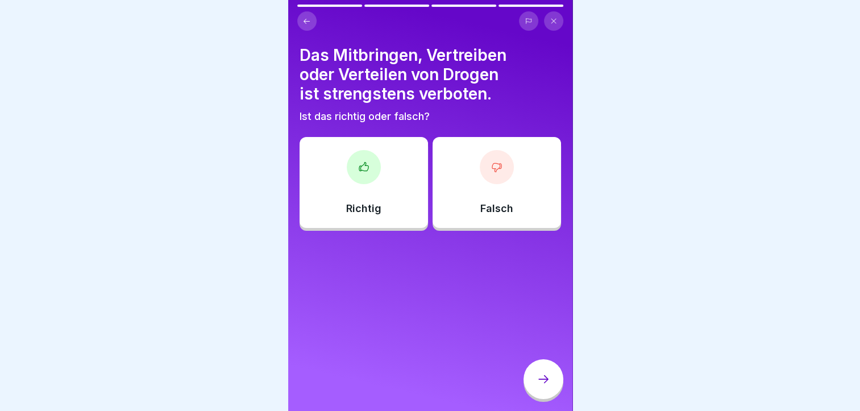
click at [364, 198] on div "Richtig" at bounding box center [364, 182] width 129 height 91
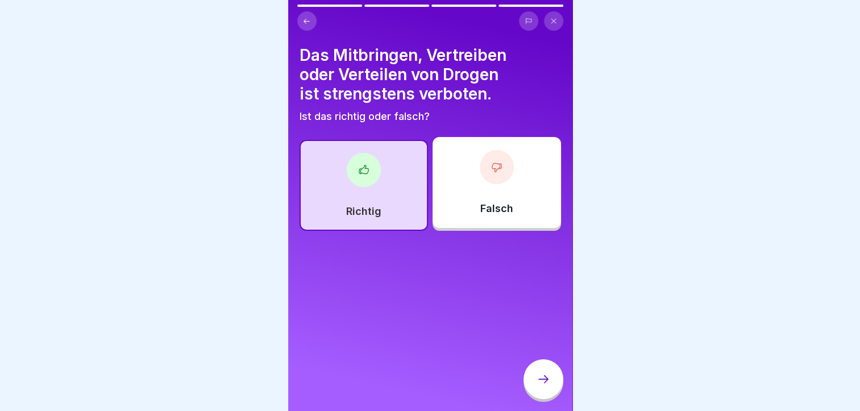
click at [539, 382] on div at bounding box center [544, 379] width 40 height 40
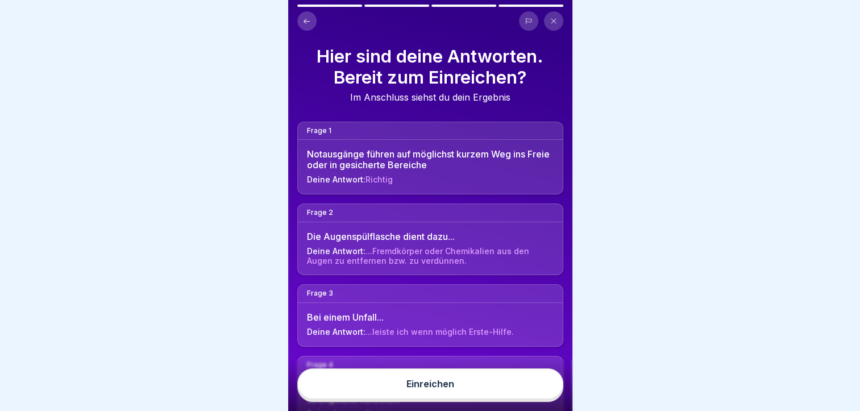
click at [309, 19] on icon at bounding box center [307, 21] width 9 height 9
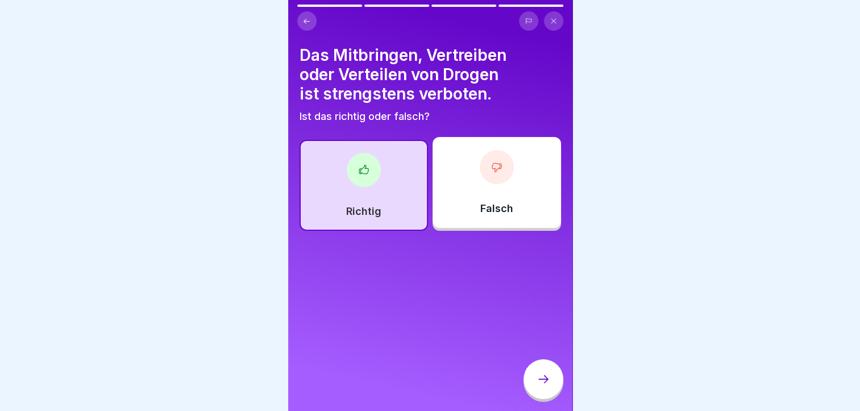
click at [548, 380] on div at bounding box center [544, 379] width 40 height 40
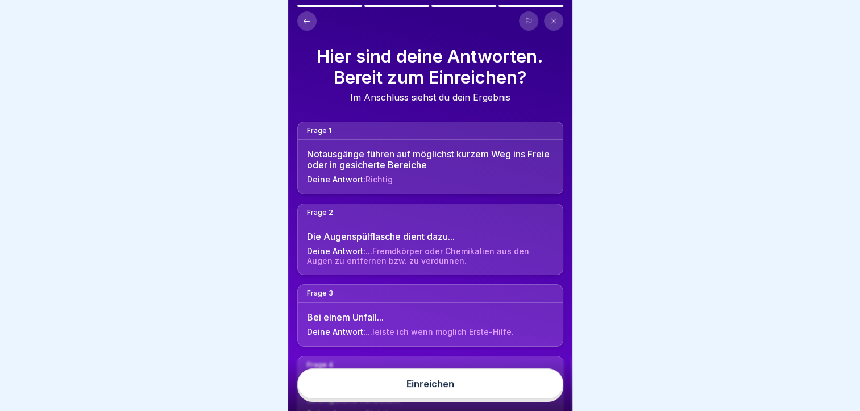
click at [546, 380] on button "Einreichen" at bounding box center [430, 383] width 266 height 31
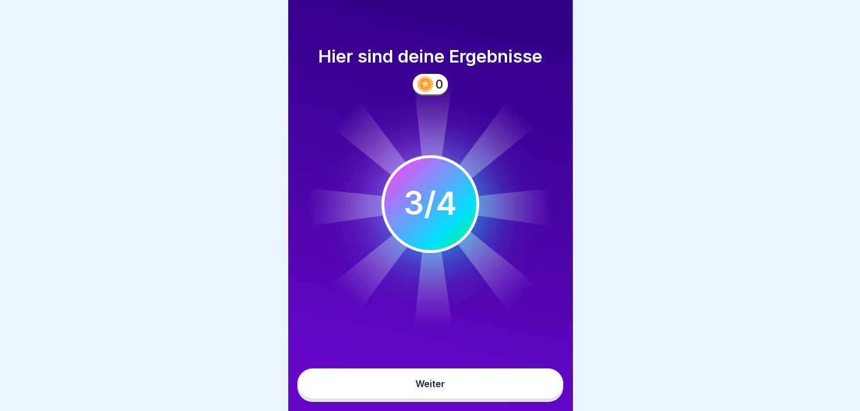
click at [473, 395] on button "Weiter" at bounding box center [430, 383] width 266 height 31
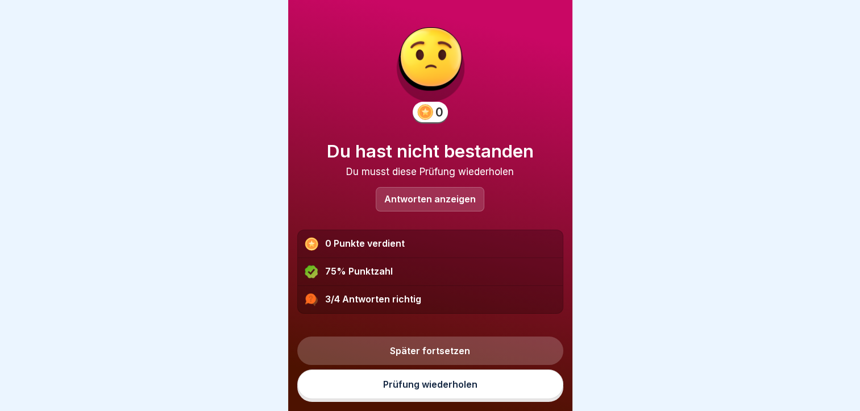
click at [406, 201] on p "Antworten anzeigen" at bounding box center [430, 199] width 92 height 10
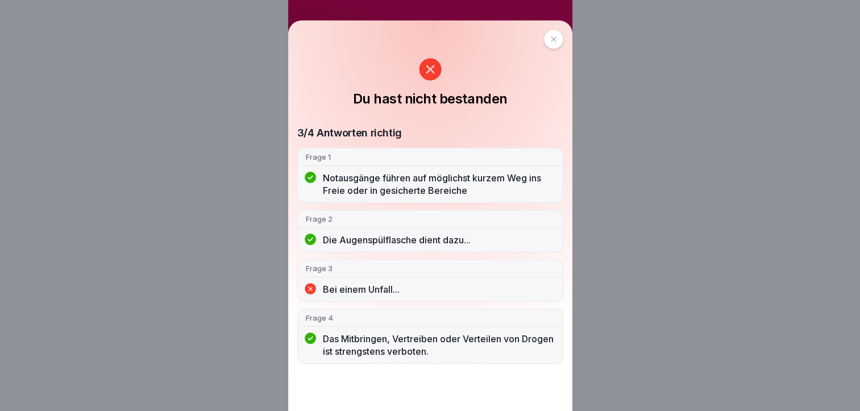
click at [563, 40] on div at bounding box center [553, 39] width 19 height 19
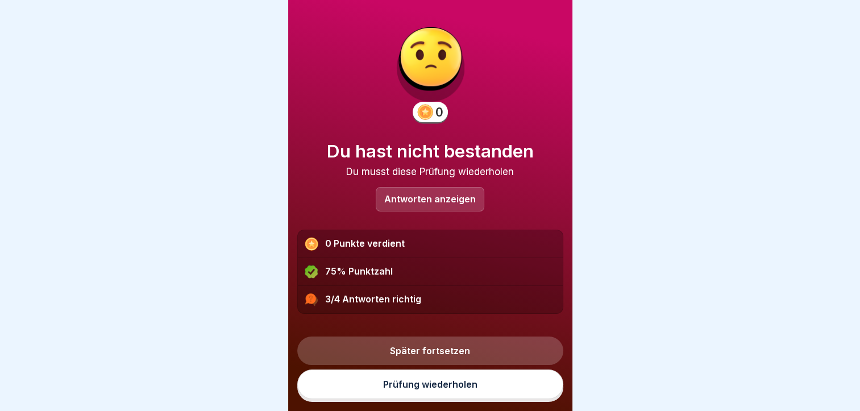
click at [462, 393] on link "Prüfung wiederholen" at bounding box center [430, 385] width 266 height 30
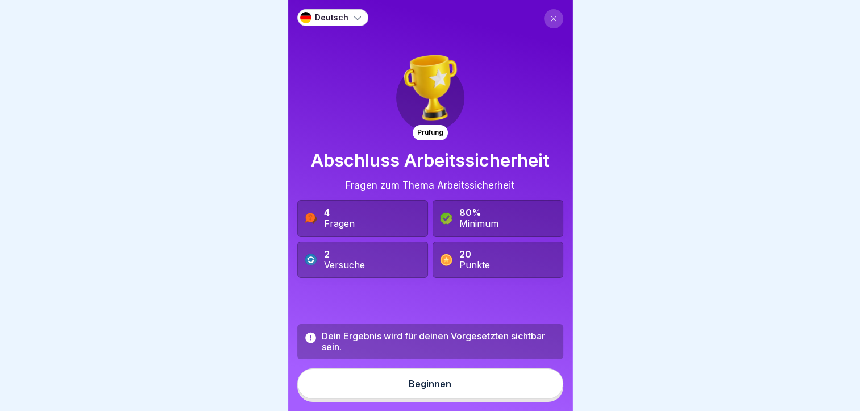
click at [404, 399] on button "Beginnen" at bounding box center [430, 383] width 266 height 31
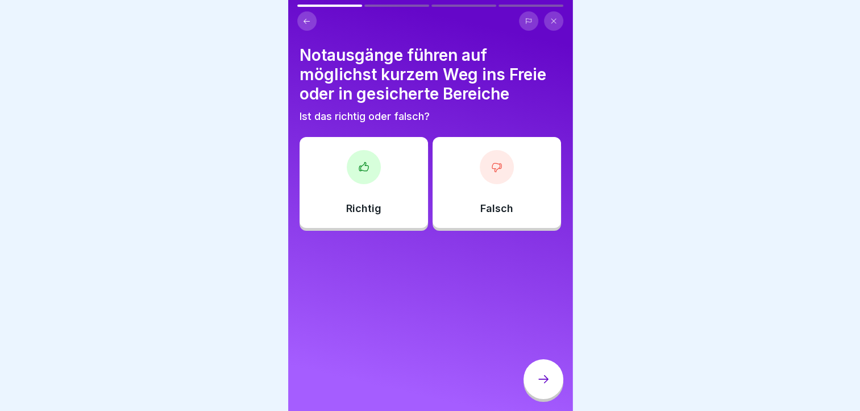
click at [393, 191] on div "Richtig" at bounding box center [364, 182] width 129 height 91
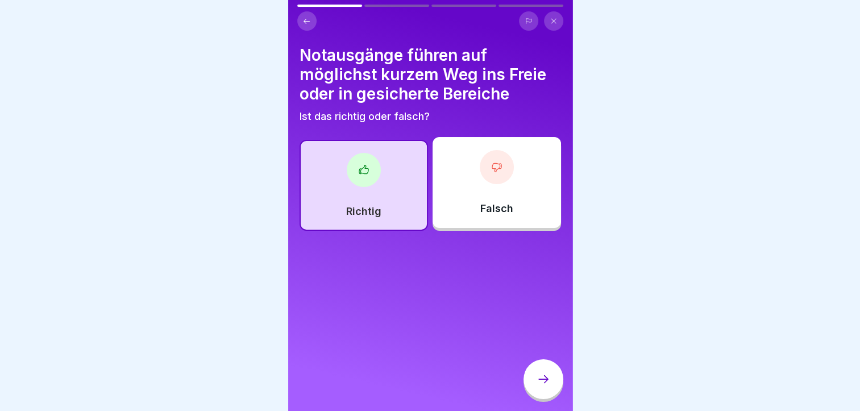
click at [534, 383] on div at bounding box center [544, 379] width 40 height 40
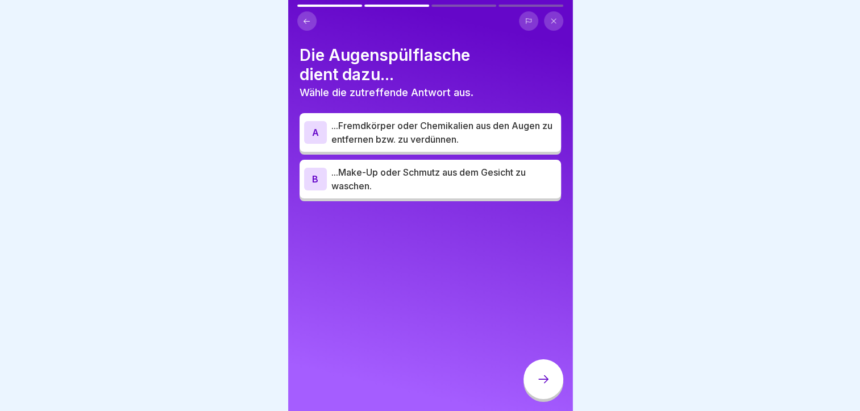
click at [390, 134] on p "...Fremdkörper oder Chemikalien aus den Augen zu entfernen bzw. zu verdünnen." at bounding box center [444, 132] width 225 height 27
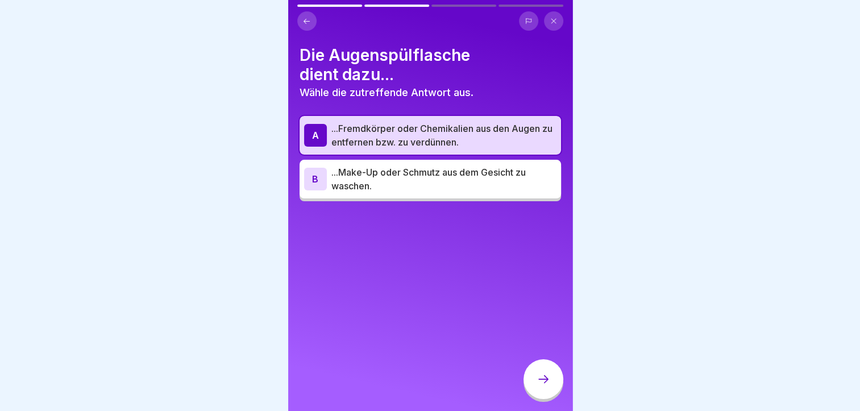
click at [552, 384] on div at bounding box center [544, 379] width 40 height 40
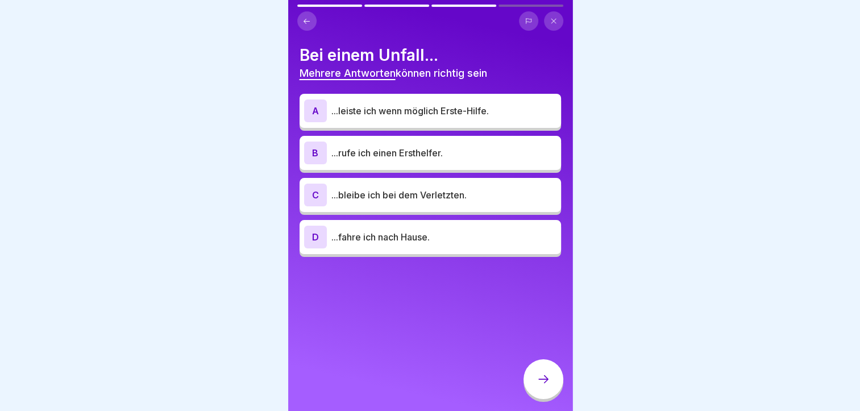
click at [409, 200] on p "...bleibe ich bei dem Verletzten." at bounding box center [444, 195] width 225 height 14
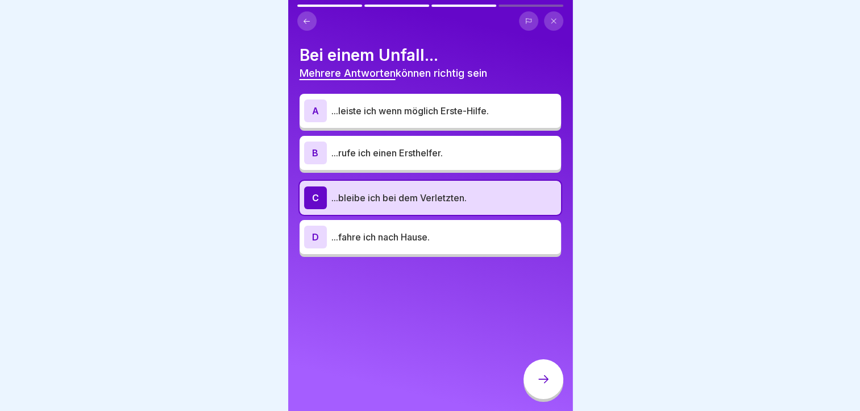
click at [539, 397] on div at bounding box center [544, 379] width 40 height 40
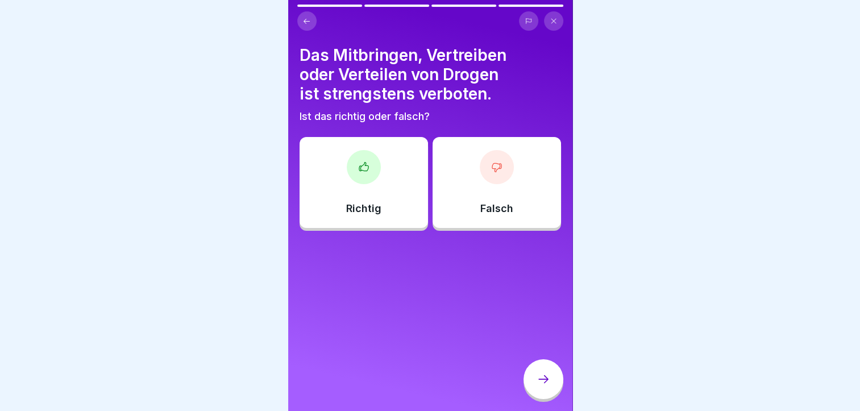
click at [364, 201] on div "Richtig" at bounding box center [364, 182] width 129 height 91
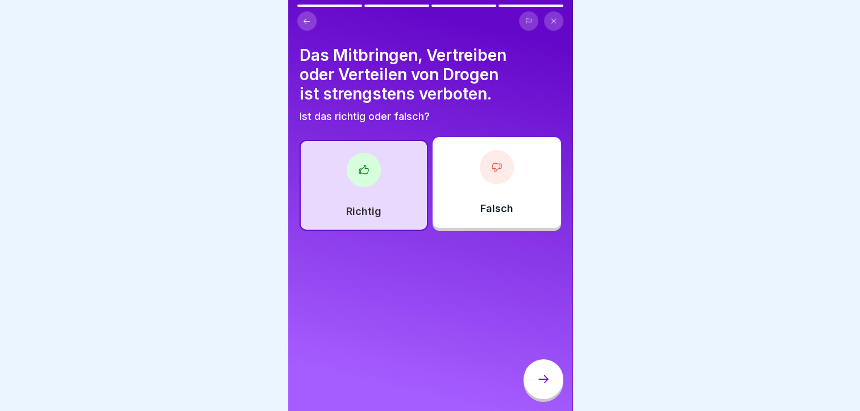
click at [537, 386] on icon at bounding box center [544, 379] width 14 height 14
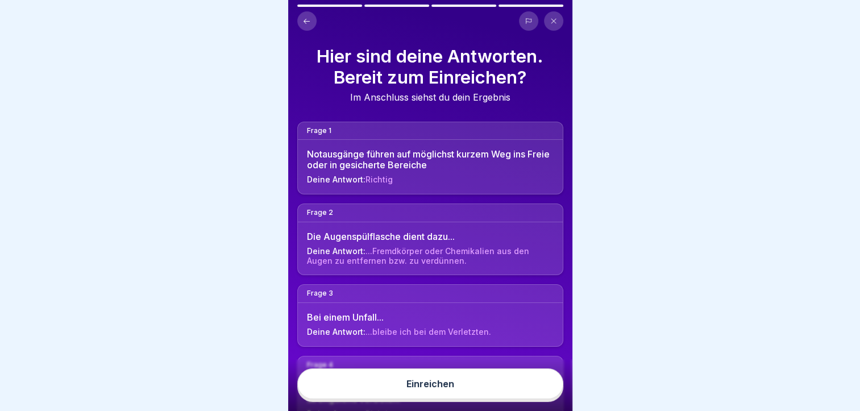
click at [534, 394] on button "Einreichen" at bounding box center [430, 383] width 266 height 31
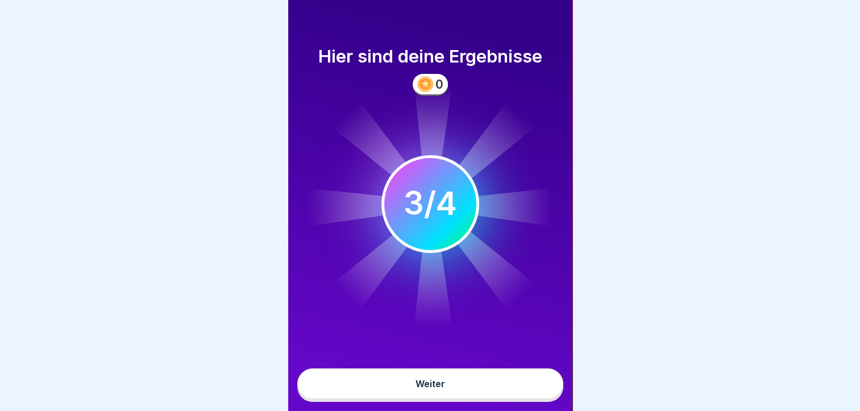
click at [505, 393] on button "Weiter" at bounding box center [430, 383] width 266 height 31
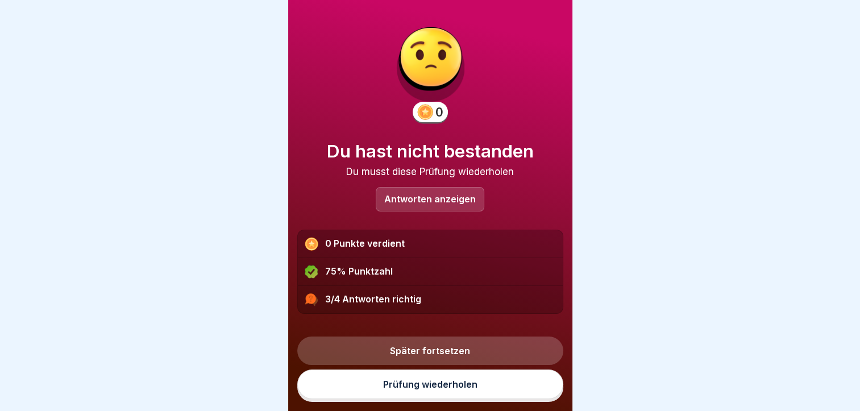
click at [425, 196] on p "Antworten anzeigen" at bounding box center [430, 199] width 92 height 10
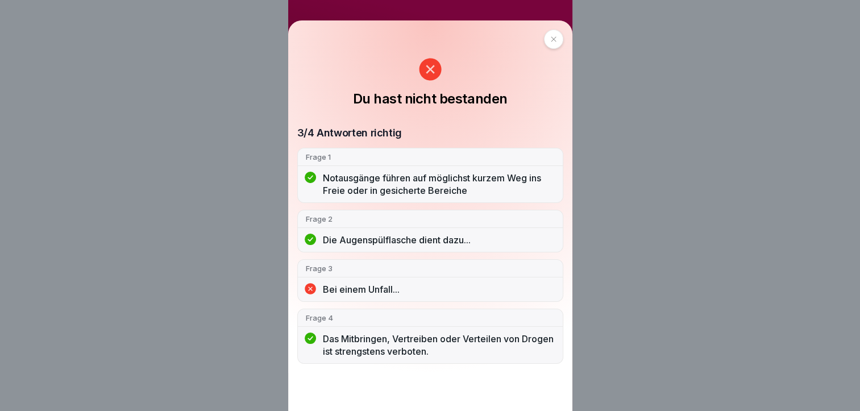
click at [561, 38] on div at bounding box center [553, 39] width 19 height 19
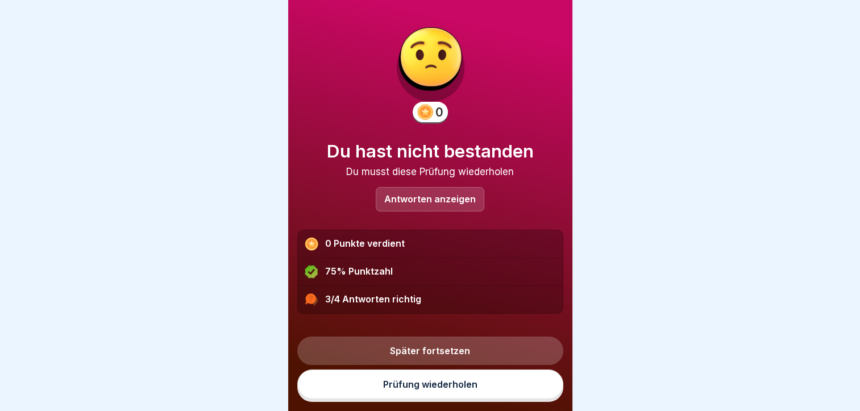
click at [437, 394] on link "Prüfung wiederholen" at bounding box center [430, 385] width 266 height 30
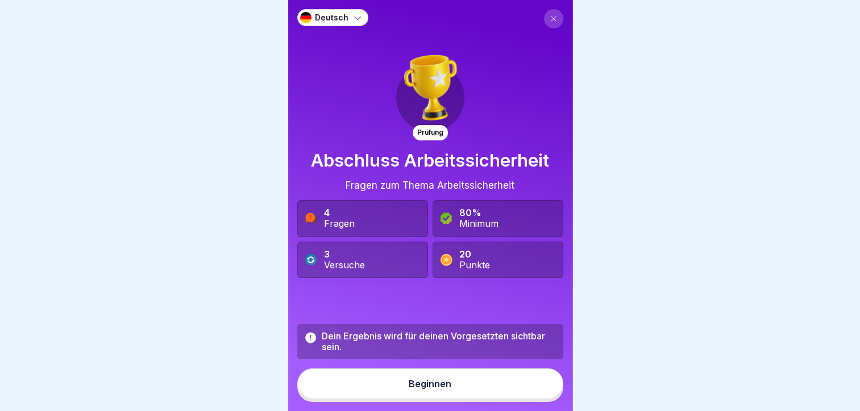
click at [434, 389] on div "Beginnen" at bounding box center [430, 384] width 43 height 10
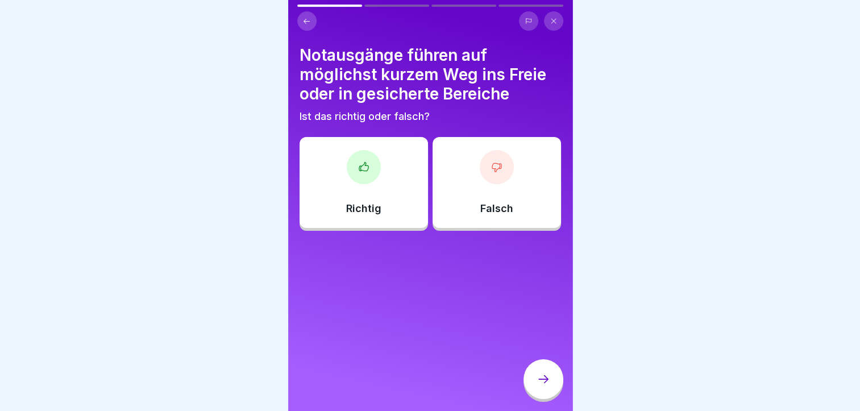
click at [342, 185] on div "Richtig" at bounding box center [364, 182] width 129 height 91
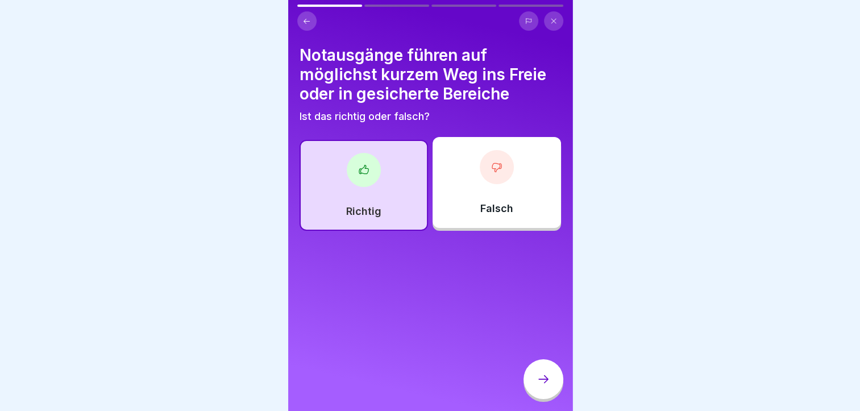
click at [533, 387] on div at bounding box center [544, 379] width 40 height 40
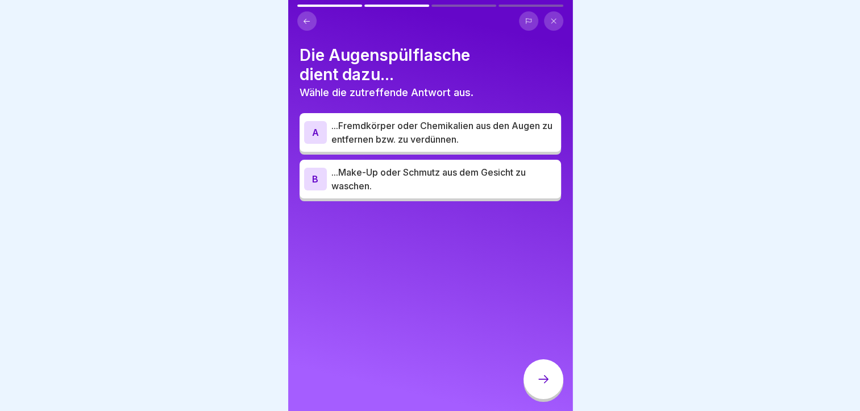
click at [459, 135] on p "...Fremdkörper oder Chemikalien aus den Augen zu entfernen bzw. zu verdünnen." at bounding box center [444, 132] width 225 height 27
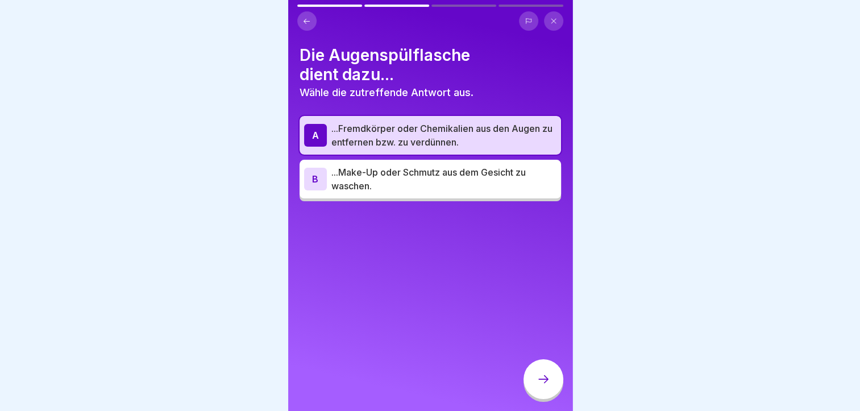
click at [541, 386] on icon at bounding box center [544, 379] width 14 height 14
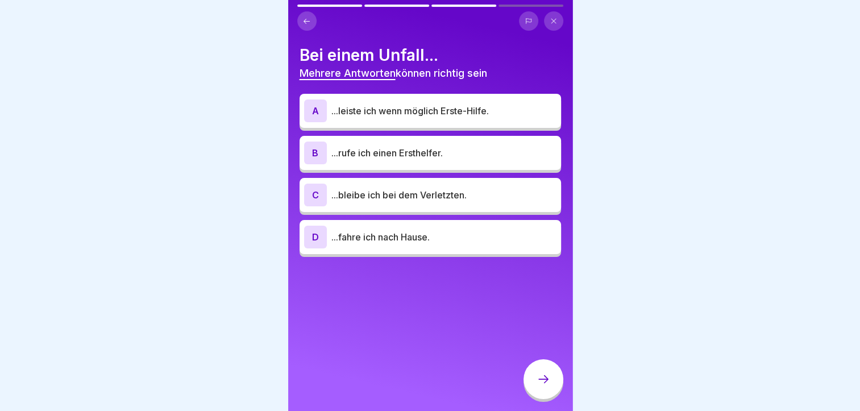
click at [408, 126] on div "A ...leiste ich wenn möglich Erste-Hilfe." at bounding box center [431, 111] width 262 height 34
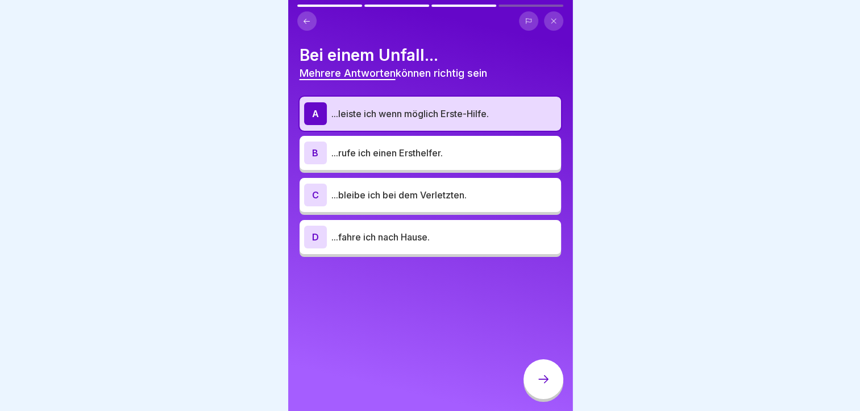
click at [448, 229] on div "D ...fahre ich nach Hause." at bounding box center [430, 237] width 252 height 23
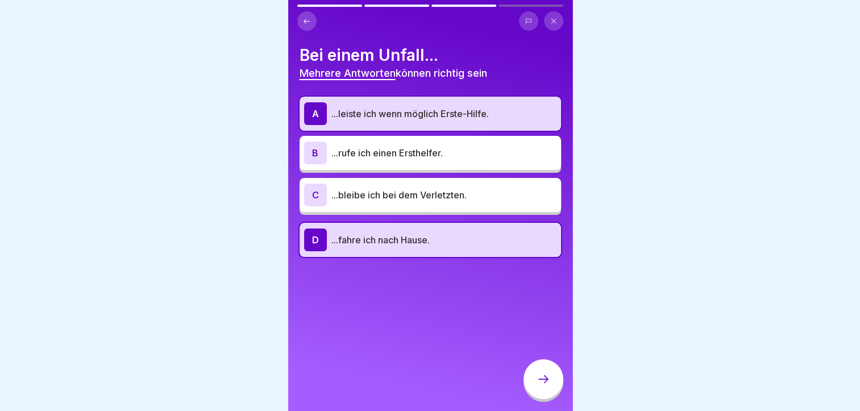
click at [420, 119] on p "...leiste ich wenn möglich Erste-Hilfe." at bounding box center [444, 114] width 225 height 14
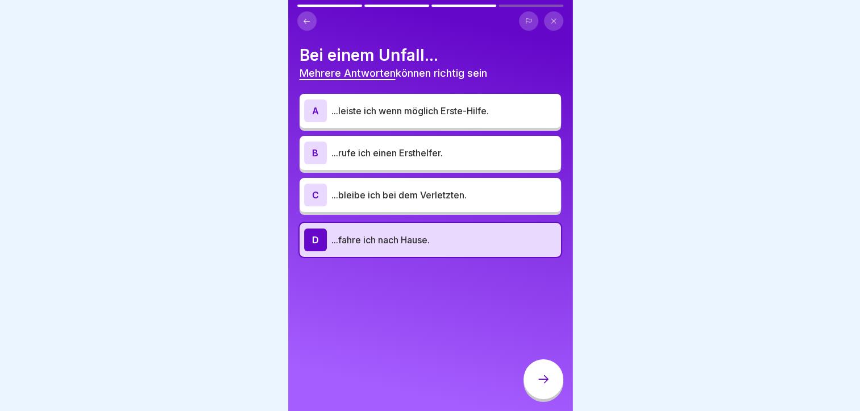
click at [425, 147] on p "...rufe ich einen Ersthelfer." at bounding box center [444, 153] width 225 height 14
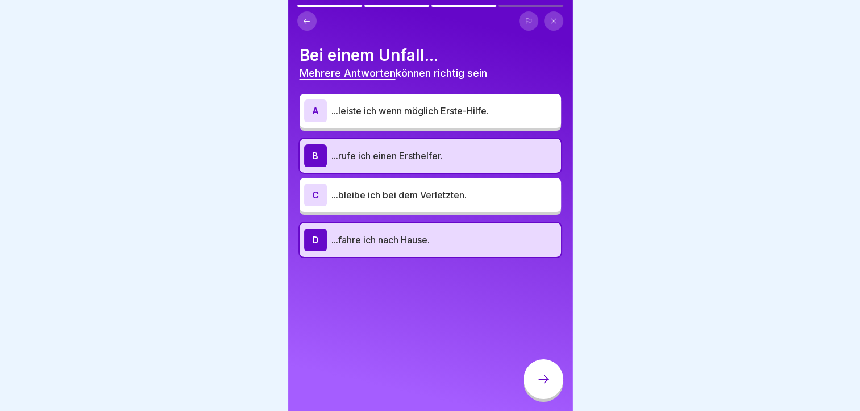
click at [420, 238] on p "...fahre ich nach Hause." at bounding box center [444, 240] width 225 height 14
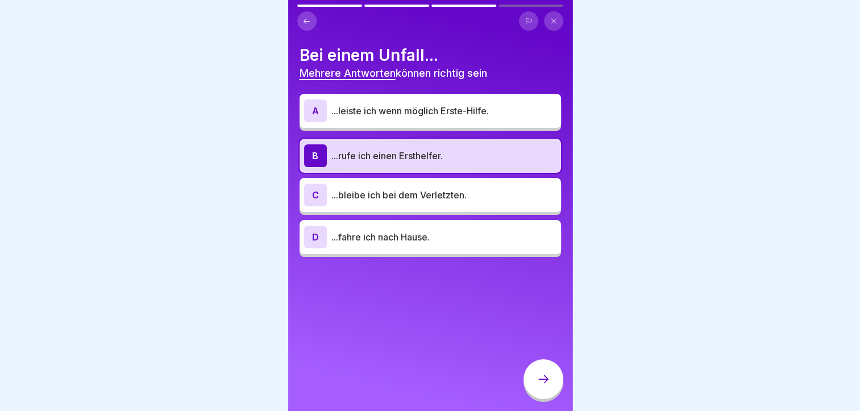
click at [430, 115] on p "...leiste ich wenn möglich Erste-Hilfe." at bounding box center [444, 111] width 225 height 14
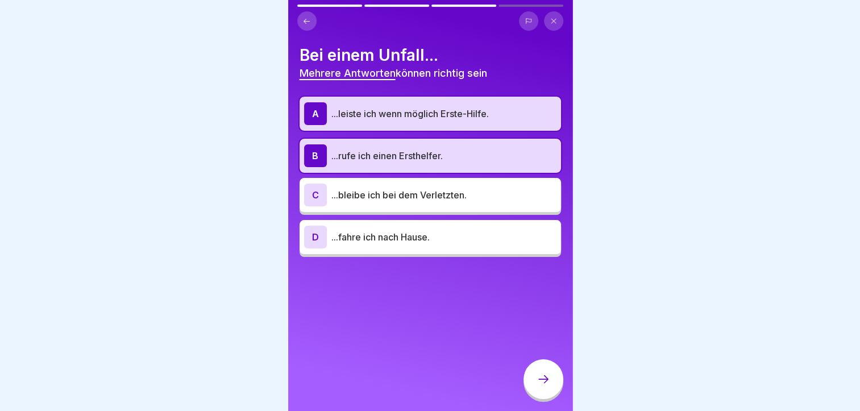
click at [401, 197] on p "...bleibe ich bei dem Verletzten." at bounding box center [444, 195] width 225 height 14
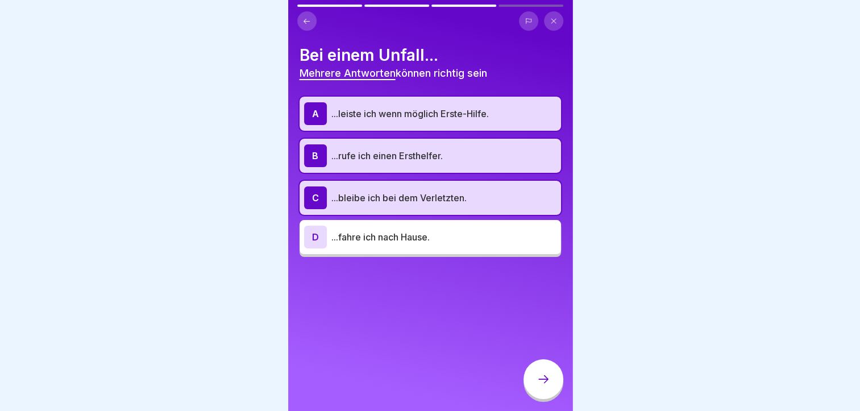
click at [548, 381] on div at bounding box center [544, 379] width 40 height 40
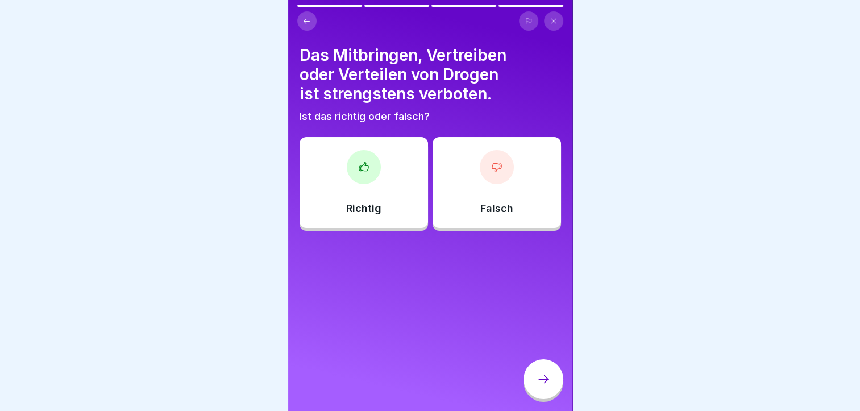
click at [362, 209] on p "Richtig" at bounding box center [363, 208] width 35 height 13
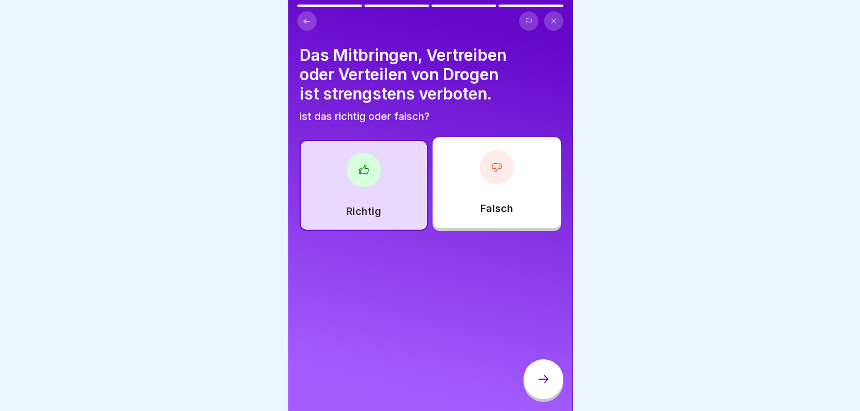
click at [550, 383] on div at bounding box center [544, 379] width 40 height 40
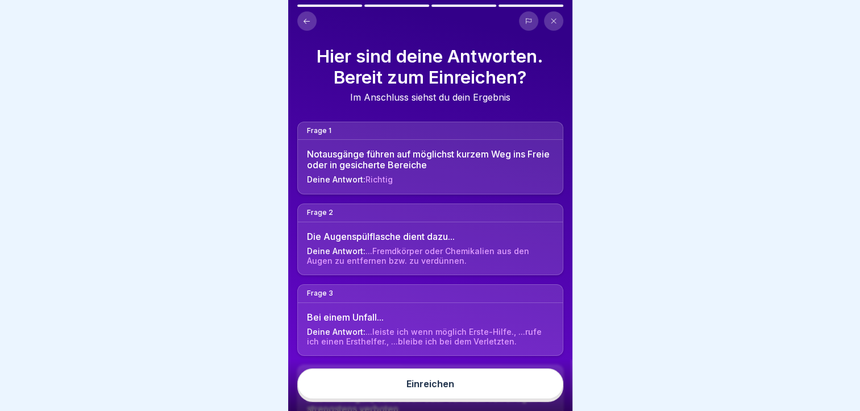
click at [526, 397] on button "Einreichen" at bounding box center [430, 383] width 266 height 31
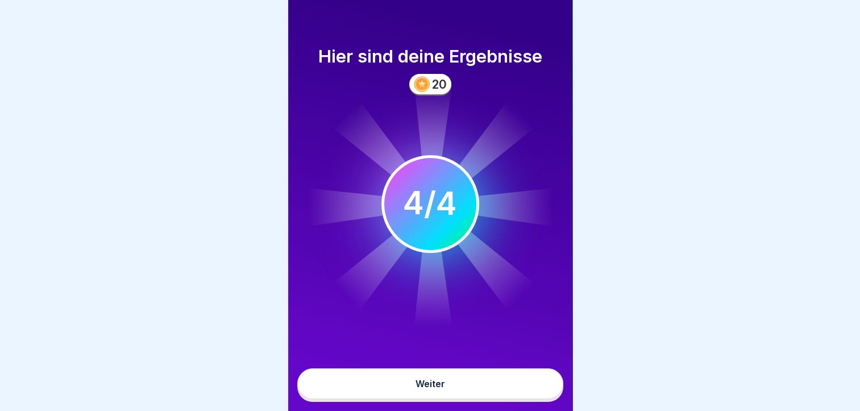
click at [498, 392] on button "Weiter" at bounding box center [430, 383] width 266 height 31
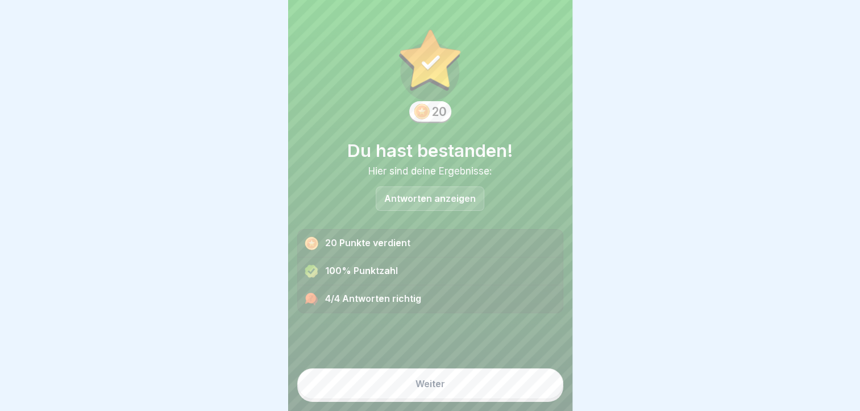
click at [513, 386] on button "Weiter" at bounding box center [430, 383] width 266 height 31
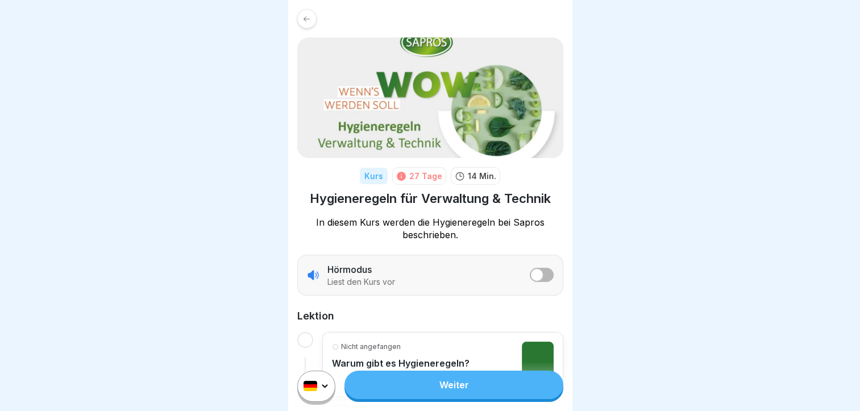
click at [421, 389] on link "Weiter" at bounding box center [454, 385] width 218 height 28
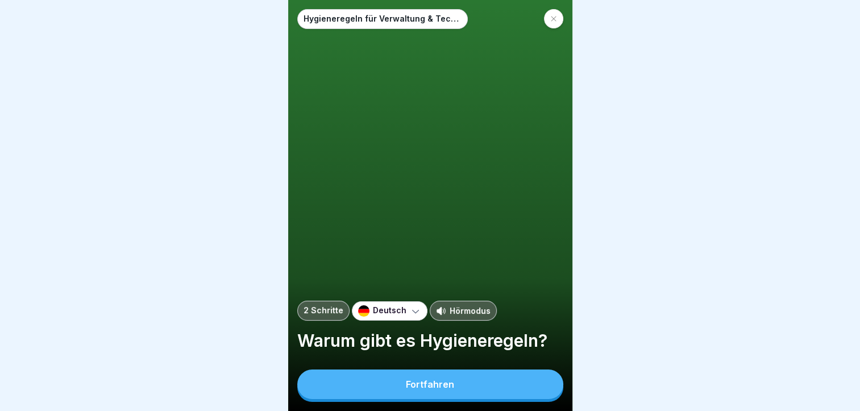
click at [421, 389] on div "Fortfahren" at bounding box center [430, 384] width 48 height 10
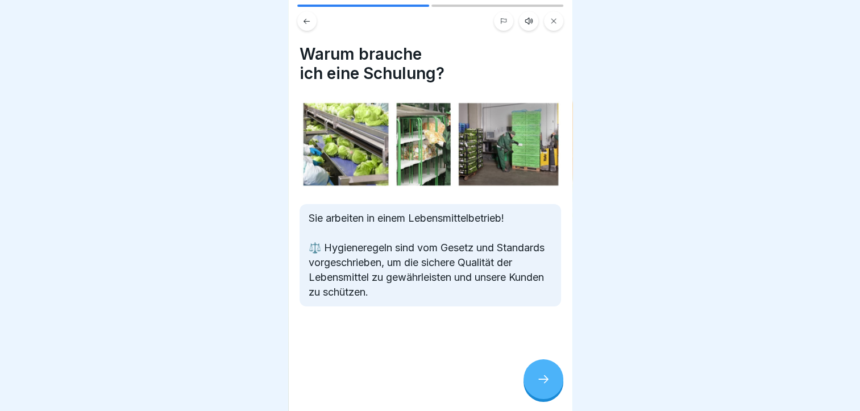
click at [546, 384] on icon at bounding box center [544, 379] width 14 height 14
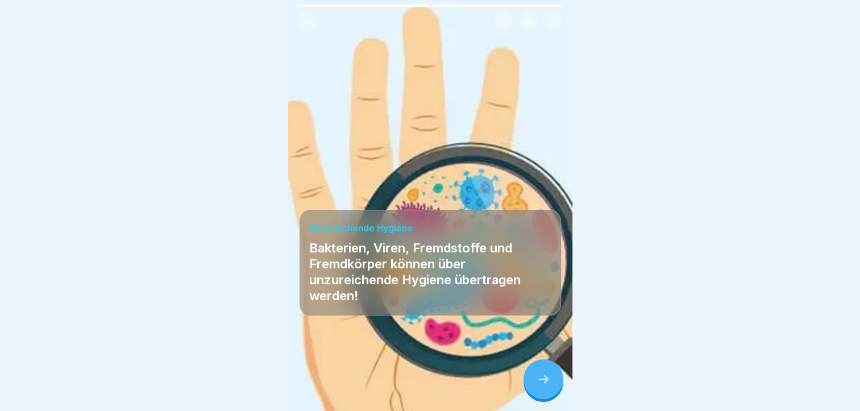
click at [546, 384] on icon at bounding box center [544, 379] width 14 height 14
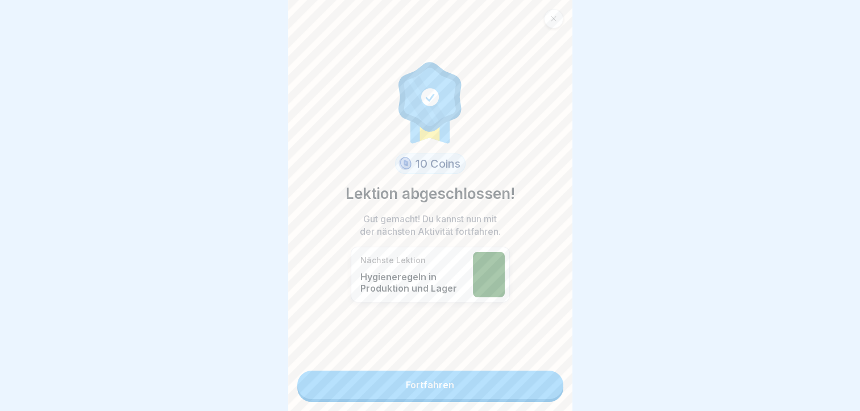
click at [530, 392] on link "Fortfahren" at bounding box center [430, 385] width 266 height 28
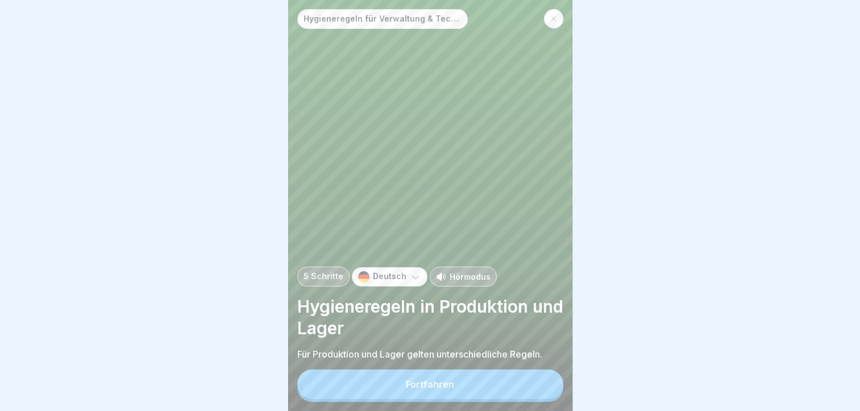
click at [517, 395] on button "Fortfahren" at bounding box center [430, 385] width 266 height 30
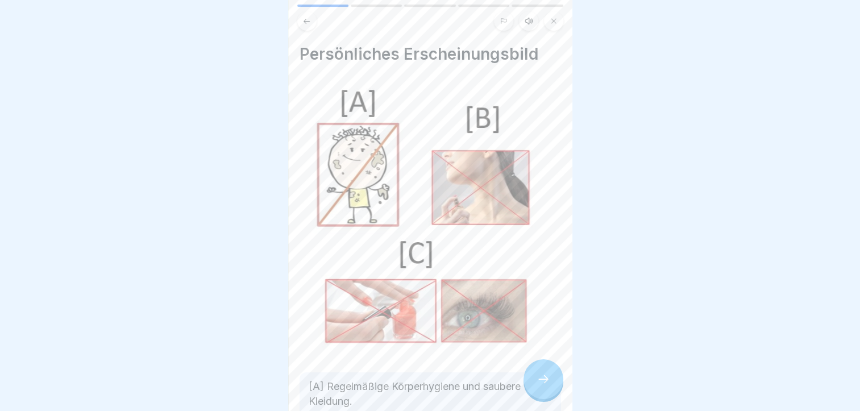
click at [541, 386] on icon at bounding box center [544, 379] width 14 height 14
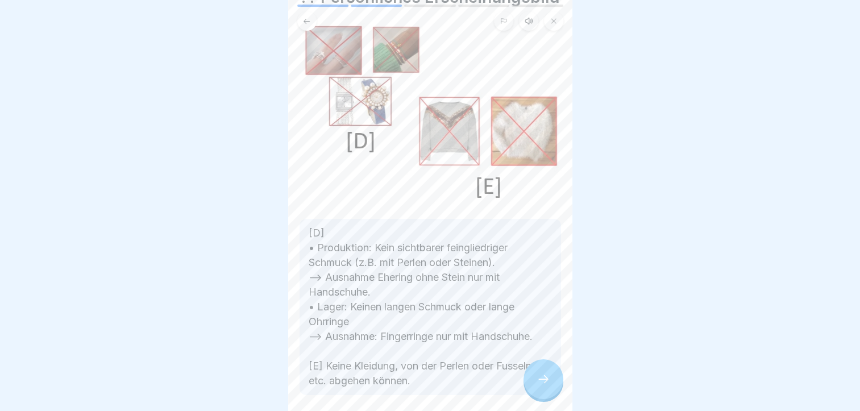
scroll to position [114, 0]
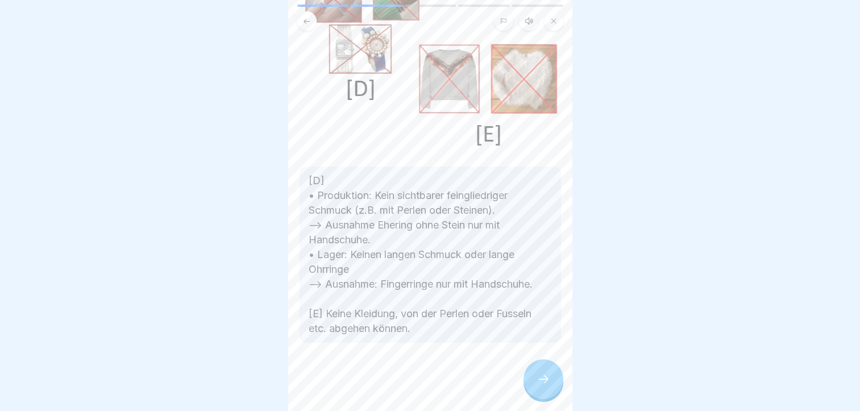
click at [533, 386] on div at bounding box center [544, 379] width 40 height 40
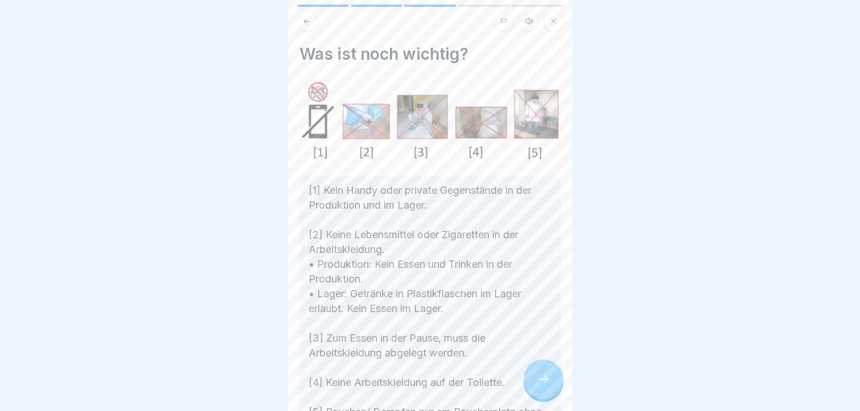
click at [533, 386] on div at bounding box center [544, 379] width 40 height 40
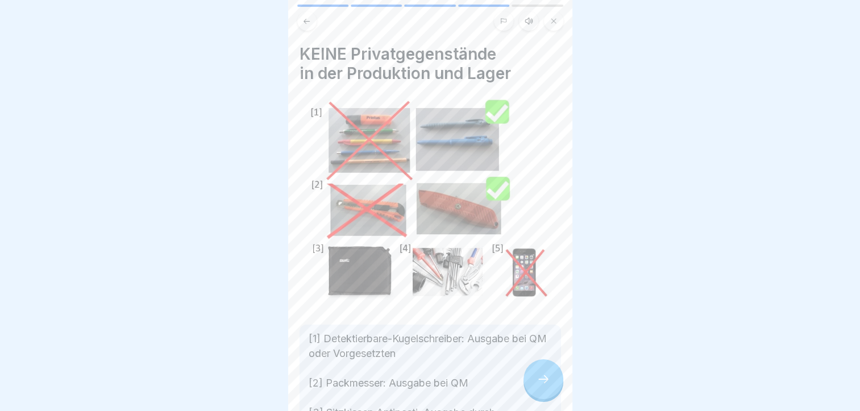
click at [533, 386] on div at bounding box center [544, 379] width 40 height 40
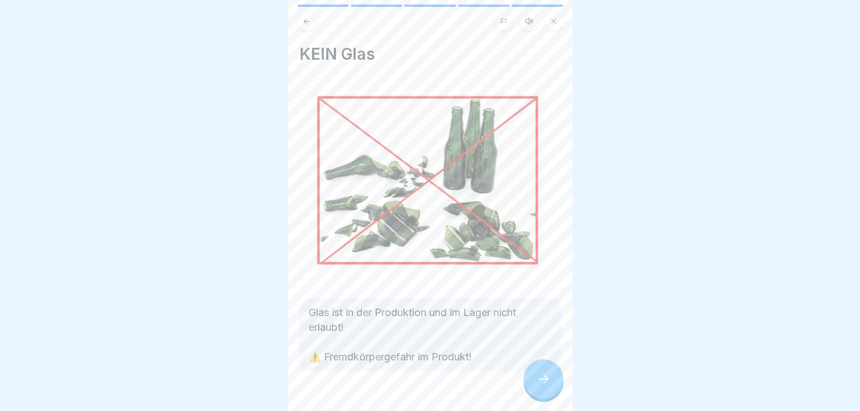
click at [533, 386] on div at bounding box center [544, 379] width 40 height 40
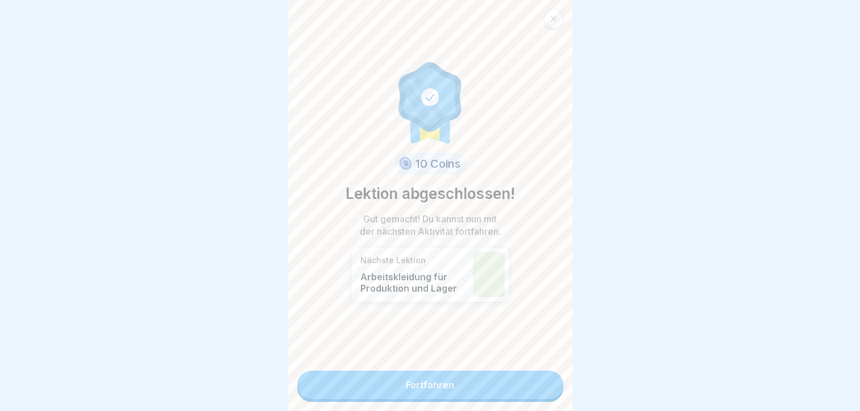
click at [533, 386] on link "Fortfahren" at bounding box center [430, 385] width 266 height 28
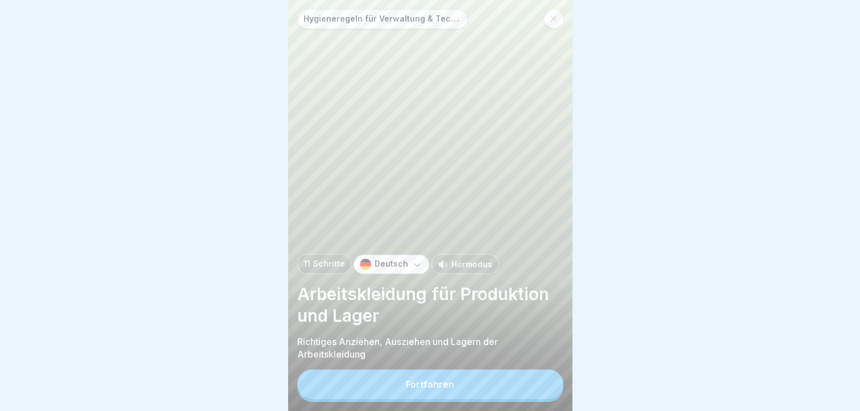
click at [533, 386] on button "Fortfahren" at bounding box center [430, 385] width 266 height 30
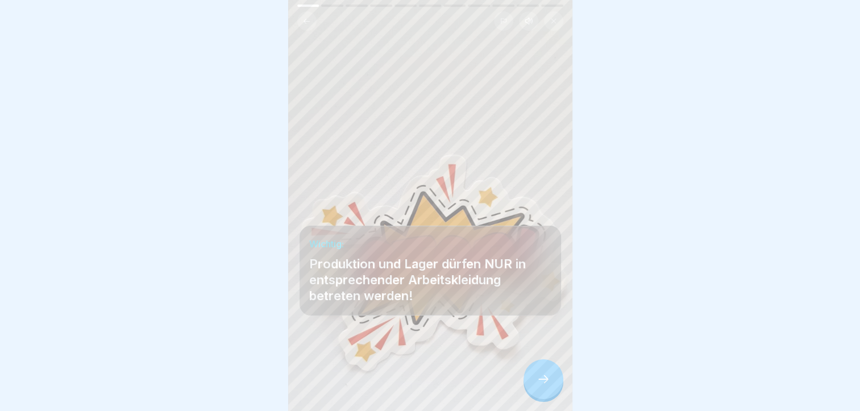
click at [533, 386] on div at bounding box center [544, 379] width 40 height 40
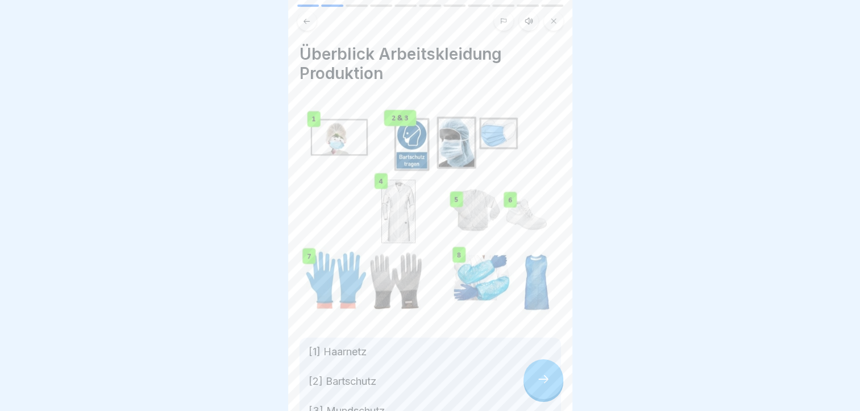
click at [533, 386] on div at bounding box center [544, 379] width 40 height 40
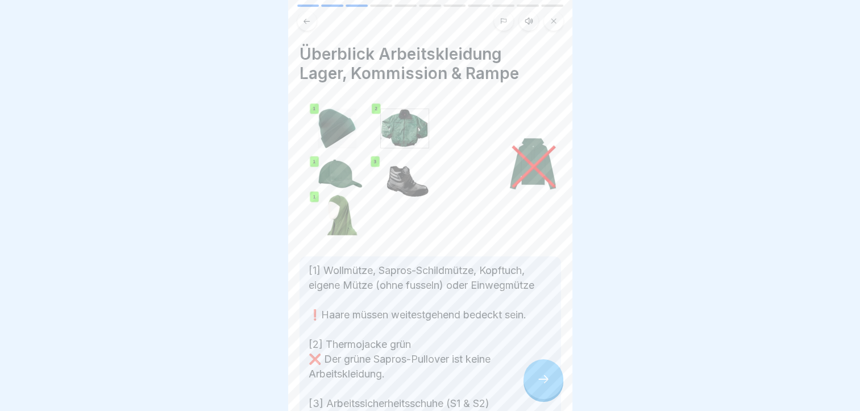
click at [541, 384] on icon at bounding box center [544, 379] width 14 height 14
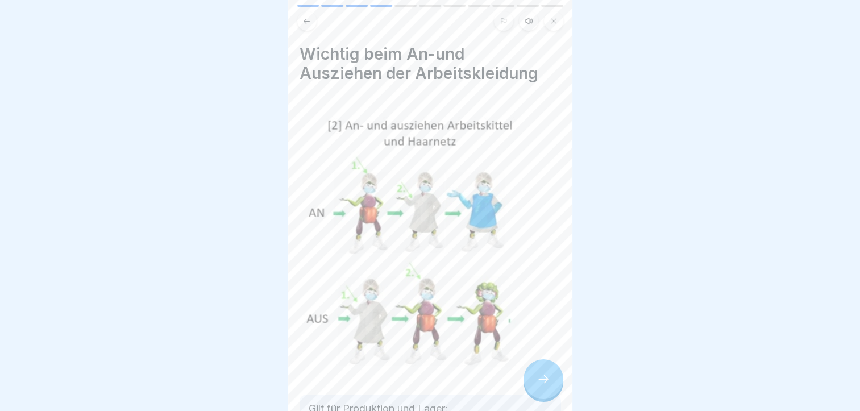
click at [542, 384] on icon at bounding box center [544, 379] width 14 height 14
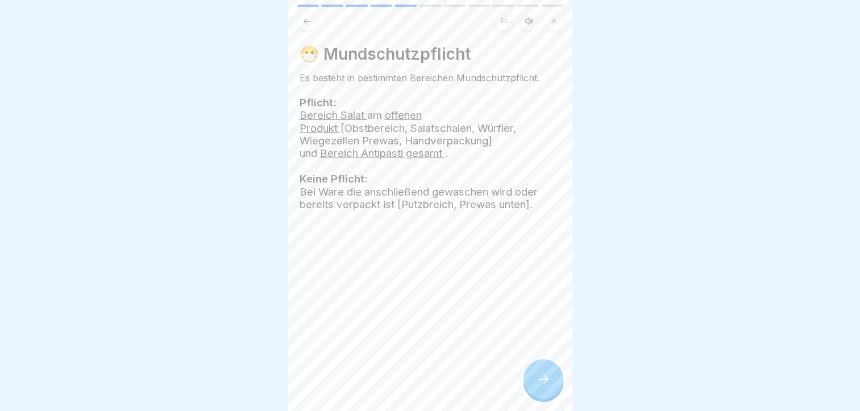
click at [542, 384] on icon at bounding box center [544, 379] width 14 height 14
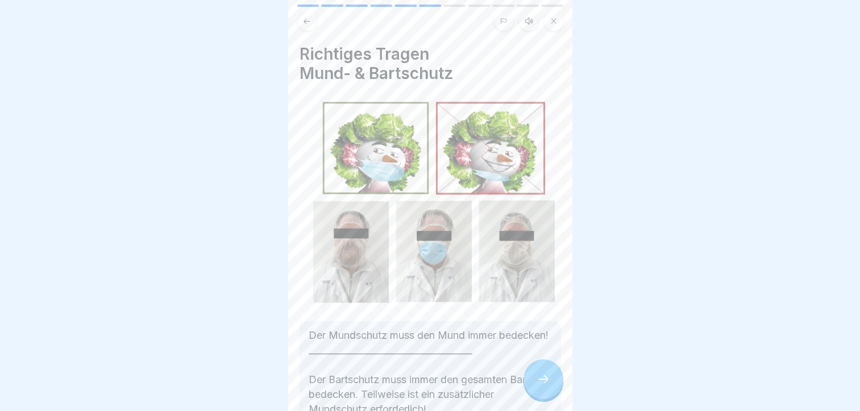
click at [542, 384] on icon at bounding box center [544, 379] width 14 height 14
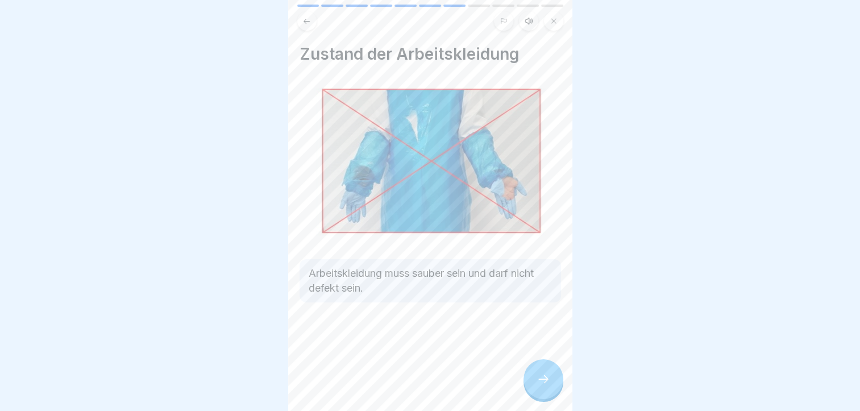
click at [544, 384] on icon at bounding box center [544, 379] width 14 height 14
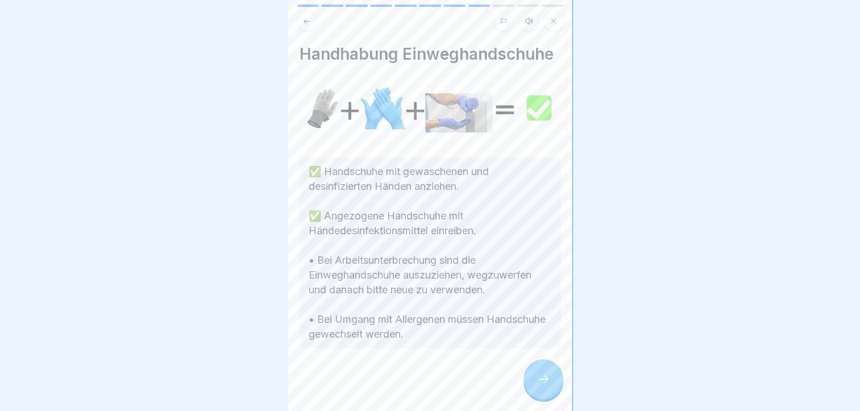
click at [544, 384] on icon at bounding box center [544, 379] width 14 height 14
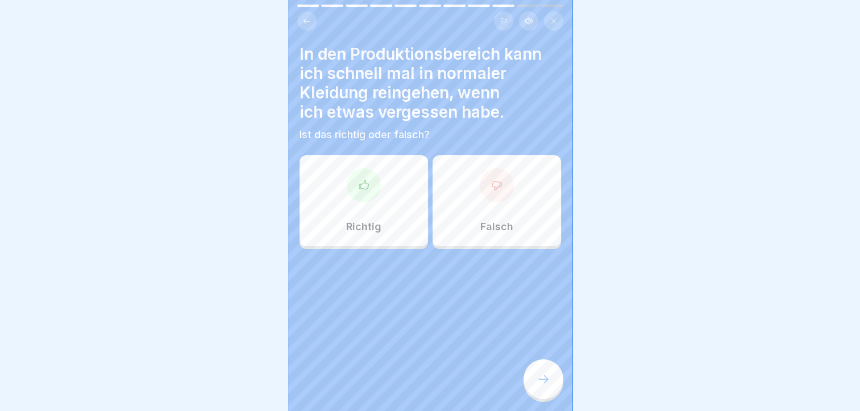
click at [489, 206] on div "Falsch" at bounding box center [497, 200] width 129 height 91
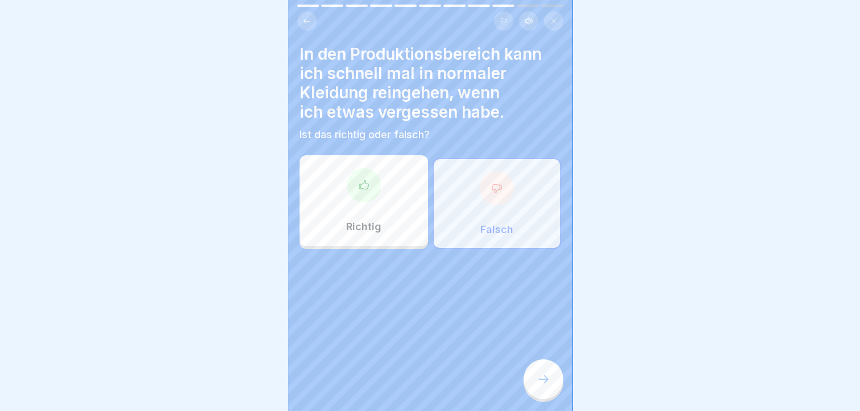
click at [539, 397] on div at bounding box center [544, 379] width 40 height 40
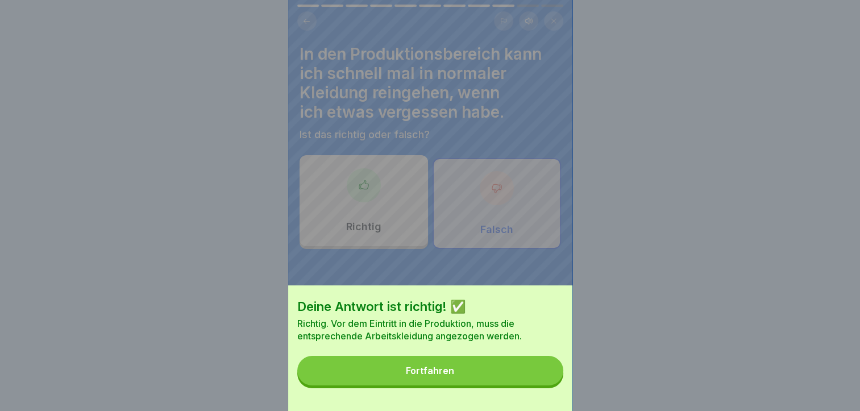
click at [521, 376] on button "Fortfahren" at bounding box center [430, 371] width 266 height 30
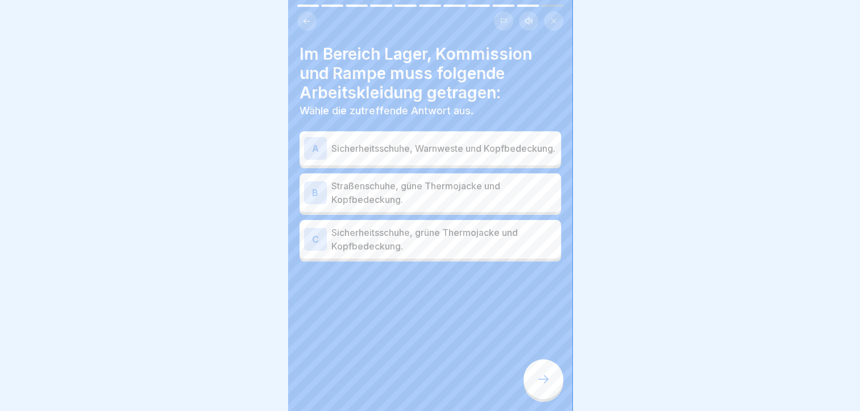
click at [389, 152] on p "Sicherheitsschuhe, Warnweste und Kopfbedeckung." at bounding box center [444, 149] width 225 height 14
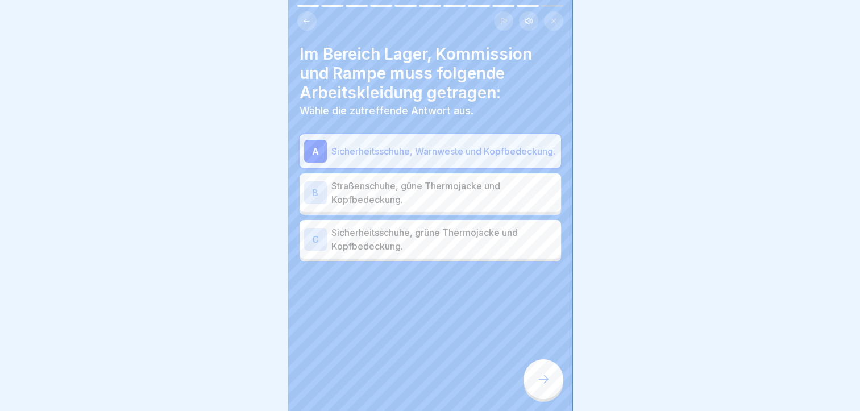
click at [403, 253] on p "Sicherheitsschuhe, grüne Thermojacke und Kopfbedeckung." at bounding box center [444, 239] width 225 height 27
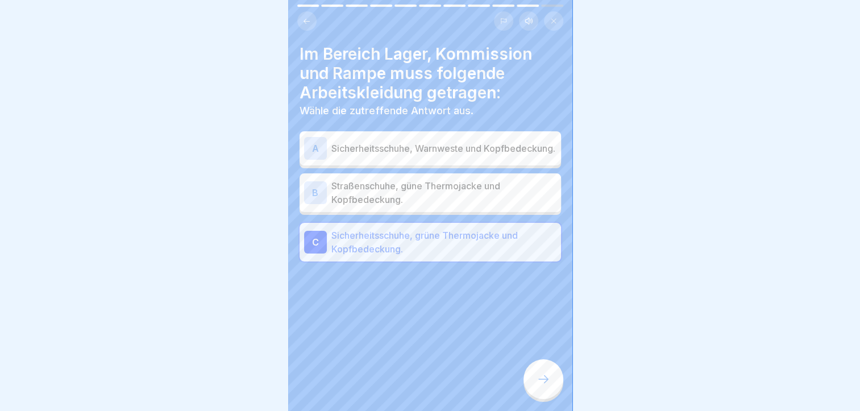
click at [404, 317] on div "Im Bereich Lager, Kommission und Rampe muss folgende Arbeitskleidung getragen: …" at bounding box center [430, 205] width 284 height 411
click at [540, 386] on icon at bounding box center [544, 379] width 14 height 14
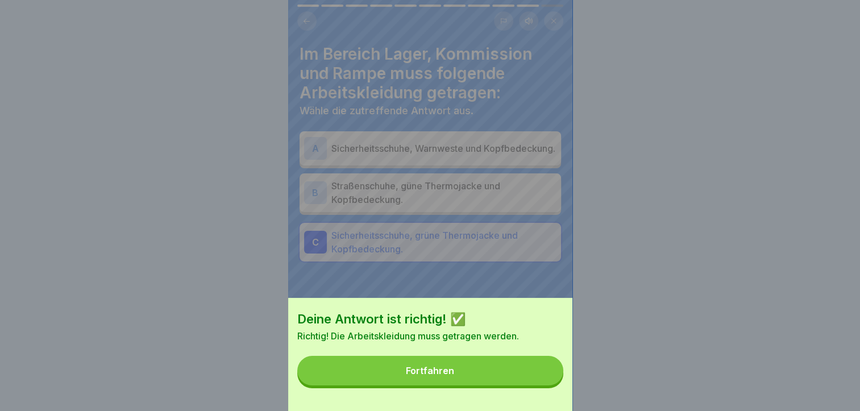
click at [512, 382] on button "Fortfahren" at bounding box center [430, 371] width 266 height 30
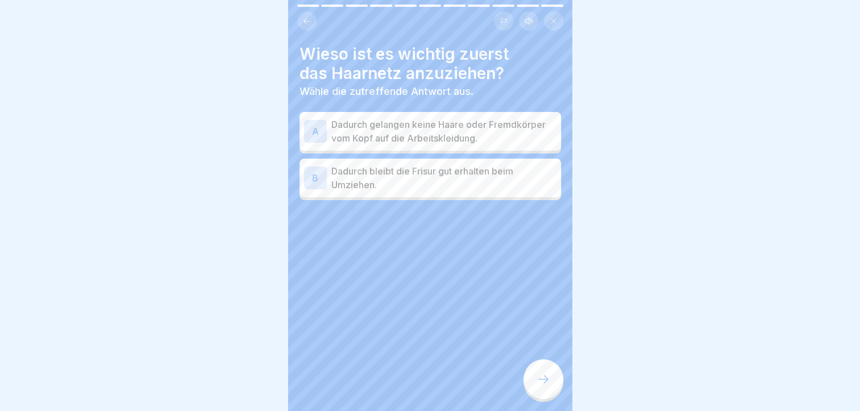
click at [407, 126] on p "Dadurch gelangen keine Haare oder Fremdkörper vom Kopf auf die Arbeitskleidung." at bounding box center [444, 131] width 225 height 27
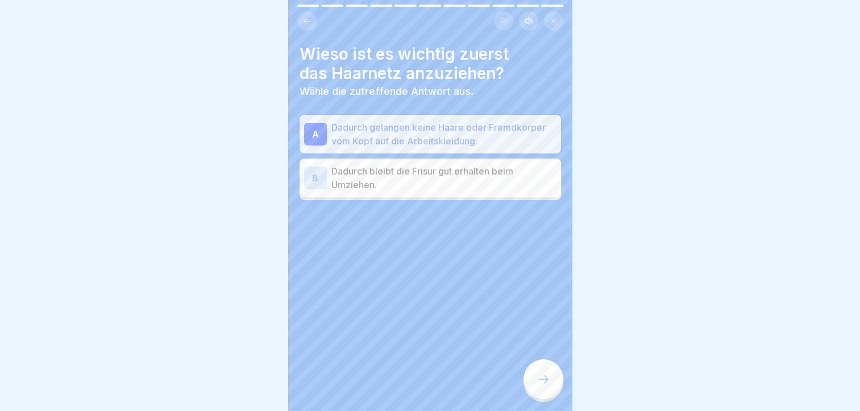
click at [541, 380] on div at bounding box center [544, 379] width 40 height 40
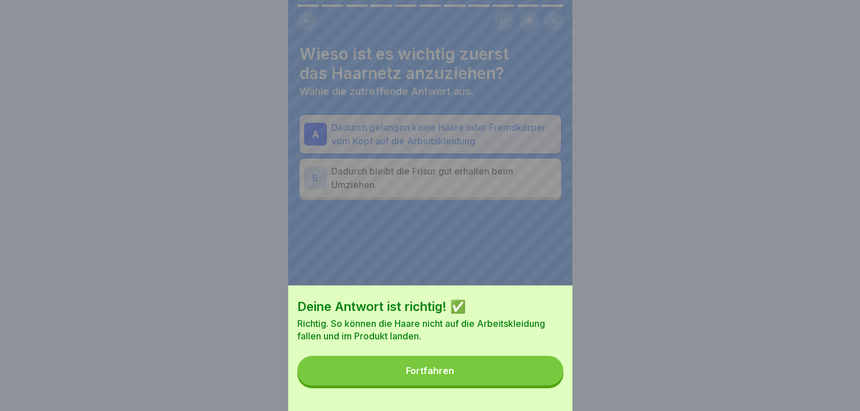
drag, startPoint x: 480, startPoint y: 381, endPoint x: 469, endPoint y: 316, distance: 66.3
click at [473, 298] on div "Deine Antwort ist richtig! ✅ Richtig. So können die Haare nicht auf die Arbeits…" at bounding box center [430, 348] width 284 height 126
click at [455, 386] on button "Fortfahren" at bounding box center [430, 371] width 266 height 30
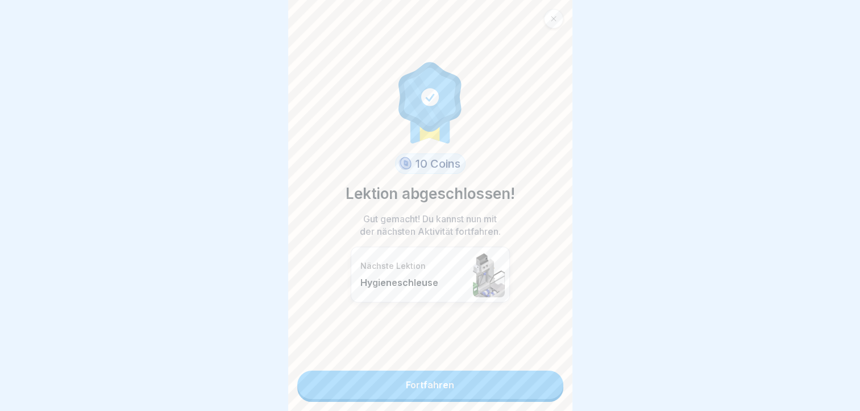
click at [449, 388] on link "Fortfahren" at bounding box center [430, 385] width 266 height 28
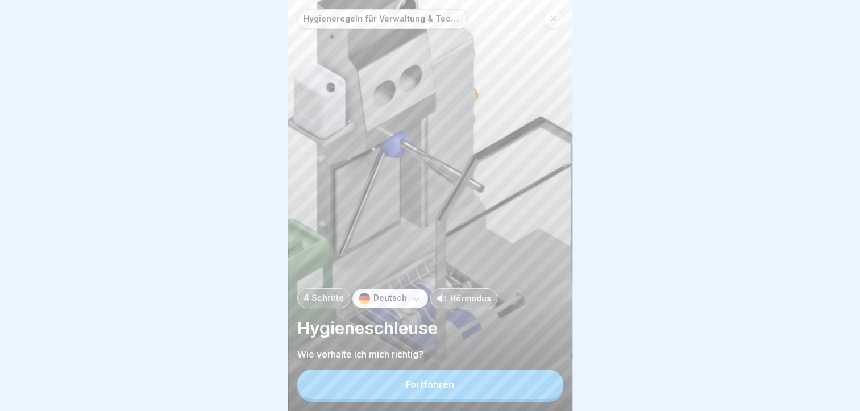
click at [454, 391] on button "Fortfahren" at bounding box center [430, 385] width 266 height 30
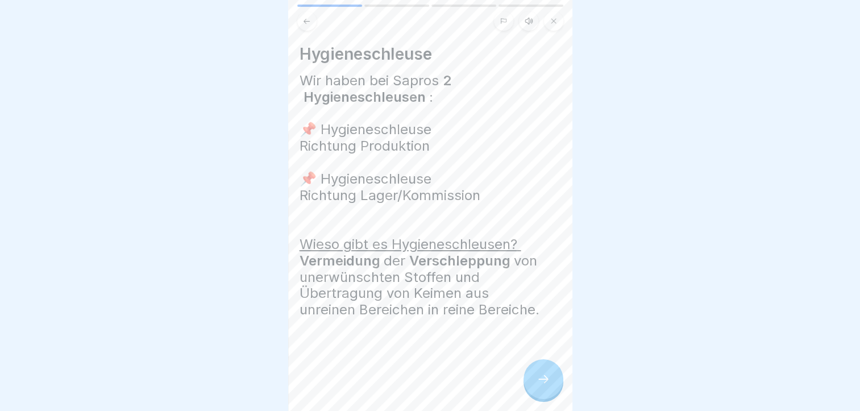
click at [534, 377] on div at bounding box center [544, 379] width 40 height 40
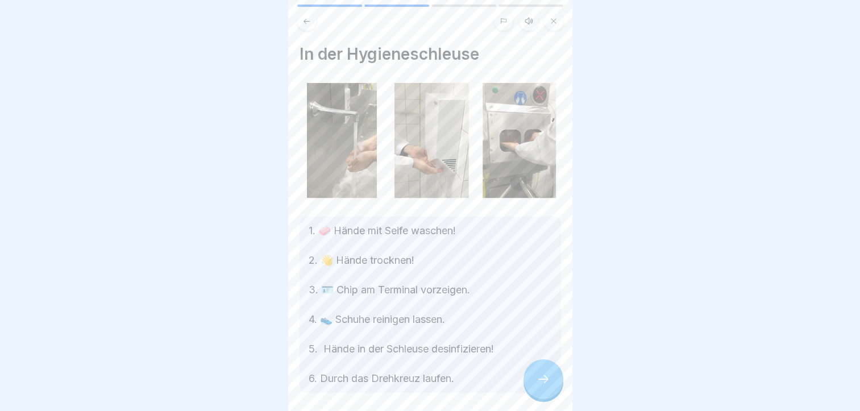
click at [537, 377] on div at bounding box center [544, 379] width 40 height 40
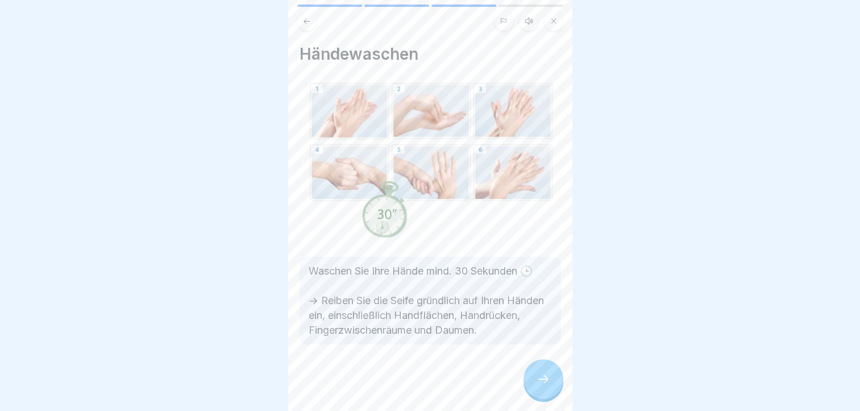
click at [537, 379] on div at bounding box center [544, 379] width 40 height 40
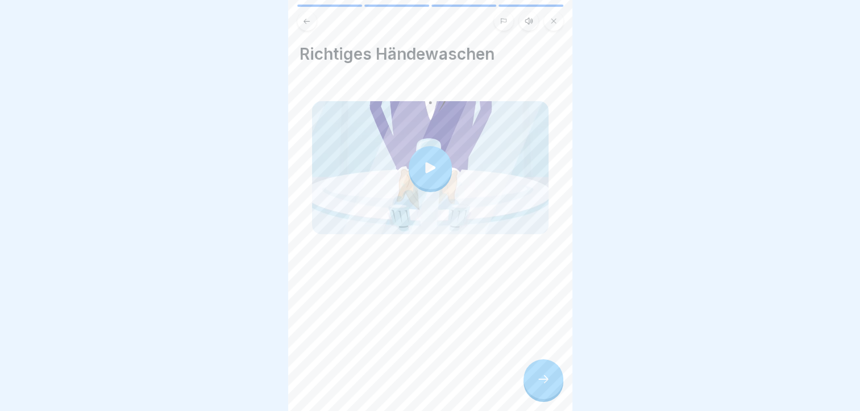
click at [537, 379] on div at bounding box center [544, 379] width 40 height 40
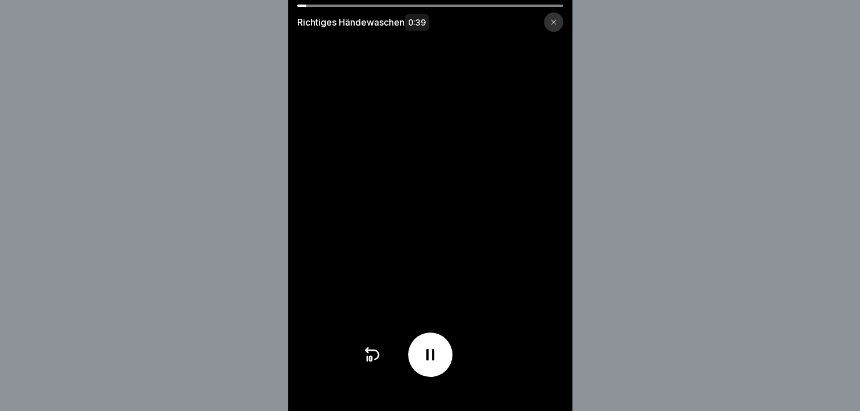
click at [370, 363] on icon at bounding box center [372, 355] width 18 height 18
click at [557, 21] on icon at bounding box center [553, 22] width 7 height 7
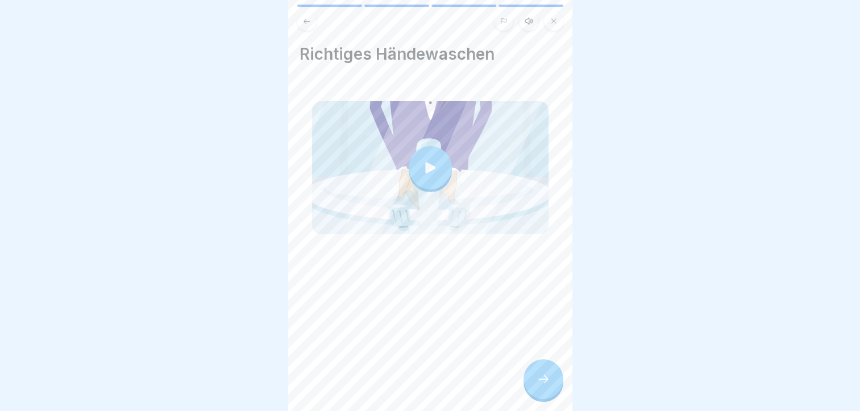
click at [546, 378] on div at bounding box center [544, 379] width 40 height 40
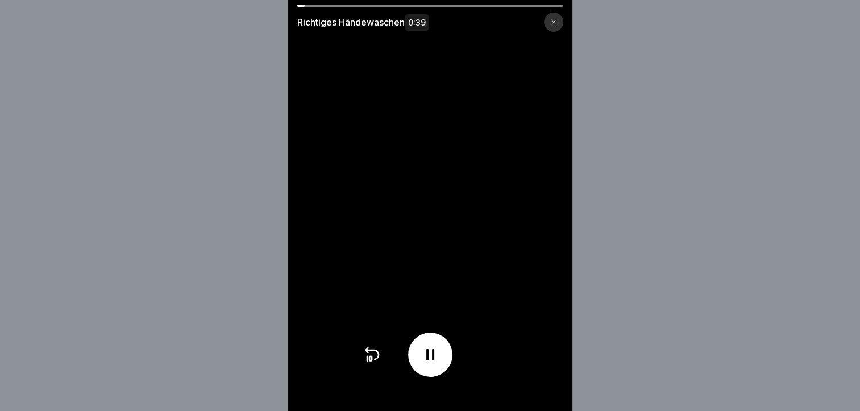
click at [555, 17] on div at bounding box center [553, 22] width 19 height 19
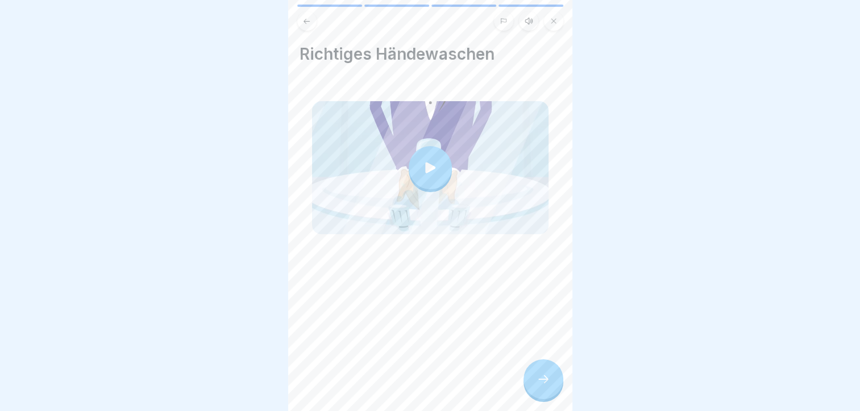
scroll to position [9, 0]
click at [550, 18] on button at bounding box center [553, 20] width 19 height 19
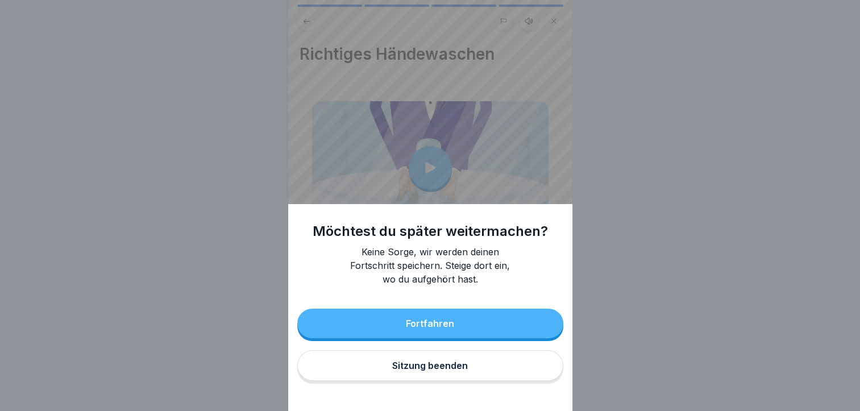
drag, startPoint x: 444, startPoint y: 384, endPoint x: 565, endPoint y: 331, distance: 132.4
click at [561, 333] on div "Fortfahren Sitzung beenden" at bounding box center [430, 346] width 266 height 75
click at [509, 322] on button "Fortfahren" at bounding box center [430, 324] width 266 height 30
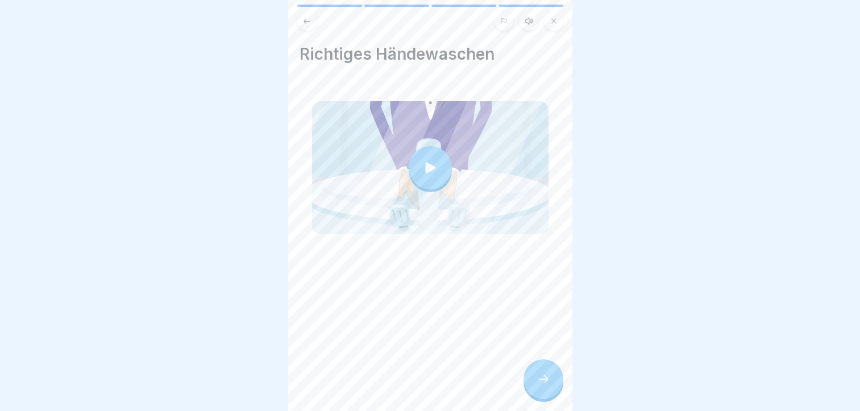
click at [552, 363] on div at bounding box center [544, 379] width 40 height 40
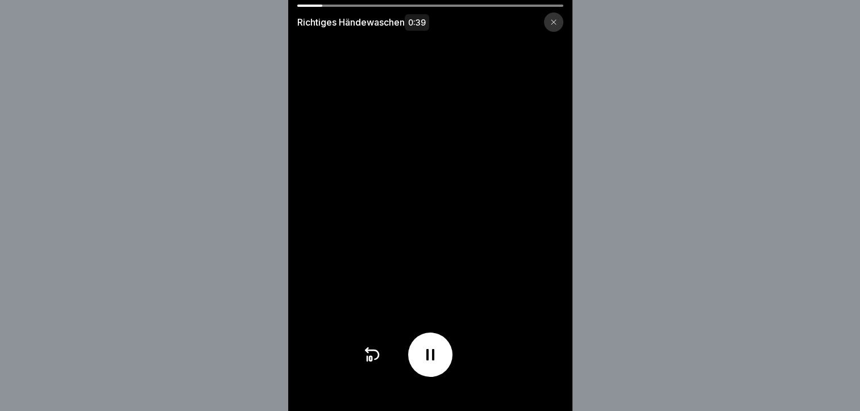
drag, startPoint x: 342, startPoint y: 8, endPoint x: 386, endPoint y: 6, distance: 43.3
click at [386, 6] on div "Richtiges Händewaschen 0:39" at bounding box center [430, 18] width 284 height 27
drag, startPoint x: 391, startPoint y: 5, endPoint x: 416, endPoint y: 3, distance: 25.0
click at [416, 3] on div "Richtiges Händewaschen 0:39" at bounding box center [430, 205] width 284 height 411
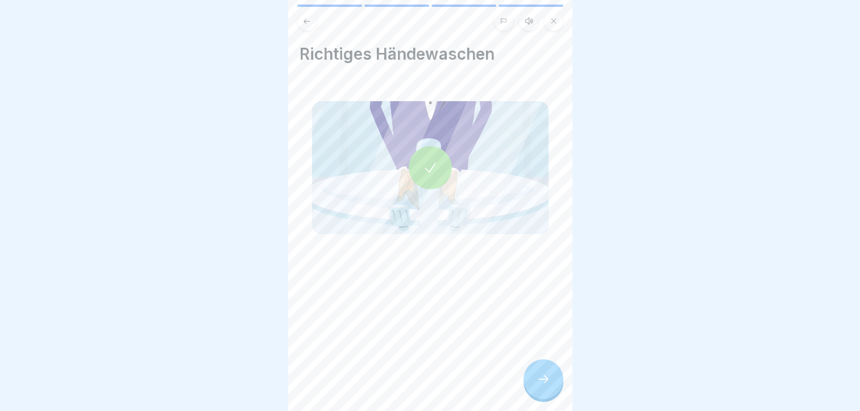
click at [536, 385] on div at bounding box center [544, 379] width 40 height 40
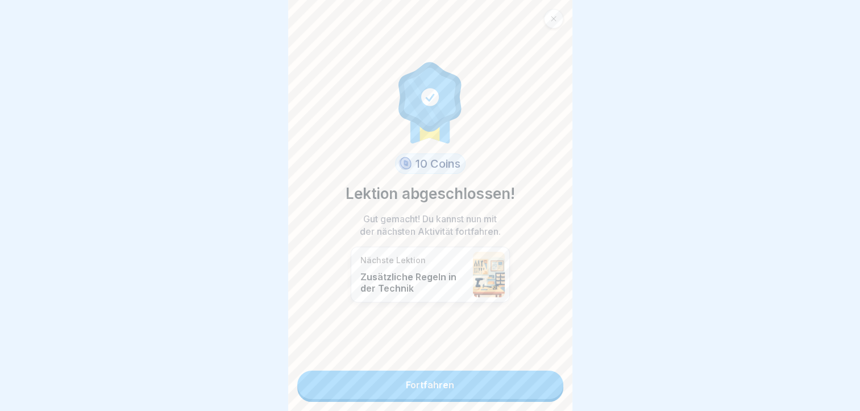
click at [509, 395] on div "10 Coins Lektion abgeschlossen! Gut gemacht! Du kannst nun mit der nächsten Akt…" at bounding box center [430, 205] width 284 height 411
click at [499, 390] on link "Fortfahren" at bounding box center [430, 385] width 266 height 28
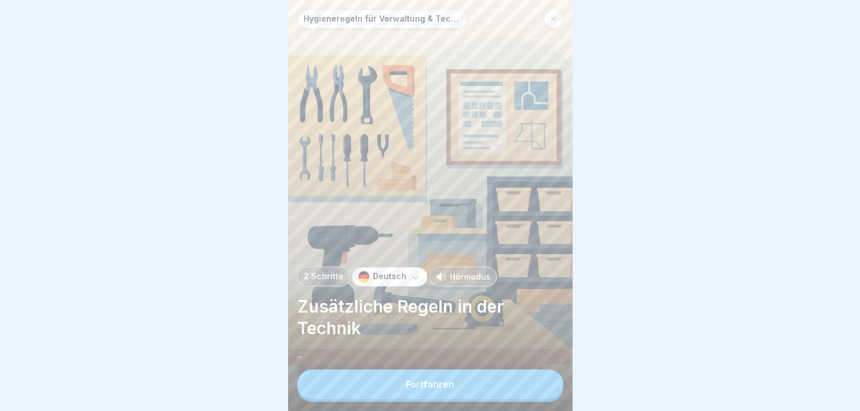
click at [485, 392] on button "Fortfahren" at bounding box center [430, 385] width 266 height 30
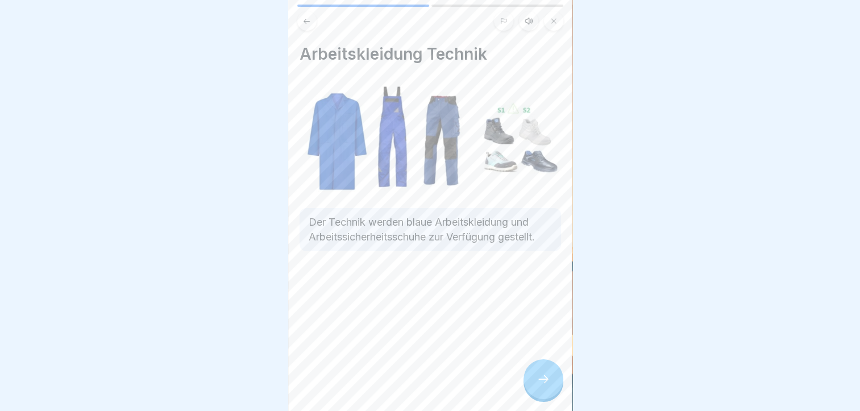
click at [557, 387] on div at bounding box center [544, 379] width 40 height 40
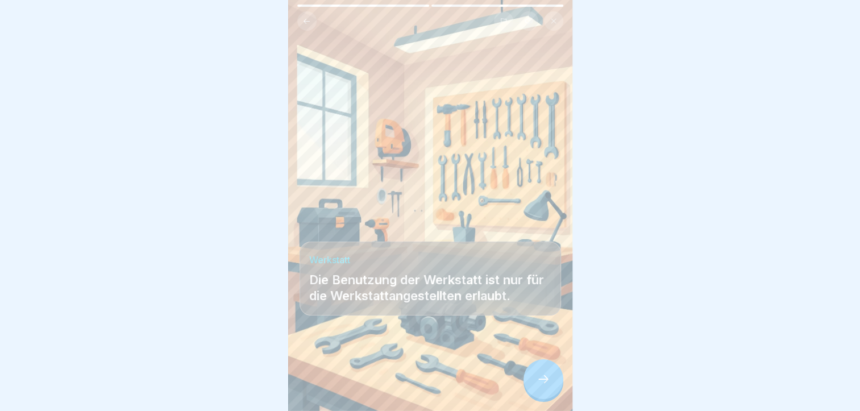
click at [555, 387] on div at bounding box center [544, 379] width 40 height 40
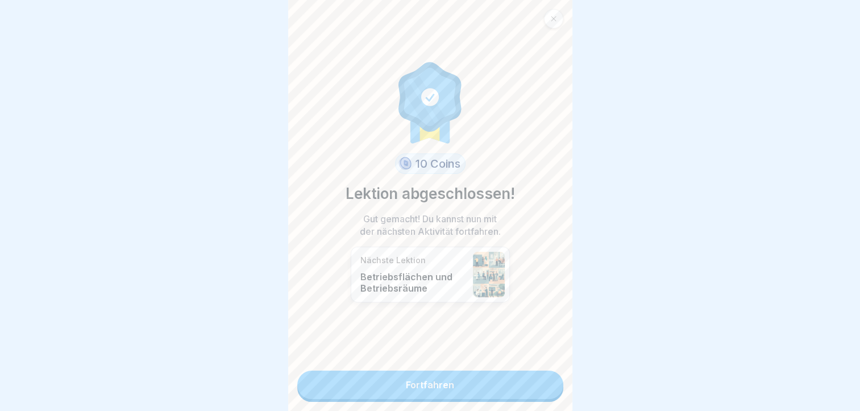
click at [534, 390] on link "Fortfahren" at bounding box center [430, 385] width 266 height 28
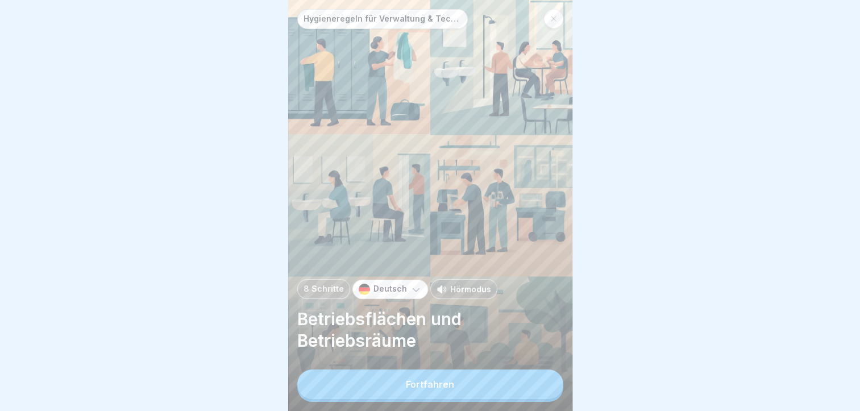
click at [534, 390] on button "Fortfahren" at bounding box center [430, 385] width 266 height 30
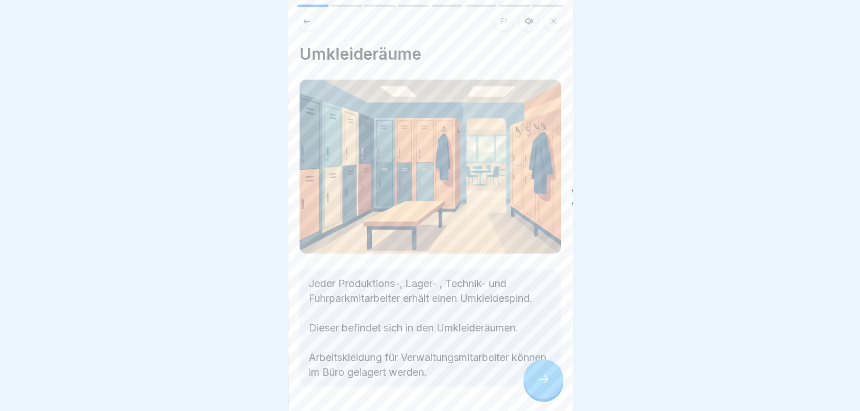
click at [536, 392] on div at bounding box center [544, 379] width 40 height 40
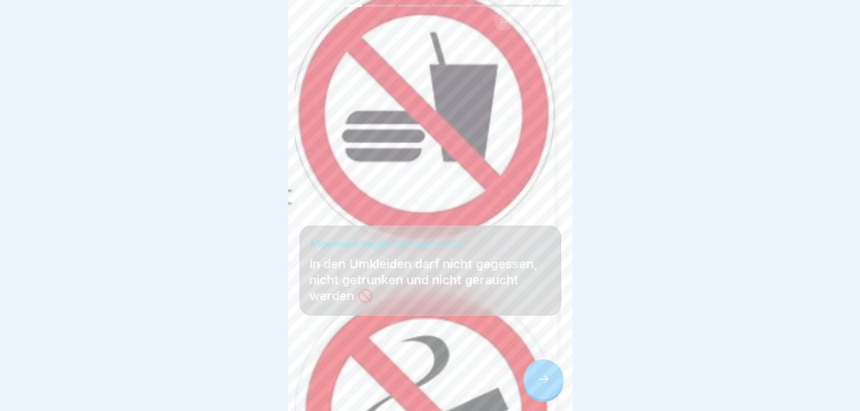
click at [537, 386] on icon at bounding box center [544, 379] width 14 height 14
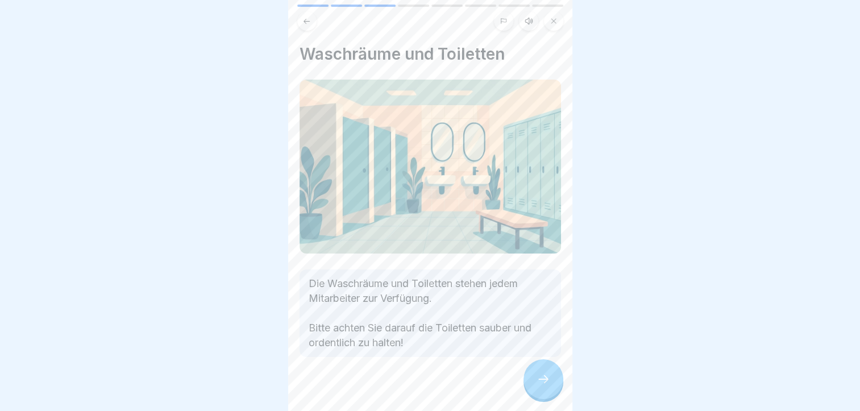
click at [537, 386] on icon at bounding box center [544, 379] width 14 height 14
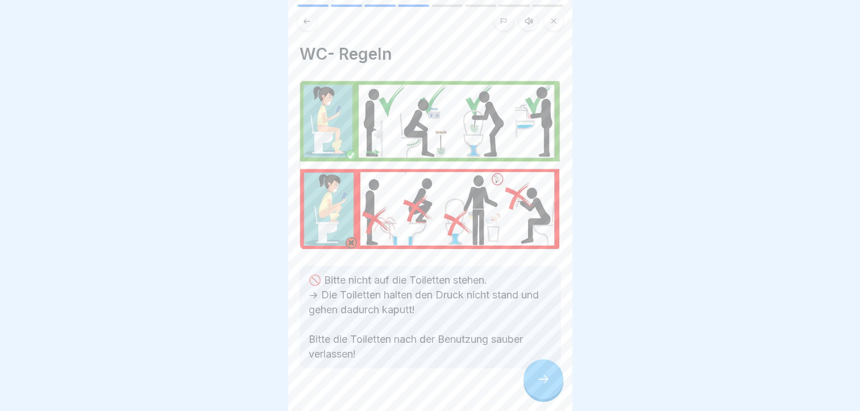
click at [537, 386] on icon at bounding box center [544, 379] width 14 height 14
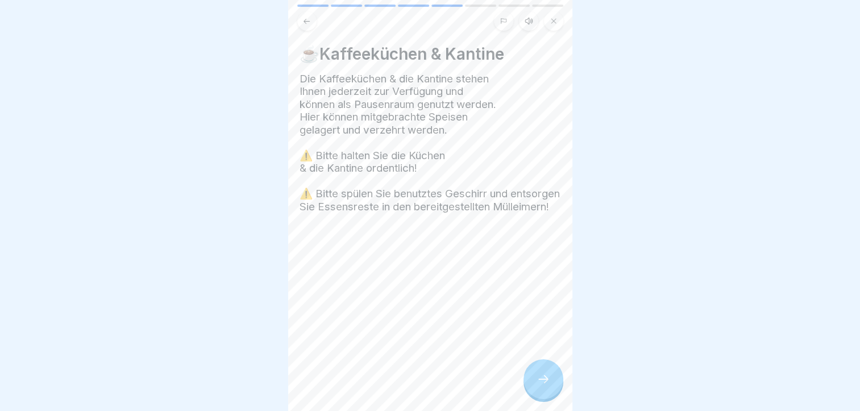
drag, startPoint x: 537, startPoint y: 392, endPoint x: 487, endPoint y: 374, distance: 52.7
click at [491, 378] on div "Hygieneregeln für Verwaltung & Technik 8 Schritte Deutsch Hörmodus Betriebsfläc…" at bounding box center [430, 205] width 284 height 411
click at [550, 383] on div at bounding box center [544, 379] width 40 height 40
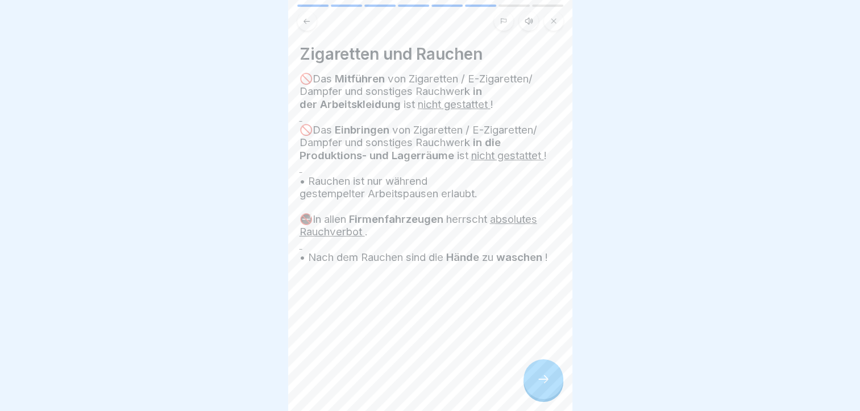
click at [548, 384] on icon at bounding box center [544, 379] width 14 height 14
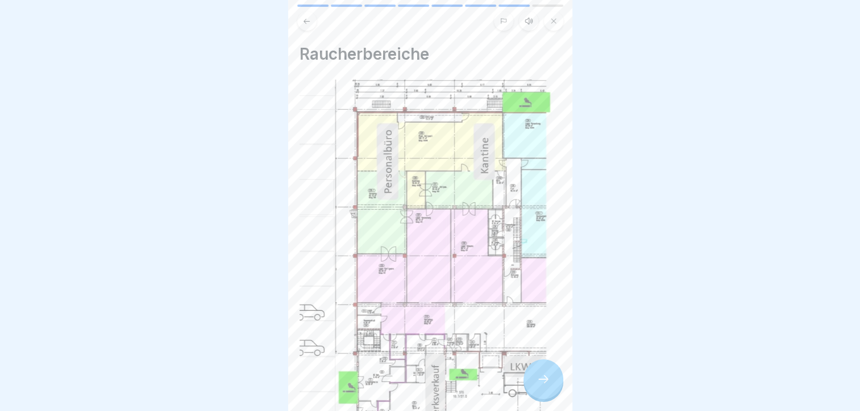
drag, startPoint x: 548, startPoint y: 384, endPoint x: 495, endPoint y: 354, distance: 61.1
click at [500, 362] on div "Hygieneregeln für Verwaltung & Technik 8 Schritte Deutsch Hörmodus Betriebsfläc…" at bounding box center [430, 205] width 284 height 411
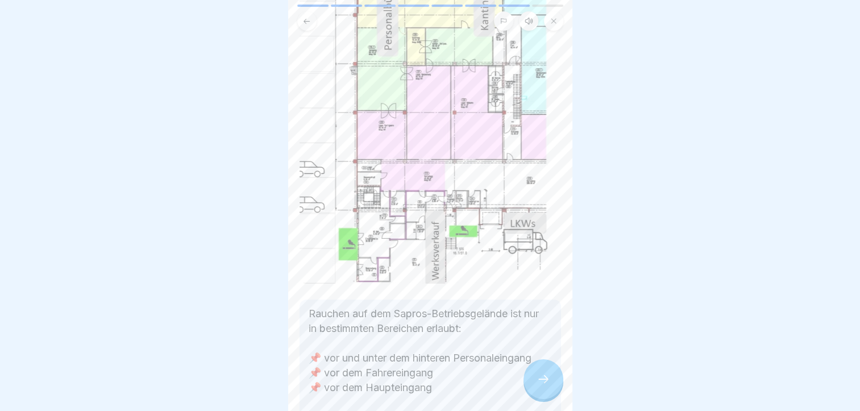
scroll to position [80, 0]
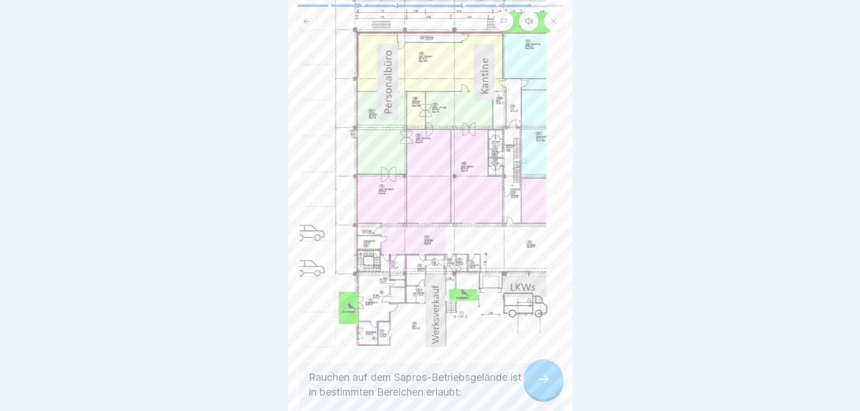
click at [542, 383] on icon at bounding box center [544, 379] width 14 height 14
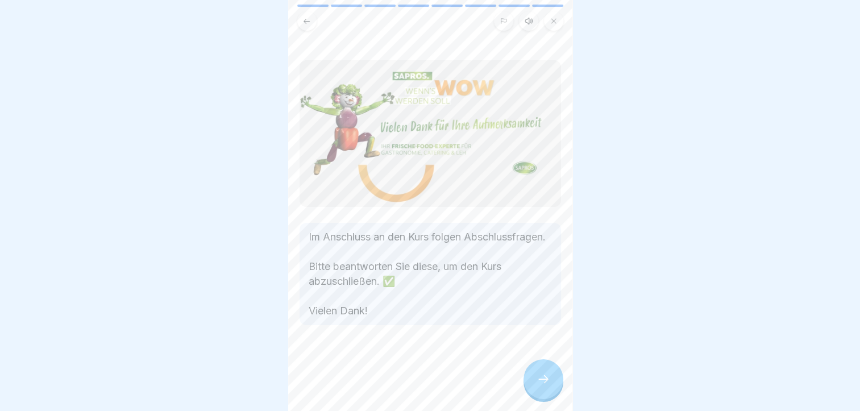
click at [541, 384] on icon at bounding box center [544, 379] width 14 height 14
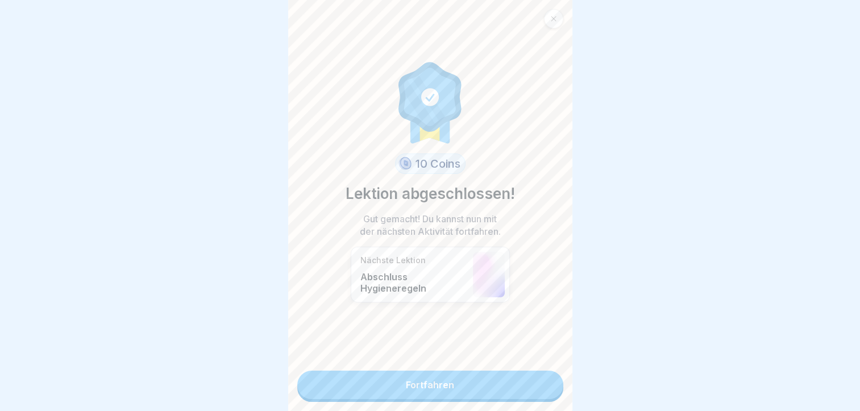
click at [541, 384] on link "Fortfahren" at bounding box center [430, 385] width 266 height 28
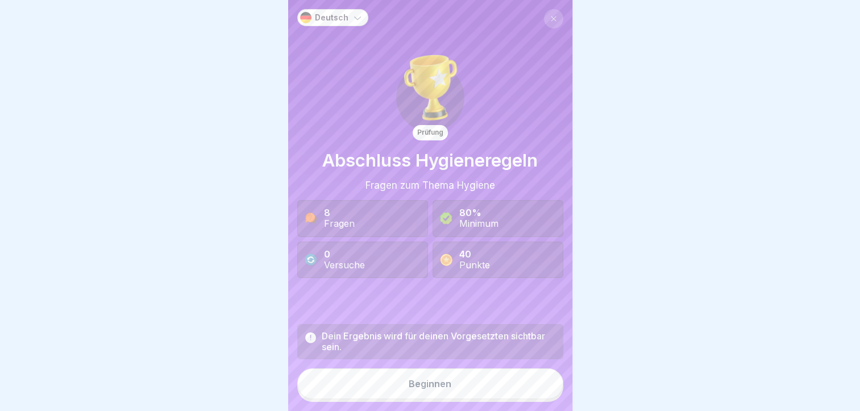
click at [539, 384] on button "Beginnen" at bounding box center [430, 383] width 266 height 31
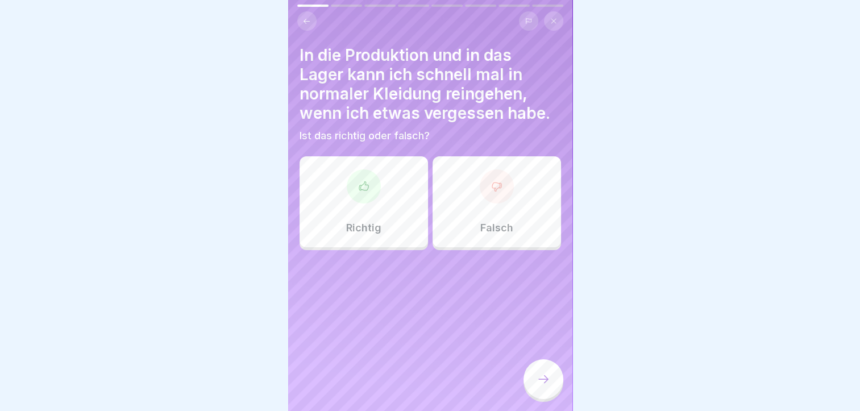
click at [505, 217] on div "Falsch" at bounding box center [497, 201] width 129 height 91
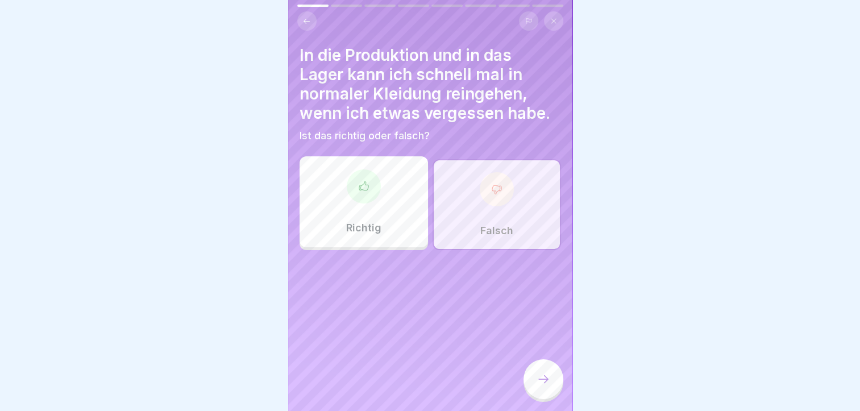
click at [551, 379] on div at bounding box center [544, 379] width 40 height 40
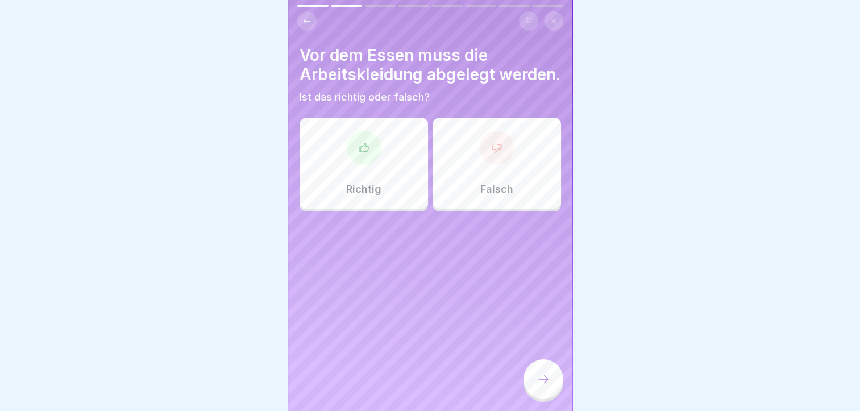
click at [414, 169] on div "Richtig" at bounding box center [364, 163] width 129 height 91
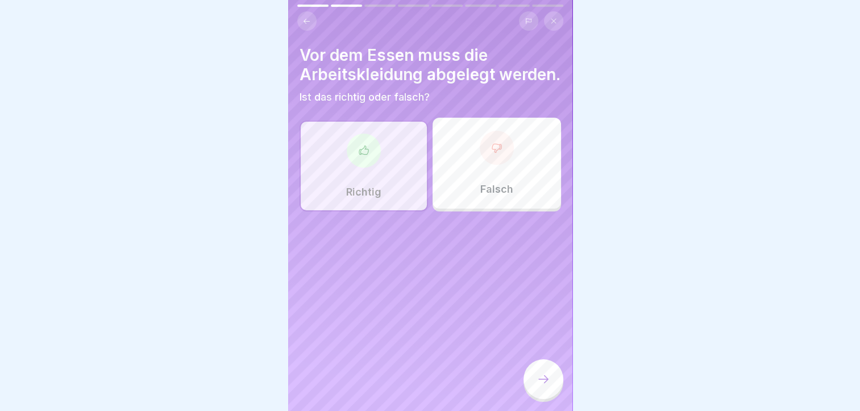
click at [548, 385] on icon at bounding box center [544, 379] width 14 height 14
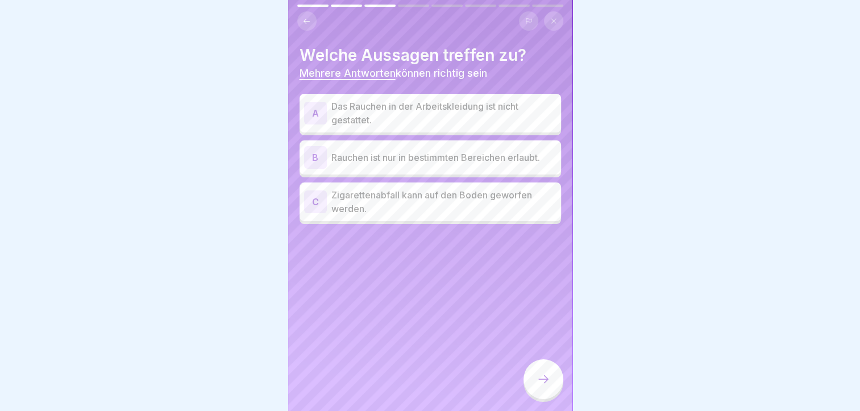
click at [434, 107] on p "Das Rauchen in der Arbeitskleidung ist nicht gestattet." at bounding box center [444, 113] width 225 height 27
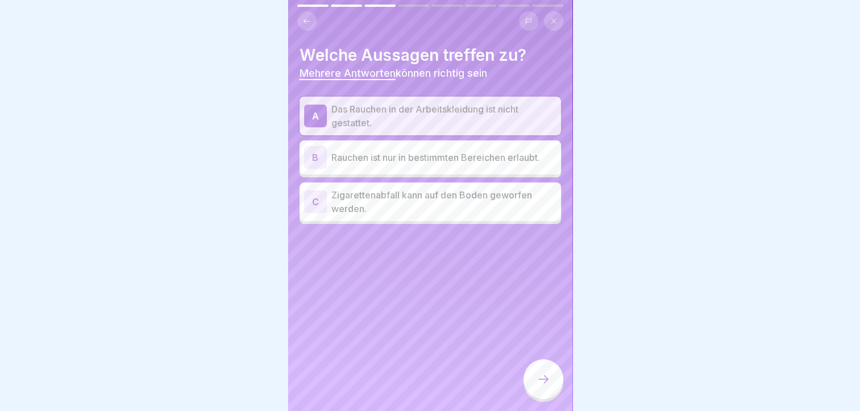
click at [418, 154] on p "Rauchen ist nur in bestimmten Bereichen erlaubt." at bounding box center [444, 158] width 225 height 14
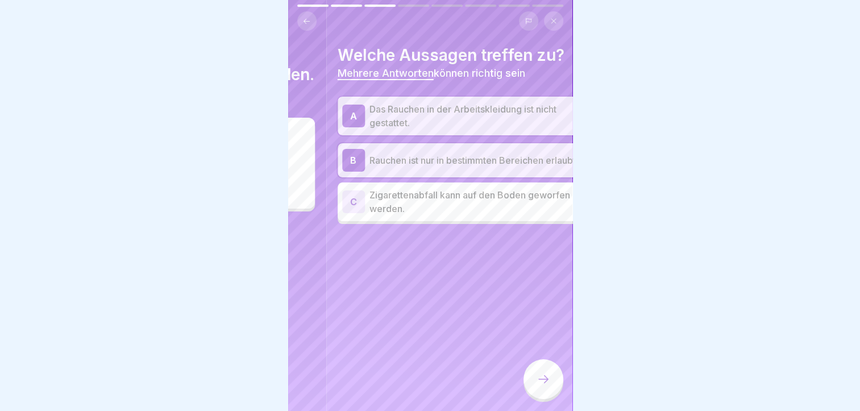
click at [508, 229] on div "Welche Aussagen treffen zu? Mehrere Antworten können richtig sein A Das Rauchen…" at bounding box center [468, 205] width 284 height 411
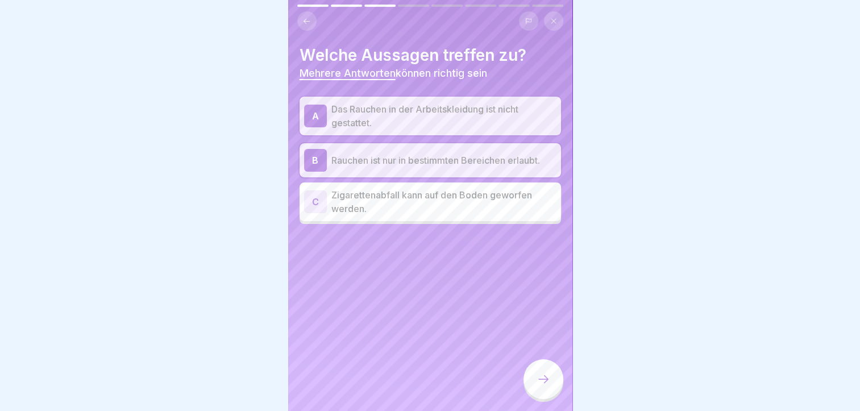
click at [541, 379] on div at bounding box center [544, 379] width 40 height 40
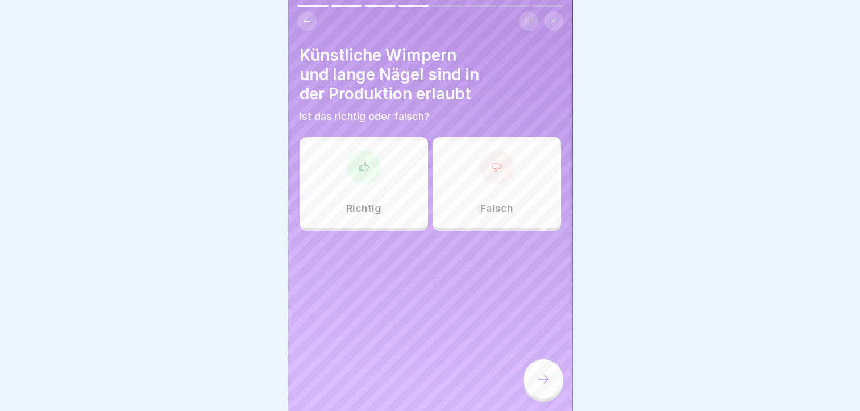
click at [480, 193] on div "Falsch" at bounding box center [497, 182] width 129 height 91
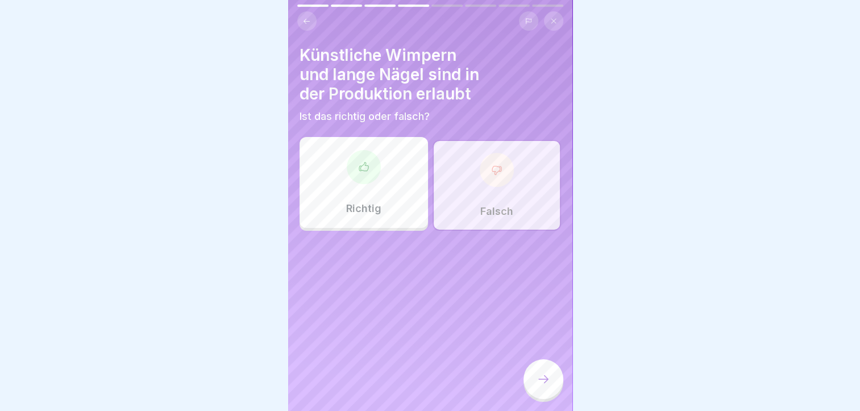
click at [534, 372] on div at bounding box center [544, 379] width 40 height 40
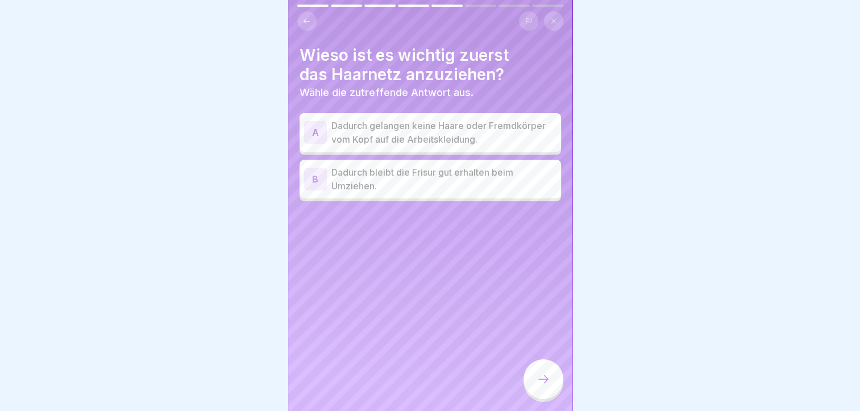
click at [470, 138] on p "Dadurch gelangen keine Haare oder Fremdkörper vom Kopf auf die Arbeitskleidung." at bounding box center [444, 132] width 225 height 27
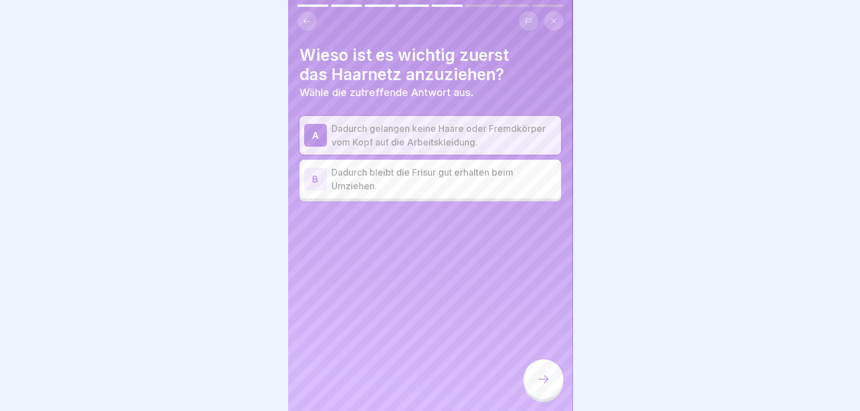
click at [538, 386] on icon at bounding box center [544, 379] width 14 height 14
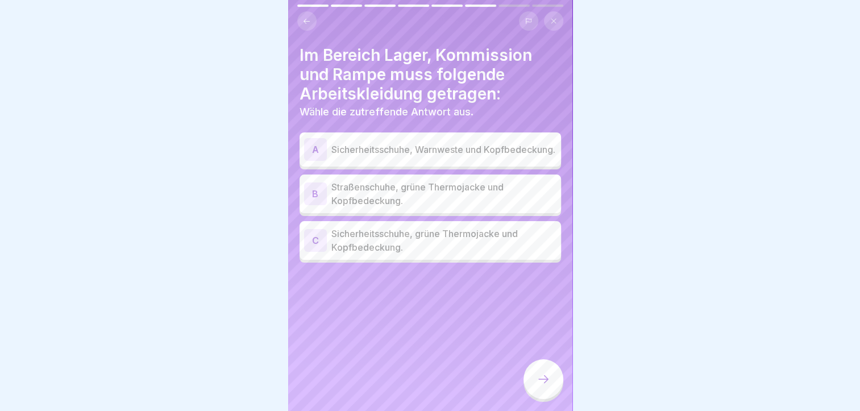
click at [433, 247] on p "Sicherheitsschuhe, grüne Thermojacke und Kopfbedeckung." at bounding box center [444, 240] width 225 height 27
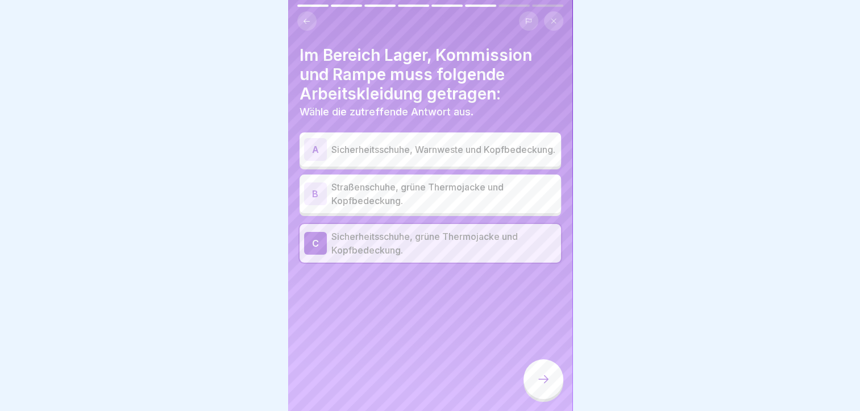
click at [539, 379] on div at bounding box center [544, 379] width 40 height 40
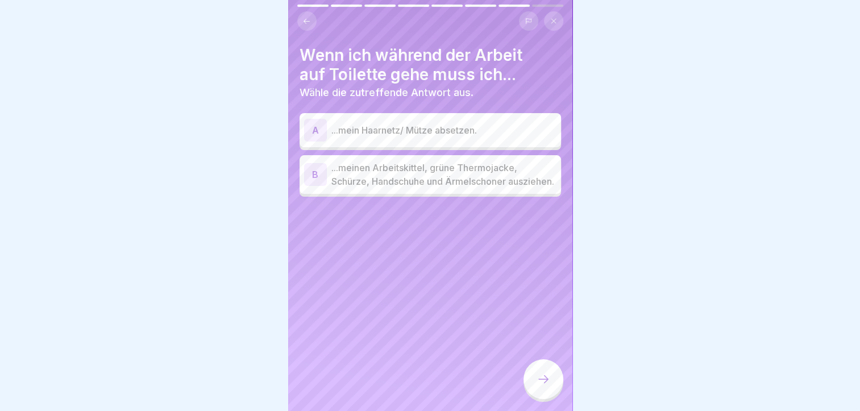
click at [428, 183] on p "...meinen Arbeitskittel, grüne Thermojacke, Schürze, Handschuhe und Ärmelschone…" at bounding box center [444, 174] width 225 height 27
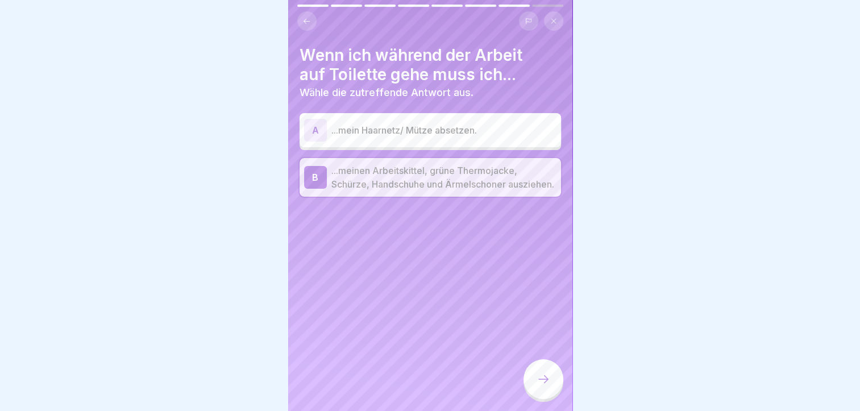
click at [546, 386] on icon at bounding box center [544, 379] width 14 height 14
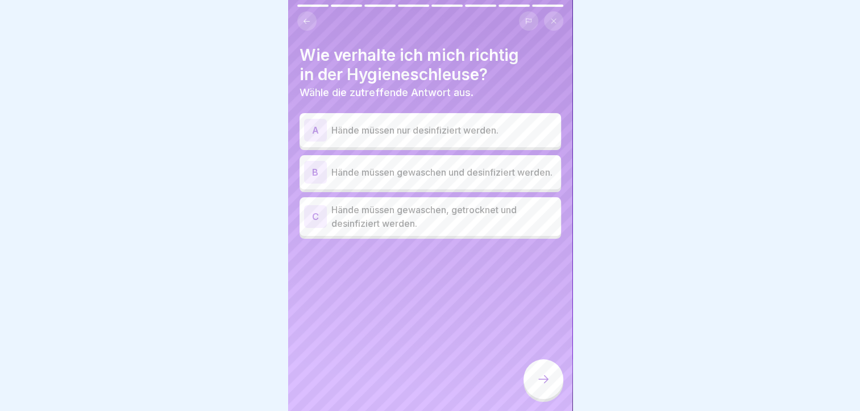
click at [414, 139] on div "A Hände müssen nur desinfiziert werden." at bounding box center [430, 130] width 252 height 23
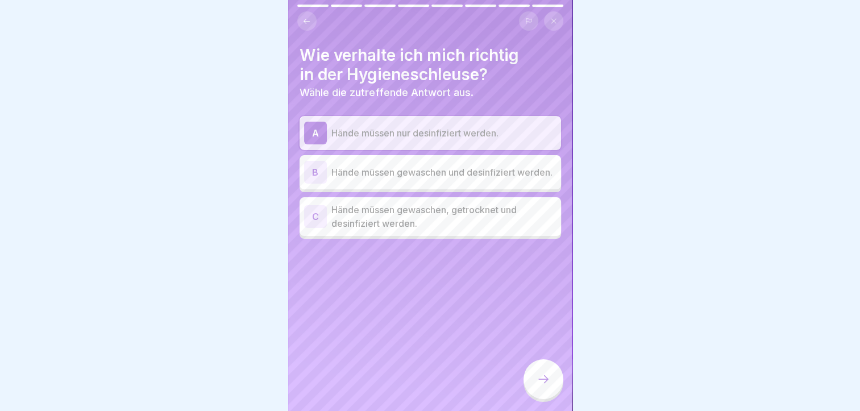
click at [414, 138] on p "Hände müssen nur desinfiziert werden." at bounding box center [444, 133] width 225 height 14
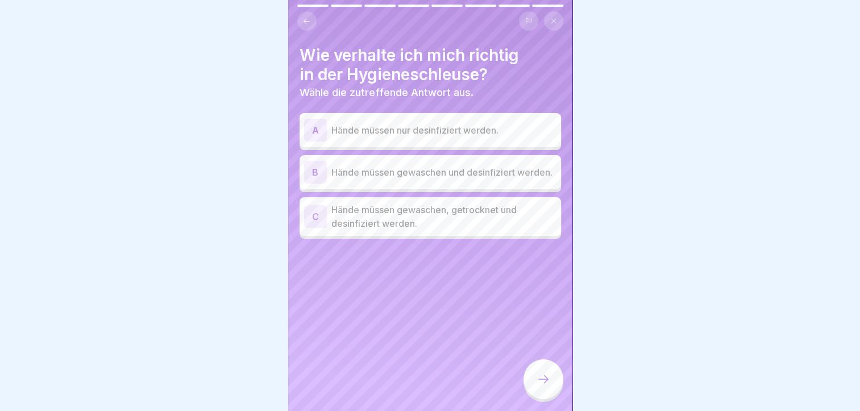
click at [414, 176] on p "Hände müssen gewaschen und desinfiziert werden." at bounding box center [444, 172] width 225 height 14
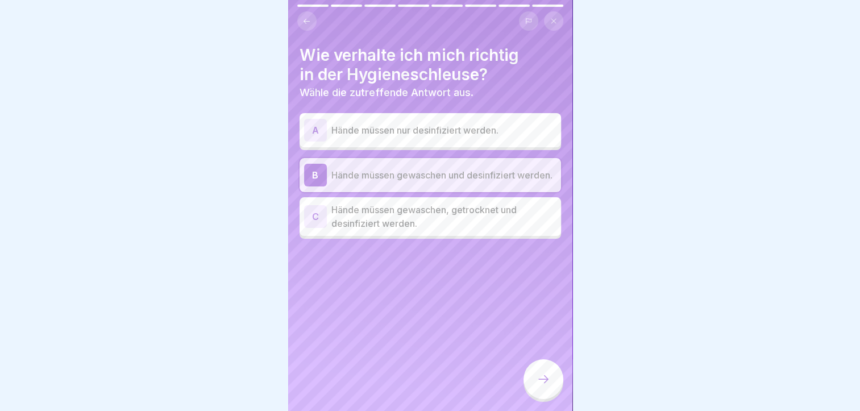
click at [436, 230] on p "Hände müssen gewaschen, getrocknet und desinfiziert werden." at bounding box center [444, 216] width 225 height 27
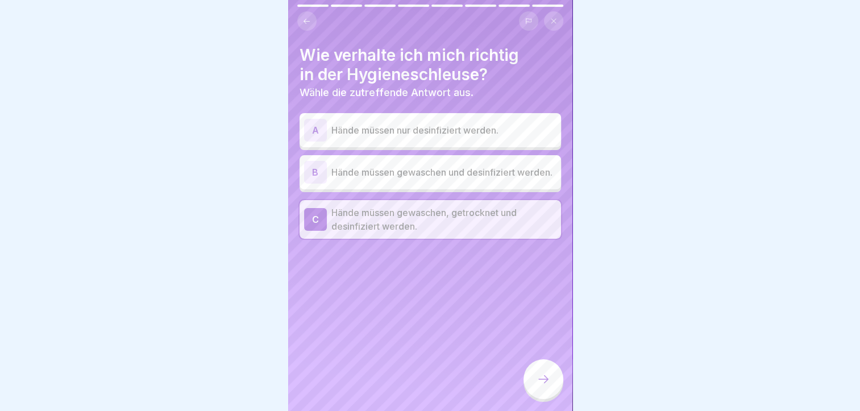
click at [539, 386] on icon at bounding box center [544, 379] width 14 height 14
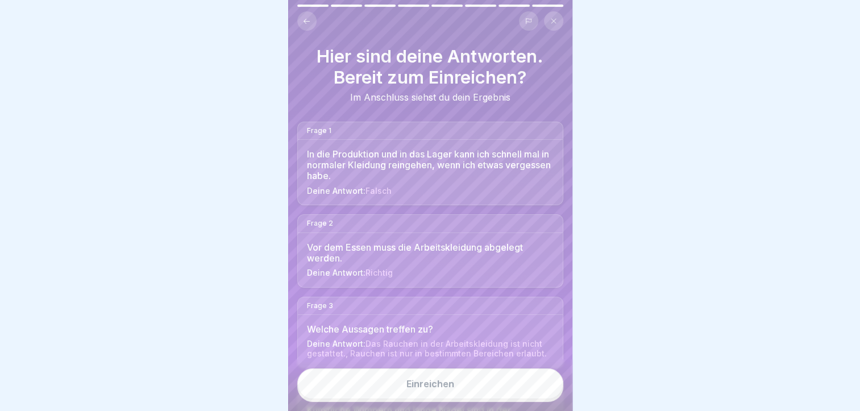
click at [517, 393] on button "Einreichen" at bounding box center [430, 383] width 266 height 31
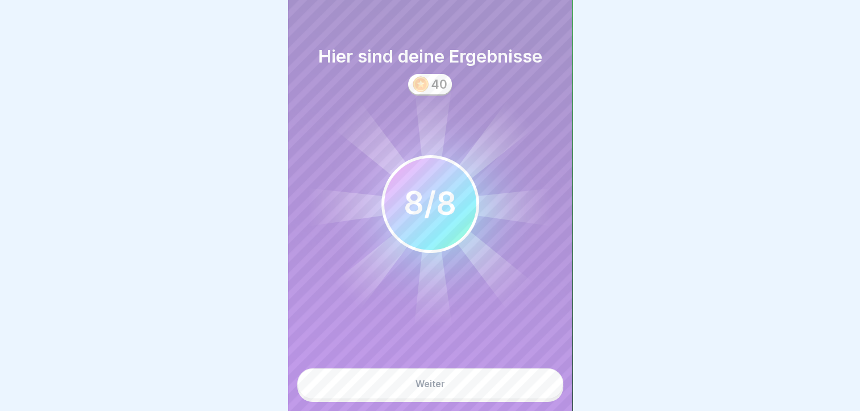
click at [469, 395] on button "Weiter" at bounding box center [430, 383] width 266 height 31
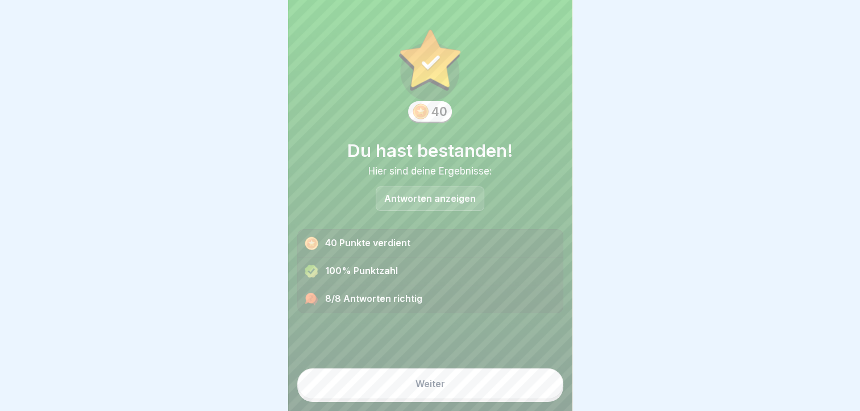
click at [469, 395] on button "Weiter" at bounding box center [430, 383] width 266 height 31
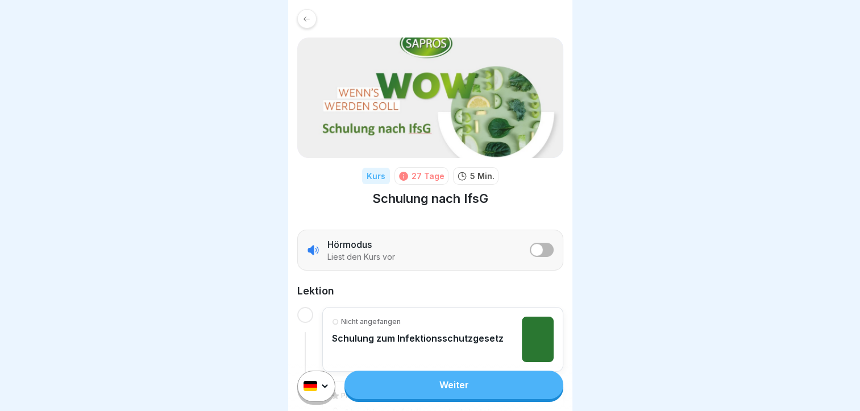
click at [450, 386] on link "Weiter" at bounding box center [454, 385] width 218 height 28
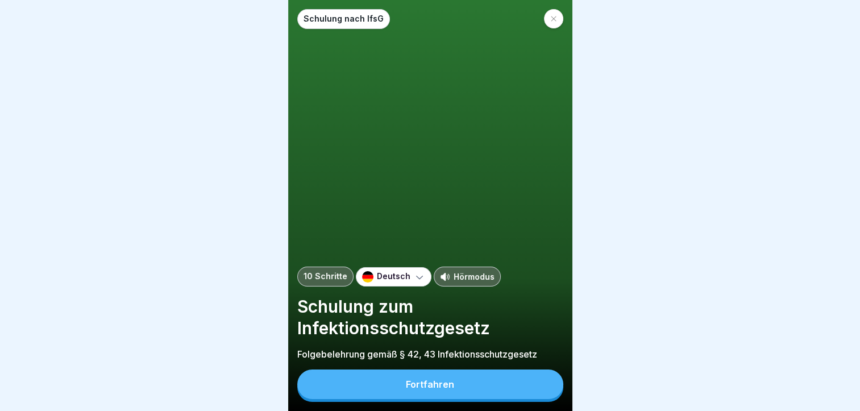
click at [425, 390] on div "Fortfahren" at bounding box center [430, 384] width 48 height 10
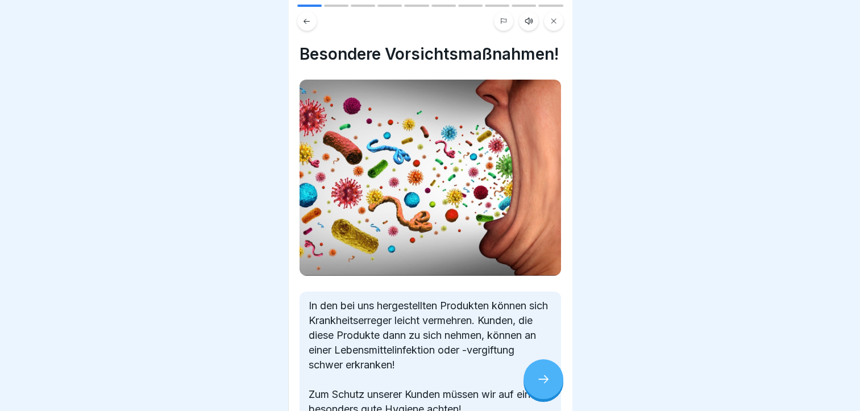
click at [532, 386] on div at bounding box center [544, 379] width 40 height 40
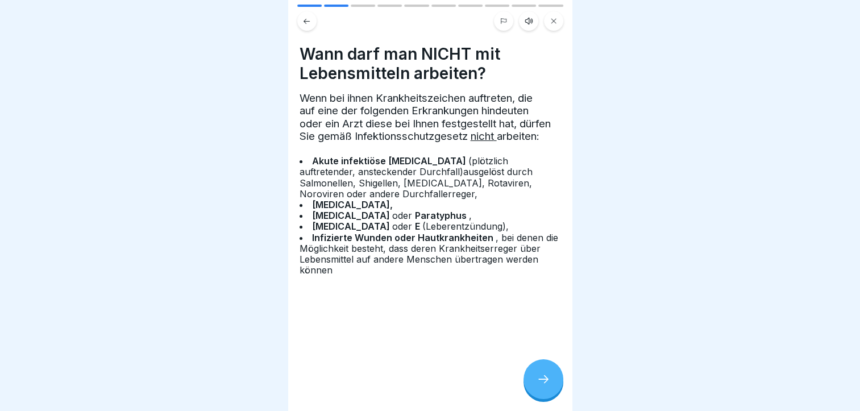
click at [540, 383] on icon at bounding box center [544, 379] width 14 height 14
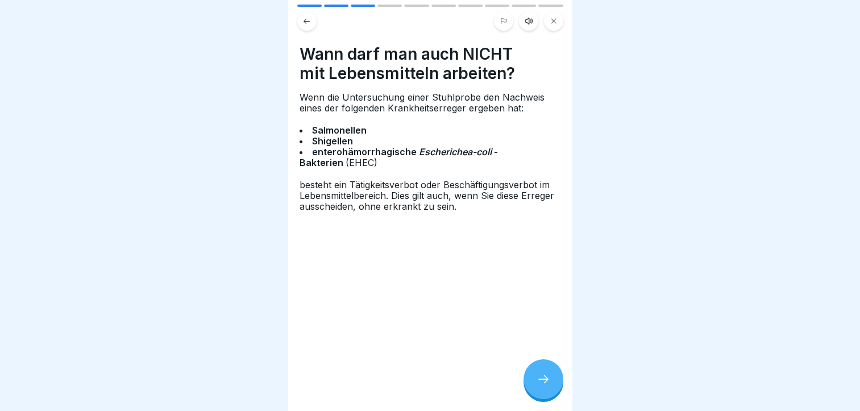
click at [540, 383] on icon at bounding box center [544, 379] width 14 height 14
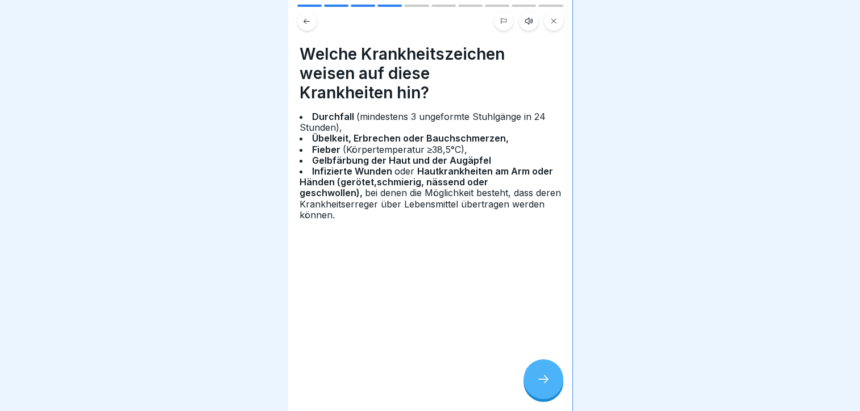
click at [540, 383] on icon at bounding box center [544, 379] width 14 height 14
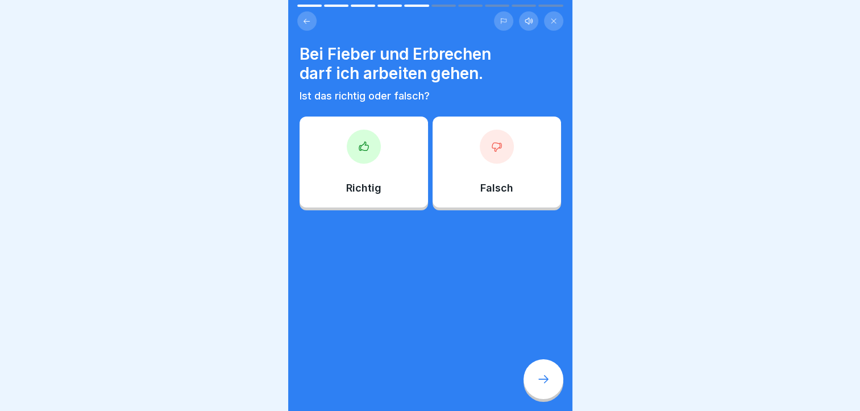
click at [486, 173] on div "Falsch" at bounding box center [497, 162] width 129 height 91
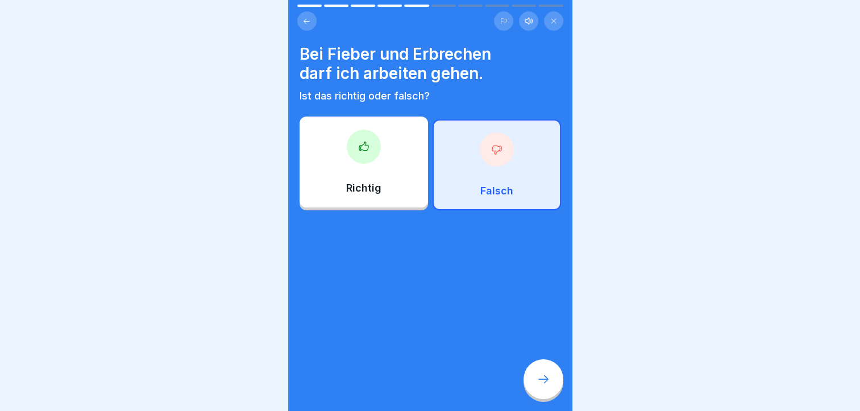
click at [545, 377] on div at bounding box center [544, 379] width 40 height 40
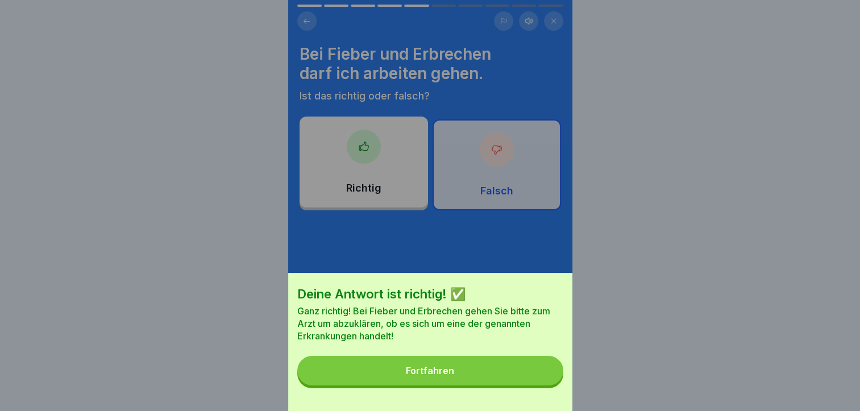
click at [508, 386] on button "Fortfahren" at bounding box center [430, 371] width 266 height 30
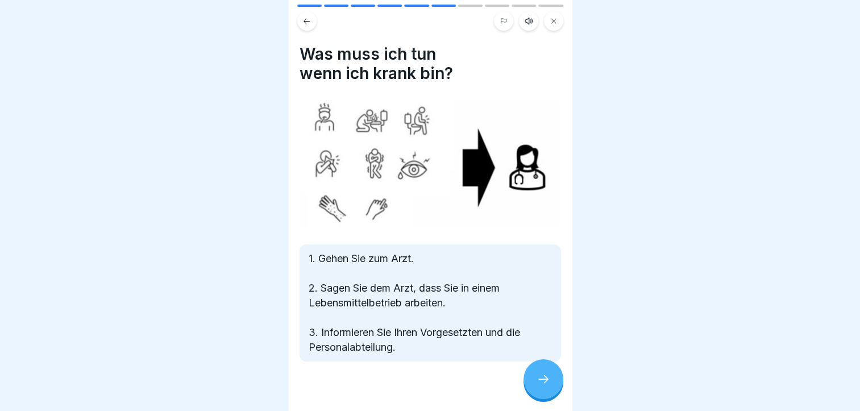
click at [553, 358] on div "Was muss ich tun wenn ich krank bin? 1. Gehen Sie zum Arzt. 2. Sagen Sie dem Ar…" at bounding box center [430, 205] width 284 height 411
click at [546, 377] on div at bounding box center [544, 379] width 40 height 40
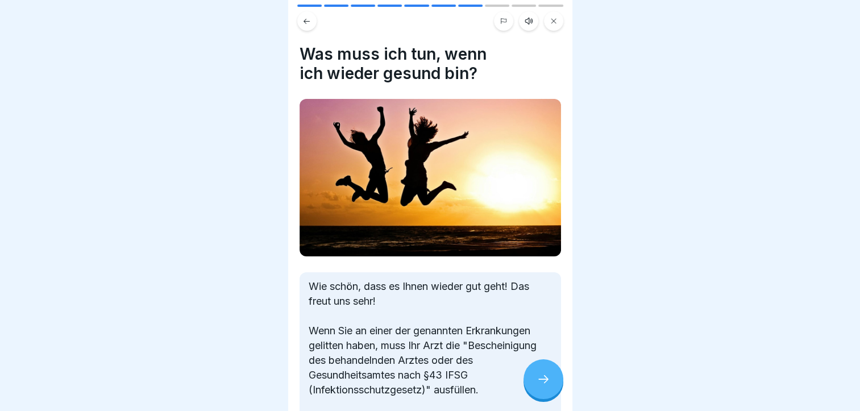
click at [546, 377] on div at bounding box center [544, 379] width 40 height 40
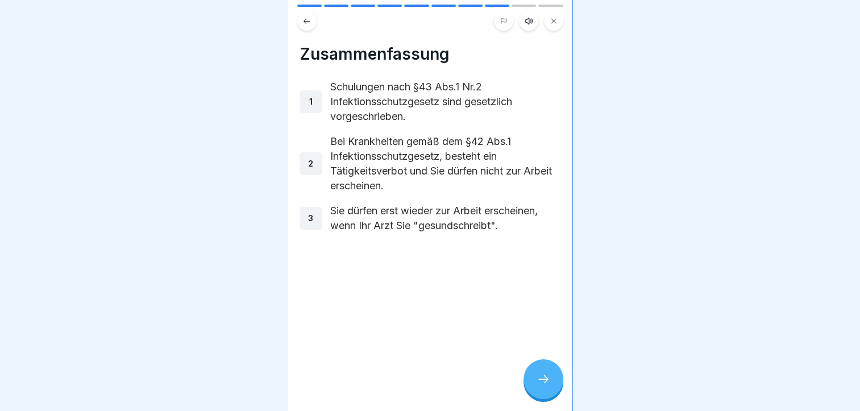
click at [546, 377] on div at bounding box center [544, 379] width 40 height 40
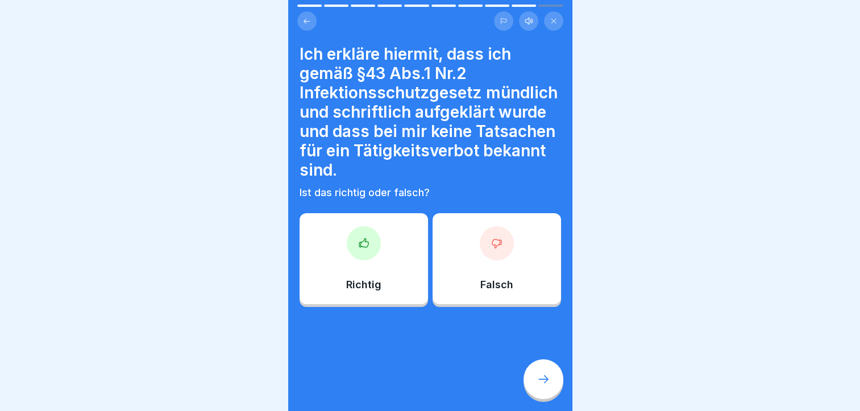
click at [384, 263] on div "Richtig" at bounding box center [364, 258] width 129 height 91
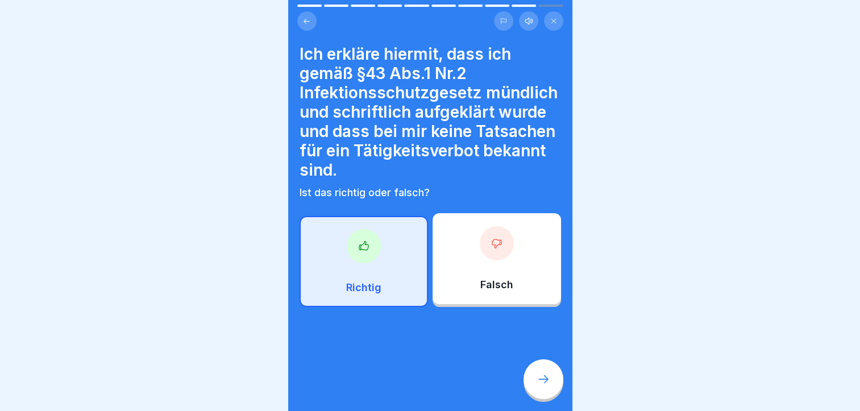
click at [546, 379] on div at bounding box center [544, 379] width 40 height 40
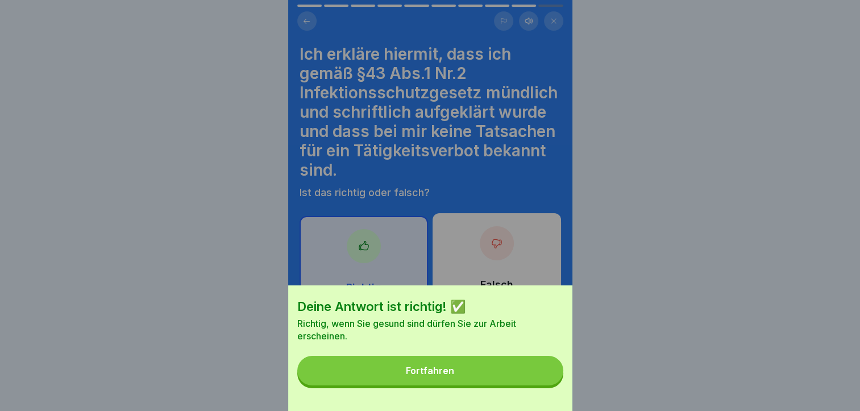
click at [520, 382] on button "Fortfahren" at bounding box center [430, 371] width 266 height 30
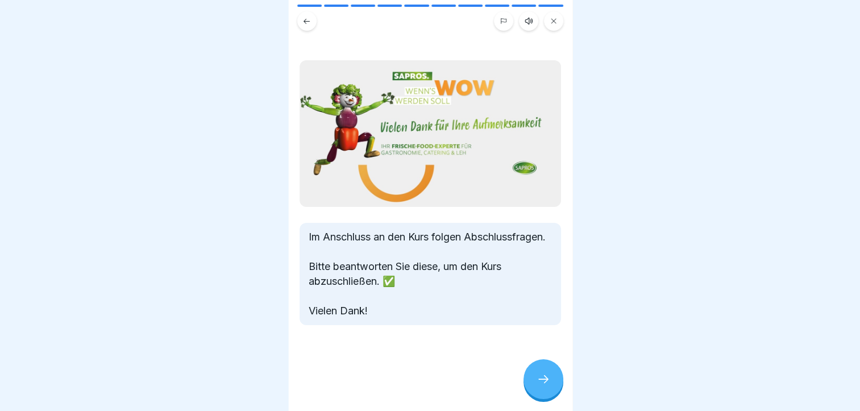
click at [545, 380] on div at bounding box center [544, 379] width 40 height 40
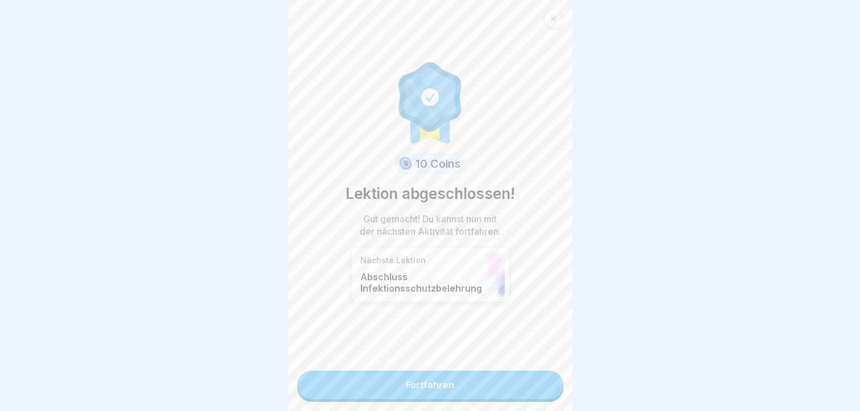
click at [544, 381] on link "Fortfahren" at bounding box center [430, 385] width 266 height 28
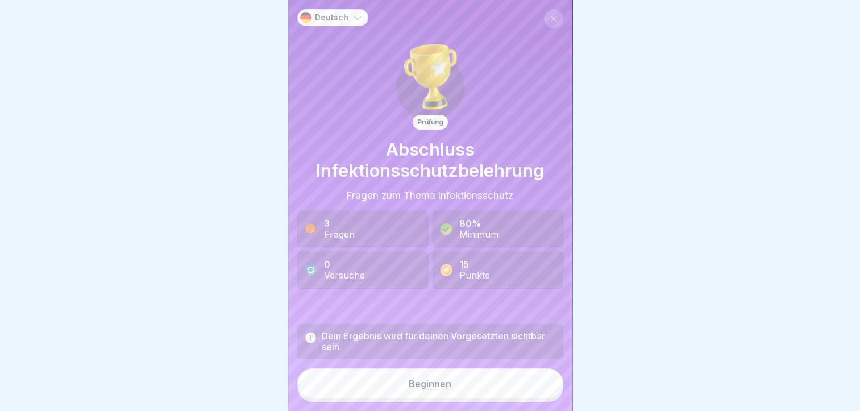
click at [530, 379] on button "Beginnen" at bounding box center [430, 383] width 266 height 31
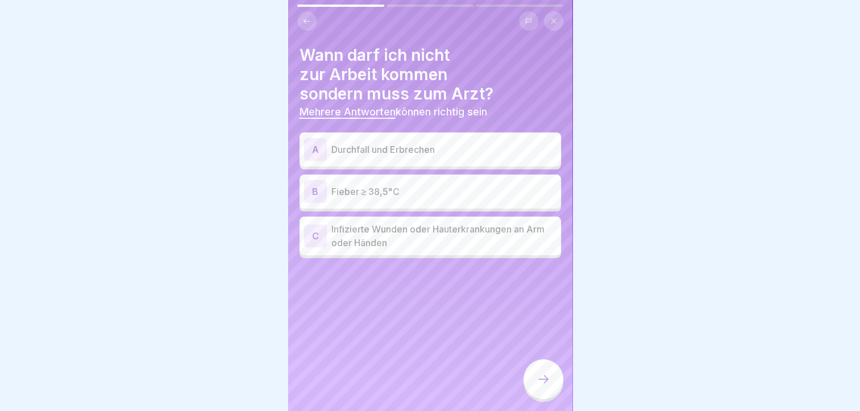
click at [378, 161] on div "A Durchfall und Erbrechen" at bounding box center [431, 149] width 262 height 34
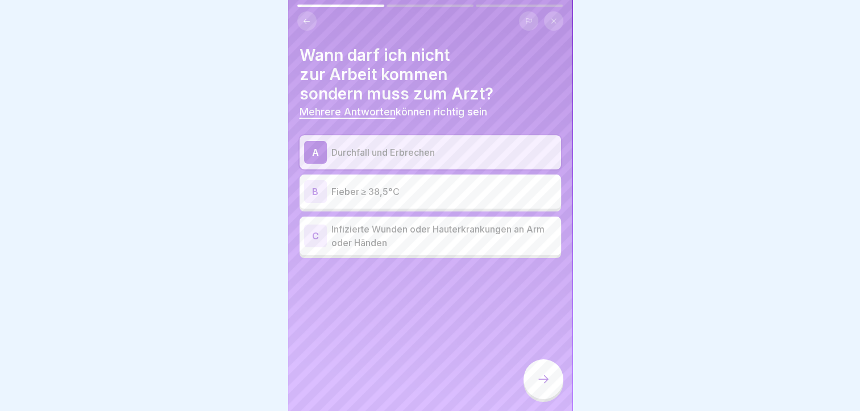
click at [382, 187] on p "Fieber ≥ 38,5°C" at bounding box center [444, 192] width 225 height 14
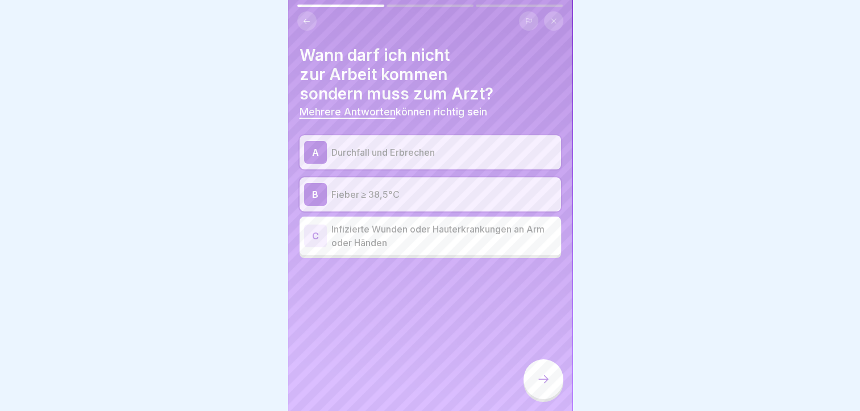
click at [410, 222] on p "Infizierte Wunden oder Hauterkrankungen an Arm oder Händen" at bounding box center [444, 235] width 225 height 27
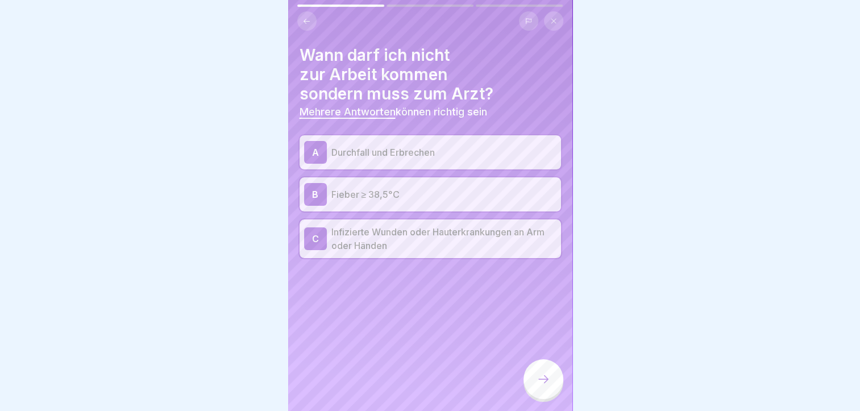
click at [545, 386] on icon at bounding box center [544, 379] width 14 height 14
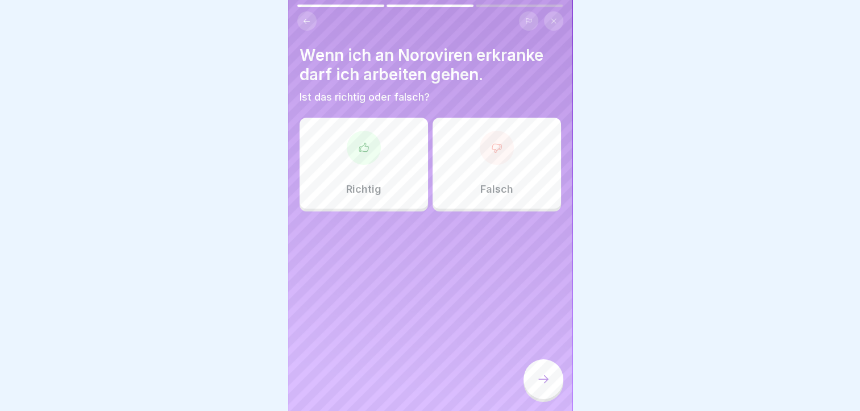
click at [484, 181] on div "Falsch" at bounding box center [497, 163] width 129 height 91
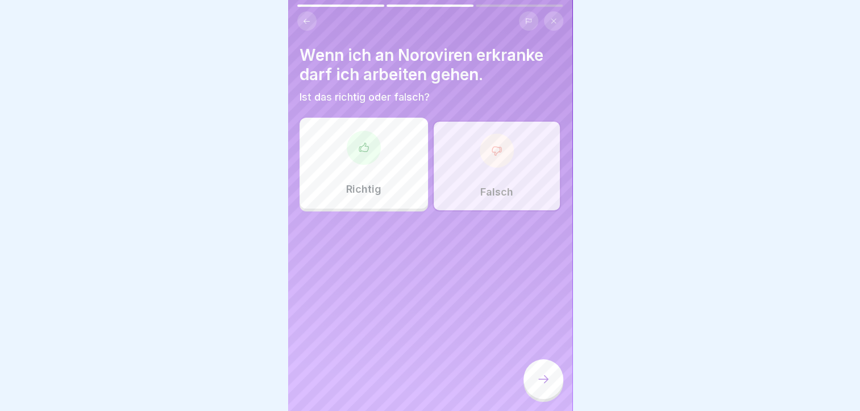
click at [546, 383] on icon at bounding box center [544, 379] width 14 height 14
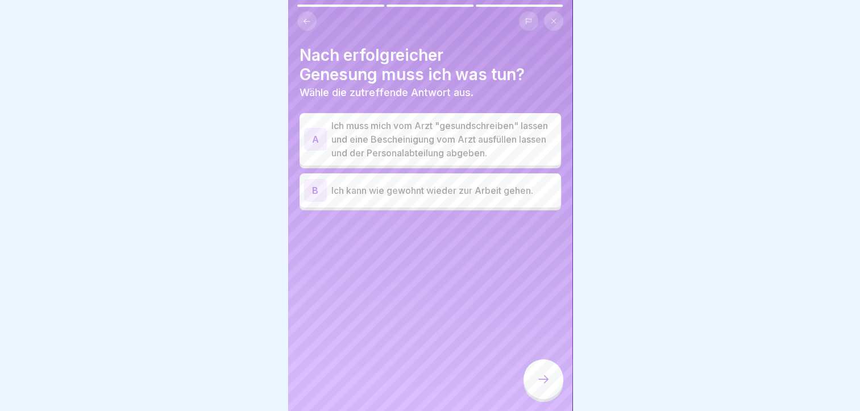
click at [428, 154] on p "Ich muss mich vom Arzt "gesundschreiben" lassen und eine Bescheinigung vom Arzt…" at bounding box center [444, 139] width 225 height 41
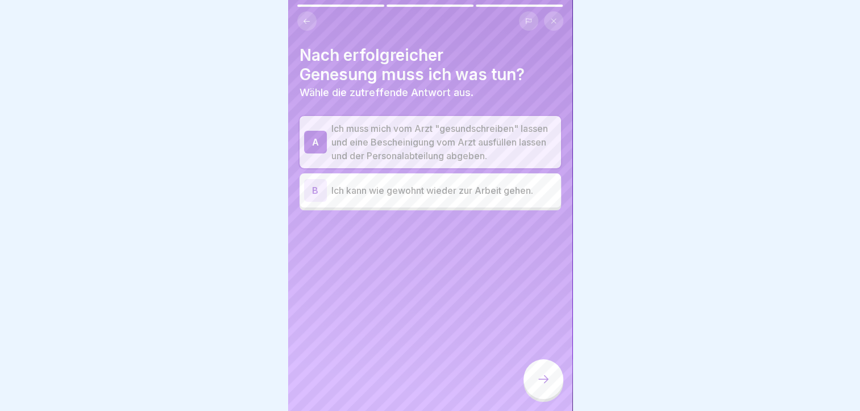
click at [547, 384] on icon at bounding box center [544, 379] width 14 height 14
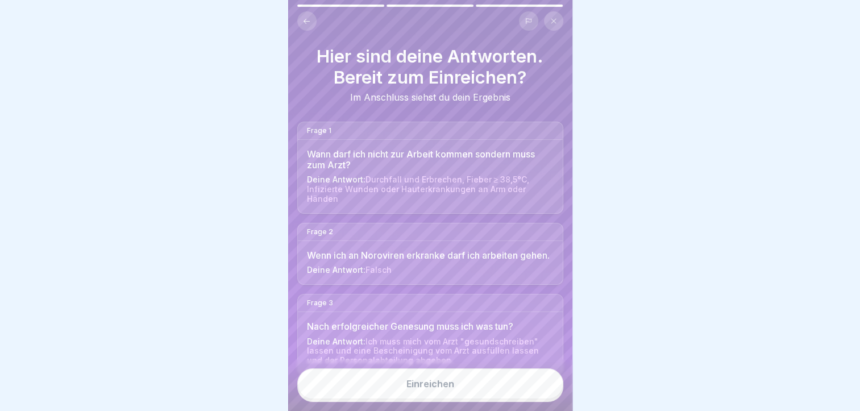
click at [467, 399] on button "Einreichen" at bounding box center [430, 383] width 266 height 31
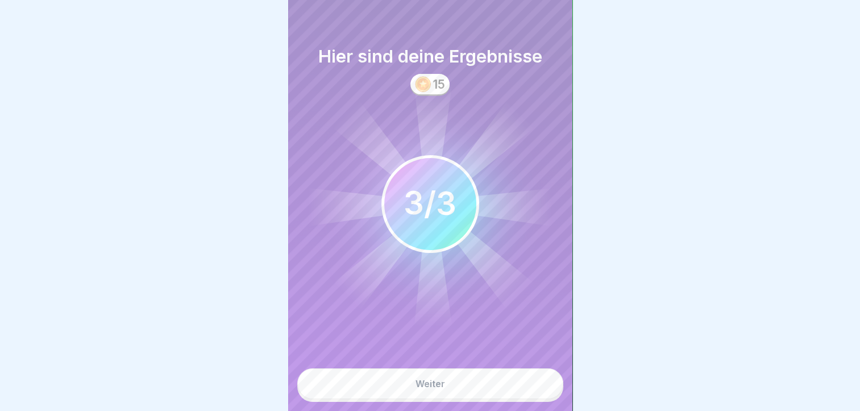
click at [468, 399] on button "Weiter" at bounding box center [430, 383] width 266 height 31
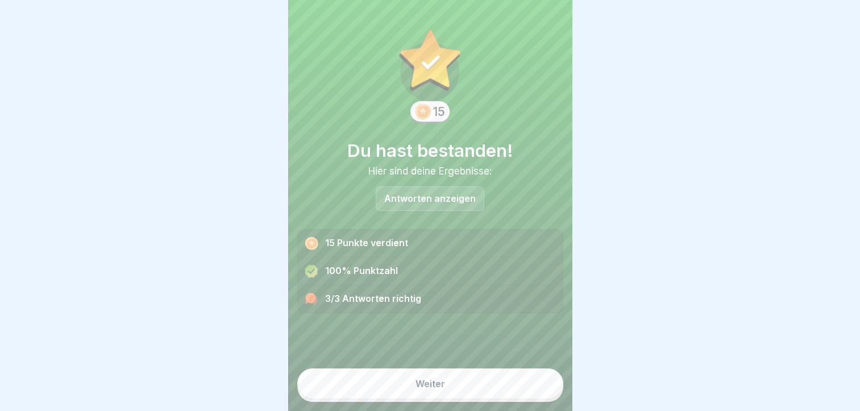
click at [468, 399] on button "Weiter" at bounding box center [430, 383] width 266 height 31
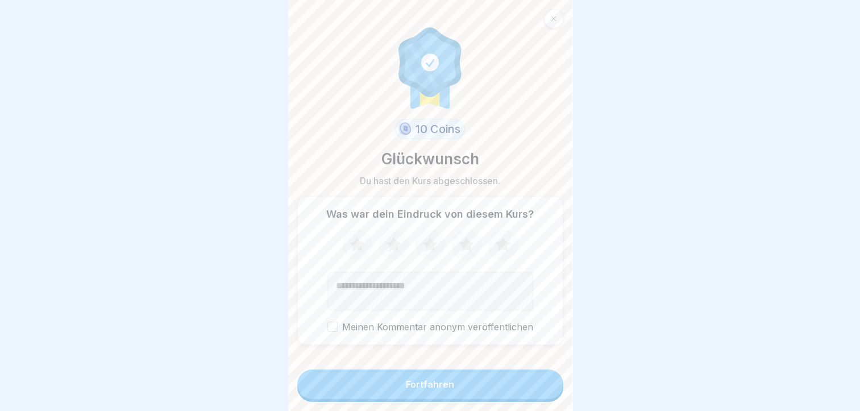
click at [466, 399] on button "Fortfahren" at bounding box center [430, 385] width 266 height 30
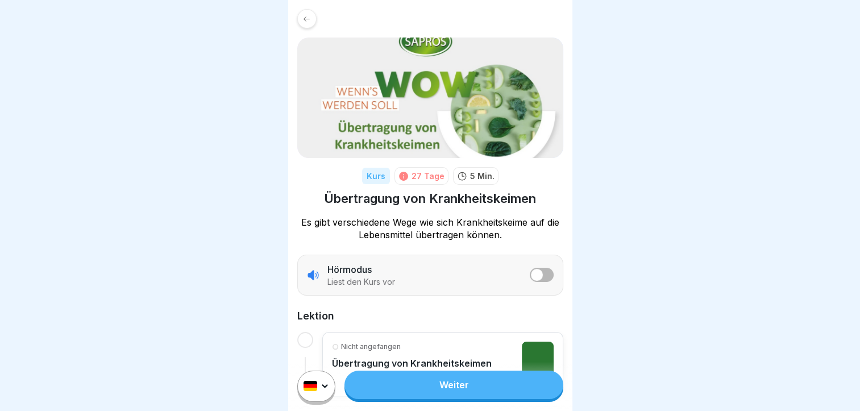
click at [422, 397] on link "Weiter" at bounding box center [454, 385] width 218 height 28
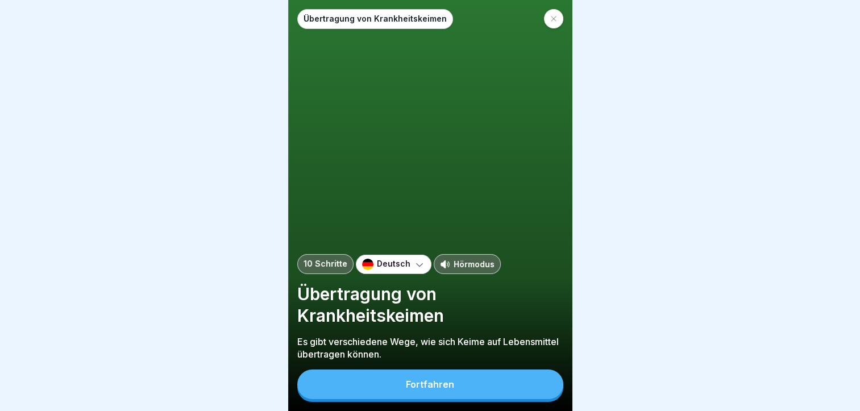
click at [444, 399] on button "Fortfahren" at bounding box center [430, 385] width 266 height 30
